Goal: Task Accomplishment & Management: Use online tool/utility

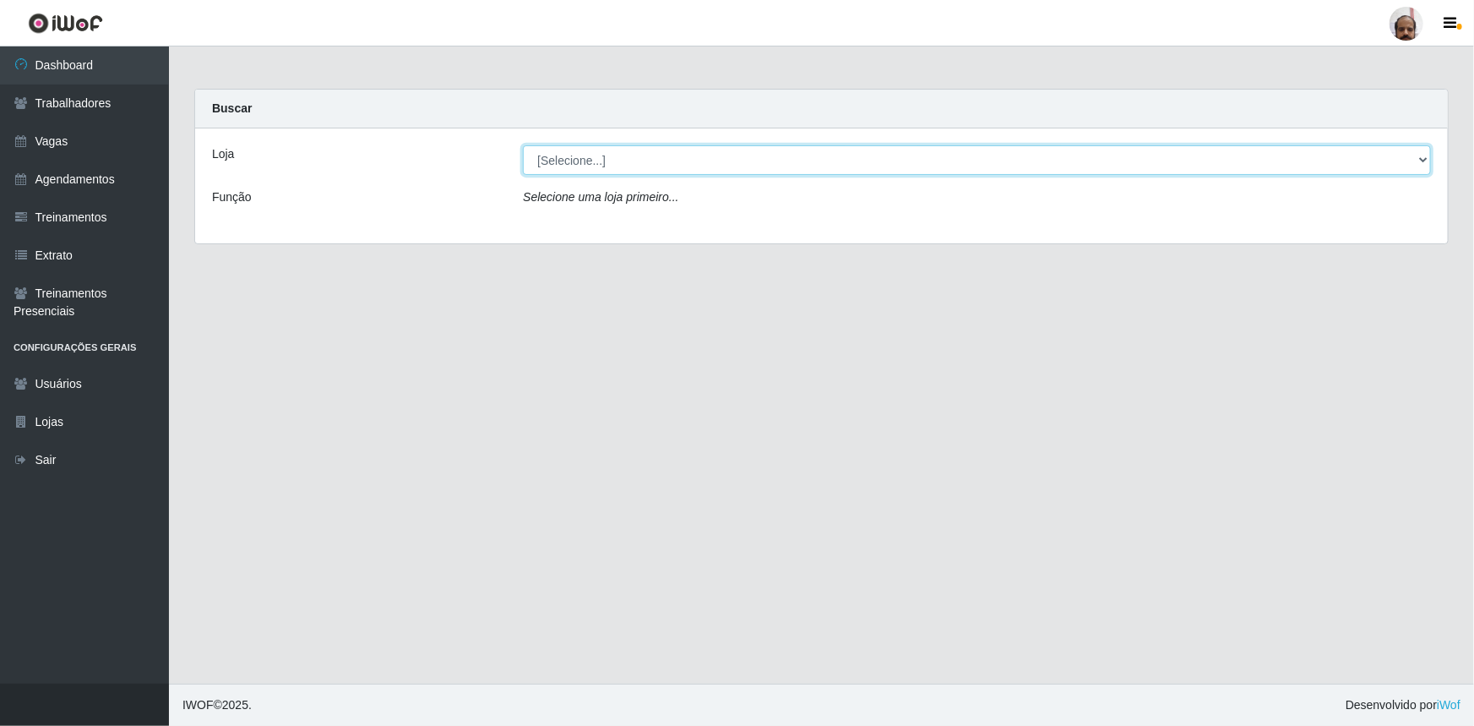
click at [569, 156] on select "[Selecione...] Mar Vermelho - Loja 05" at bounding box center [977, 160] width 908 height 30
select select "252"
click at [523, 145] on select "[Selecione...] Mar Vermelho - Loja 05" at bounding box center [977, 160] width 908 height 30
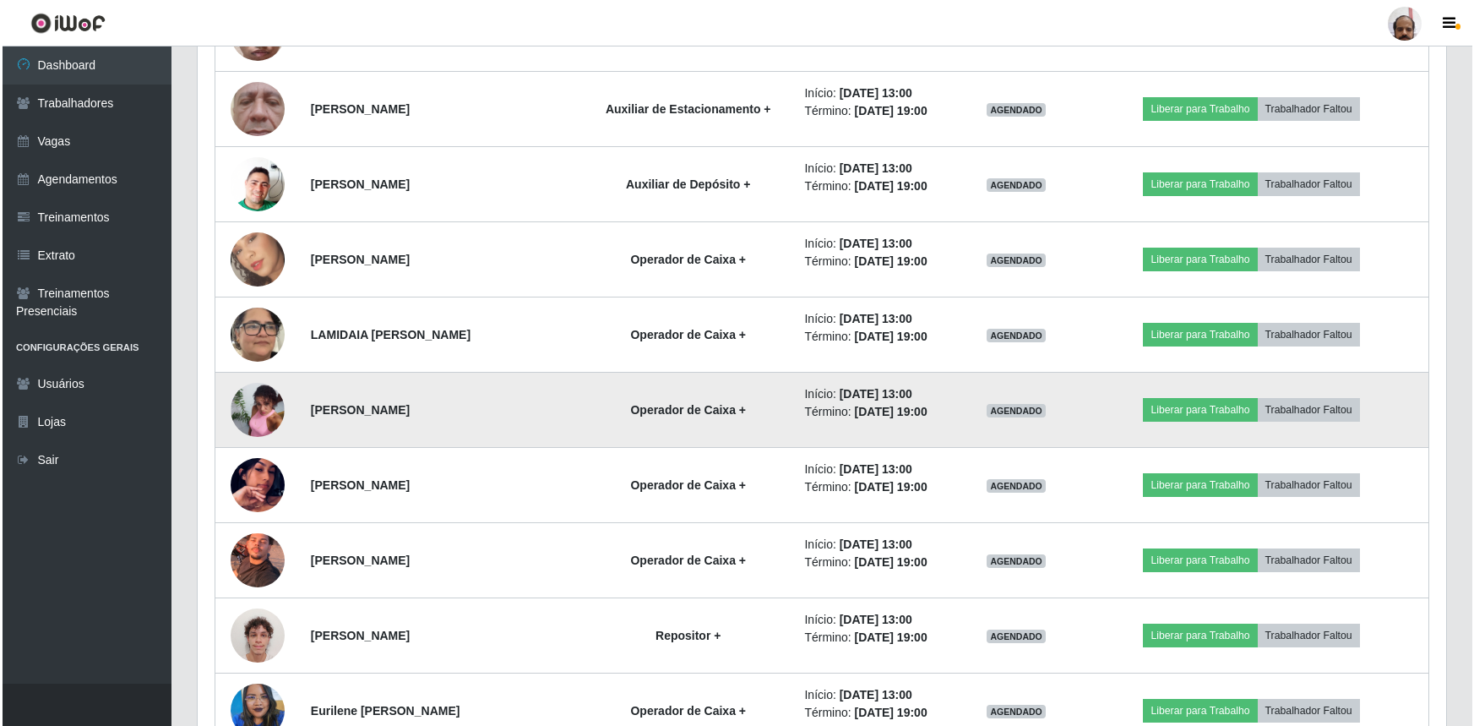
scroll to position [2099, 0]
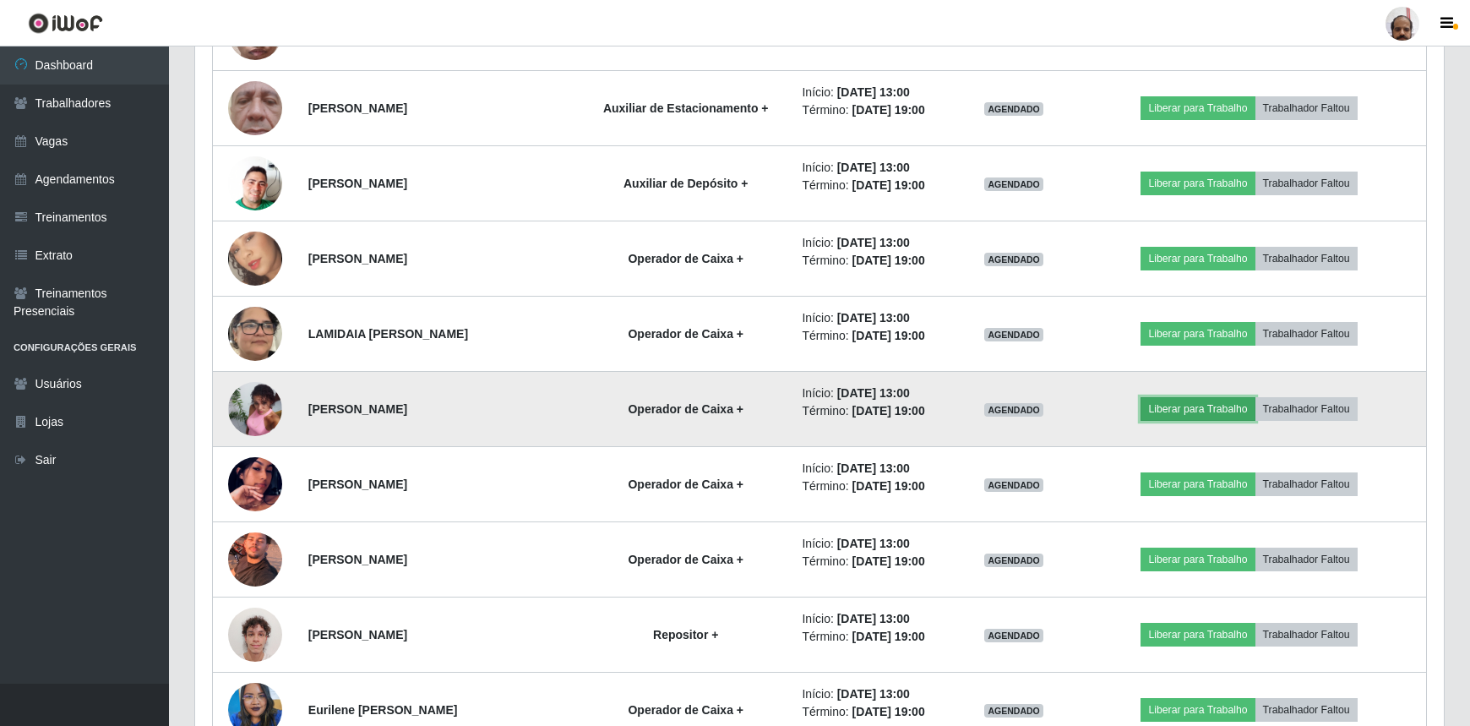
click at [1196, 405] on button "Liberar para Trabalho" at bounding box center [1198, 409] width 114 height 24
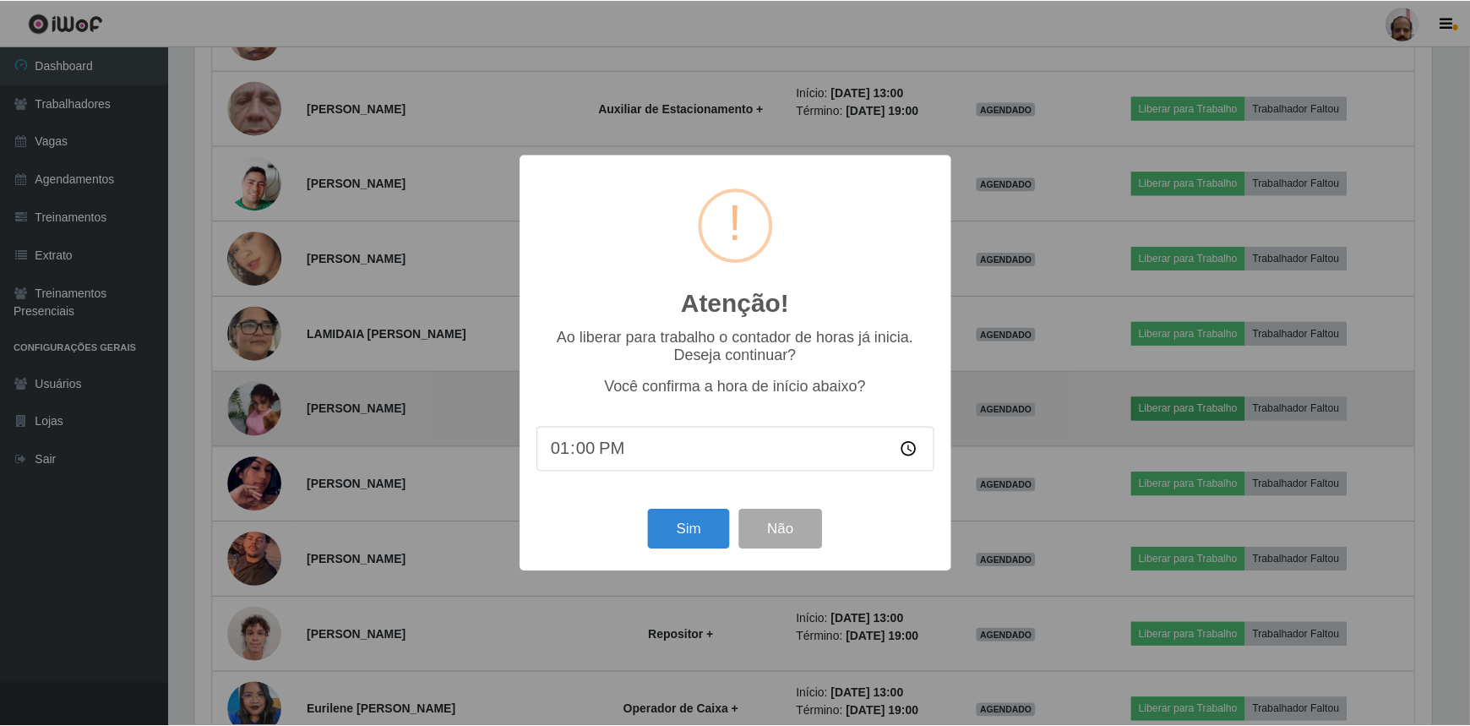
scroll to position [351, 1241]
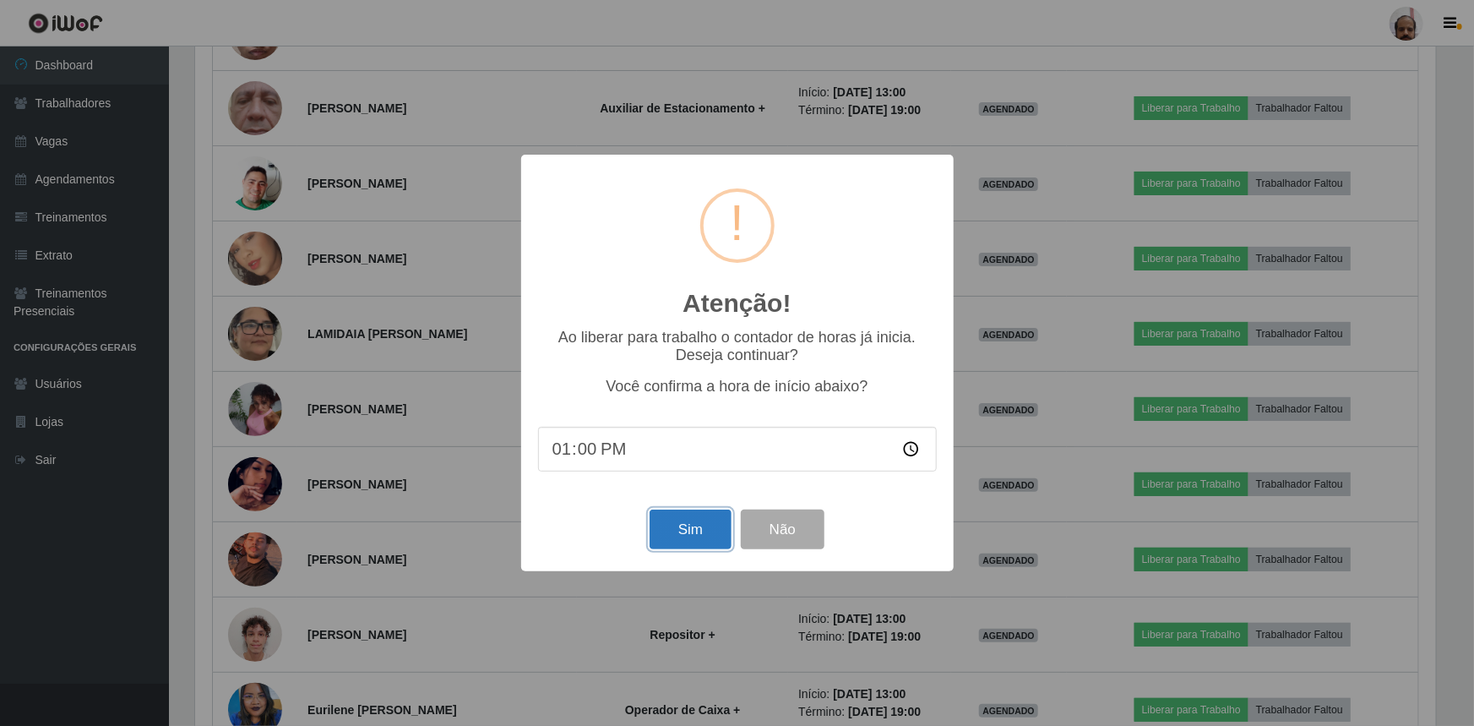
click at [701, 537] on button "Sim" at bounding box center [691, 530] width 82 height 40
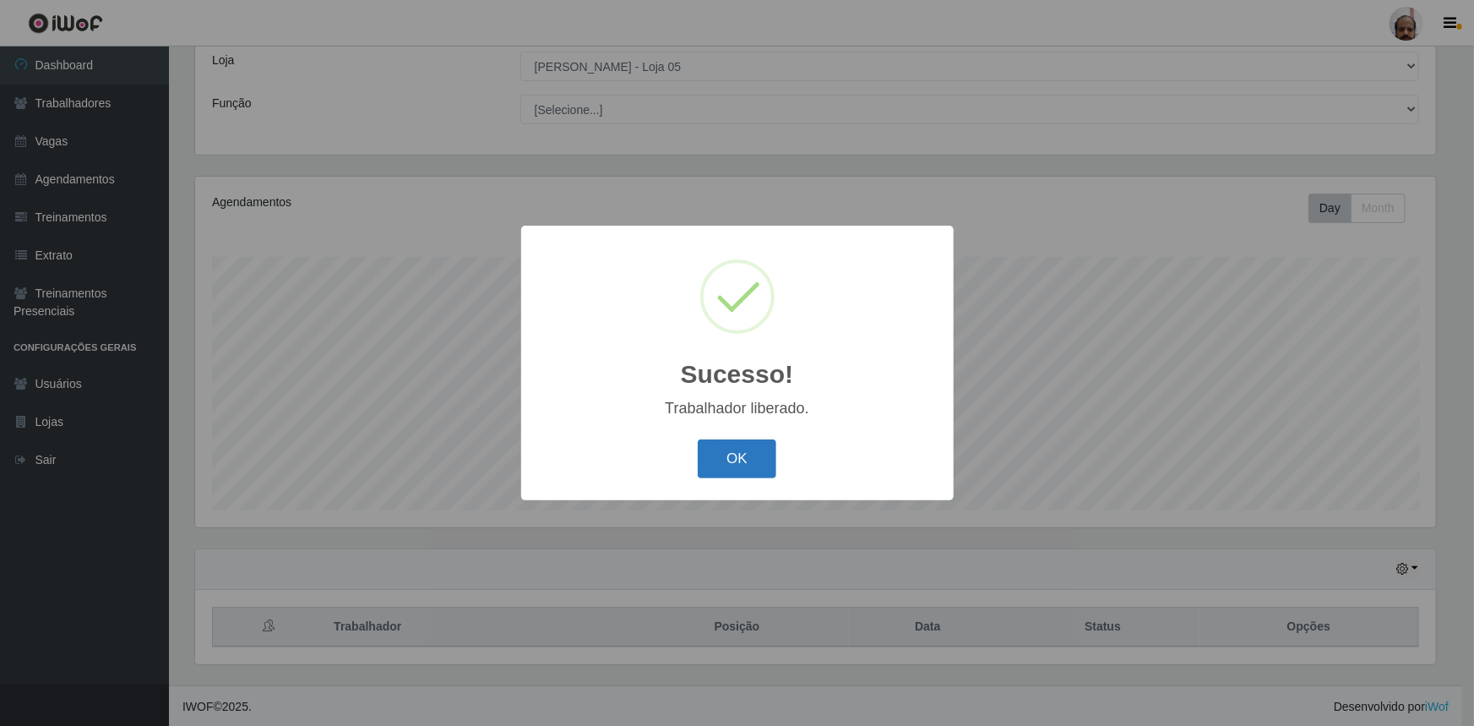
click at [724, 460] on button "OK" at bounding box center [737, 459] width 79 height 40
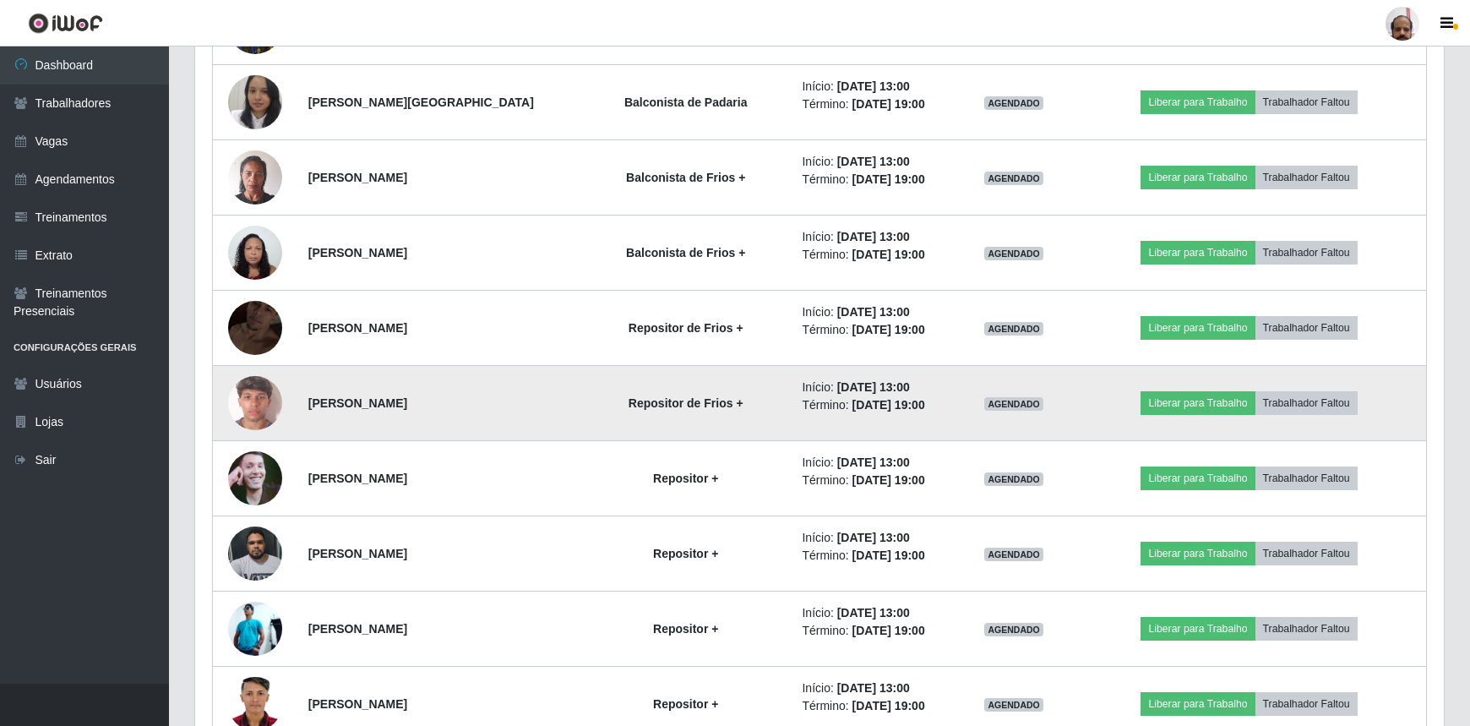
scroll to position [2782, 0]
click at [1192, 396] on button "Liberar para Trabalho" at bounding box center [1198, 402] width 114 height 24
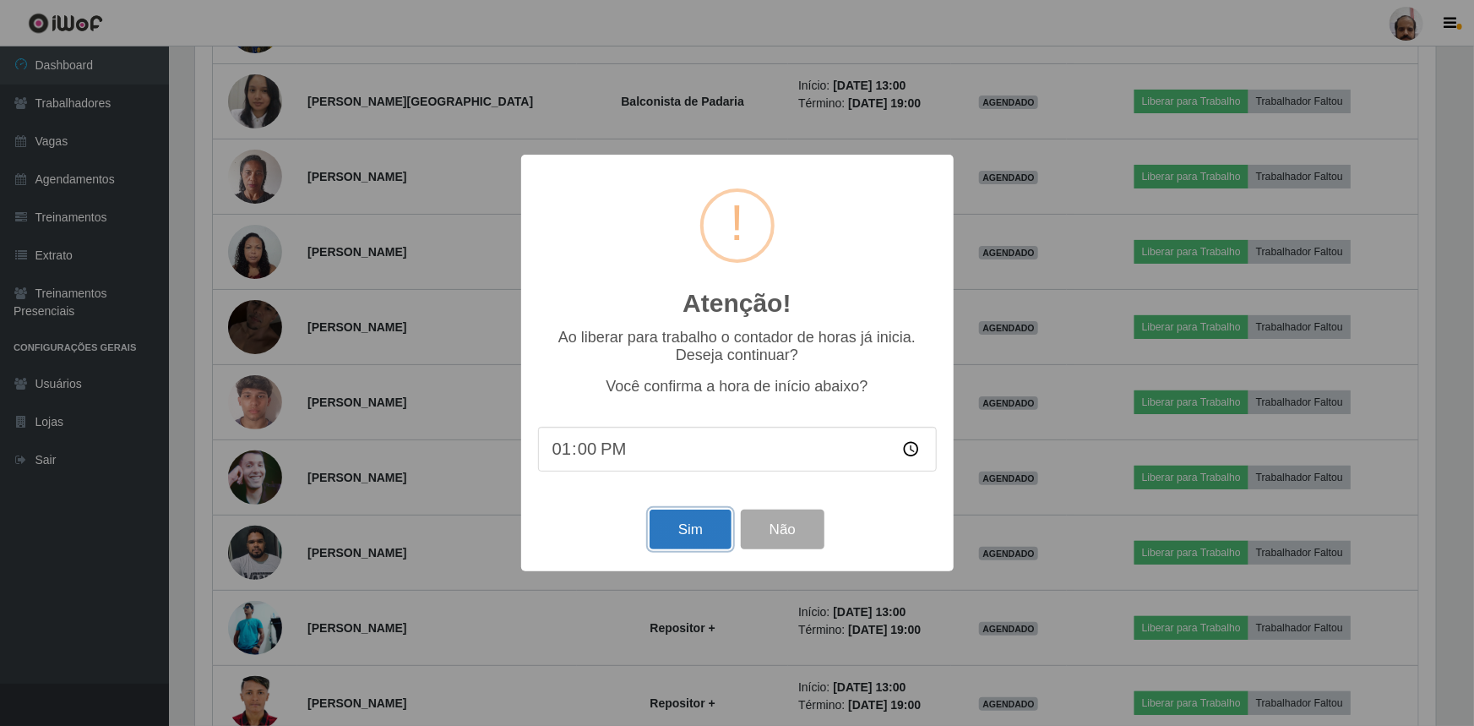
click at [716, 532] on button "Sim" at bounding box center [691, 530] width 82 height 40
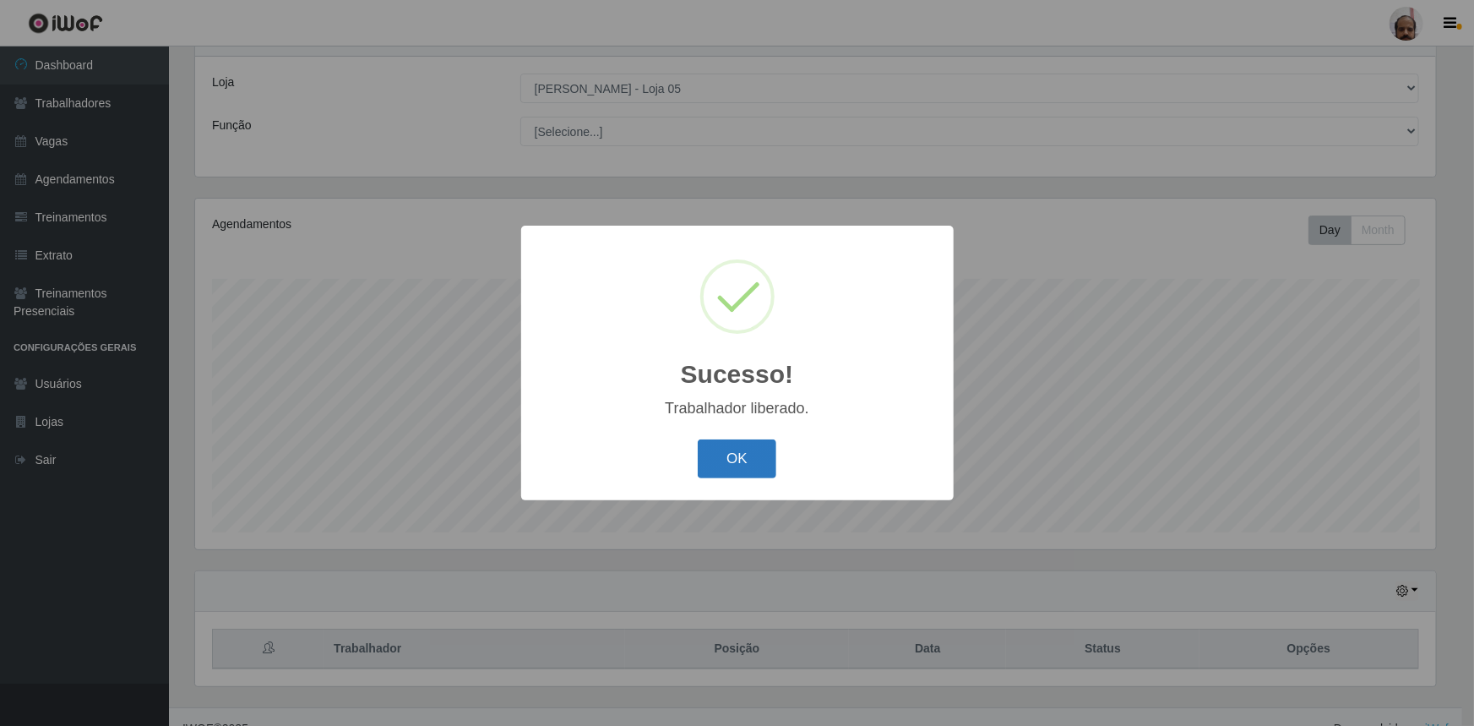
click at [733, 464] on button "OK" at bounding box center [737, 459] width 79 height 40
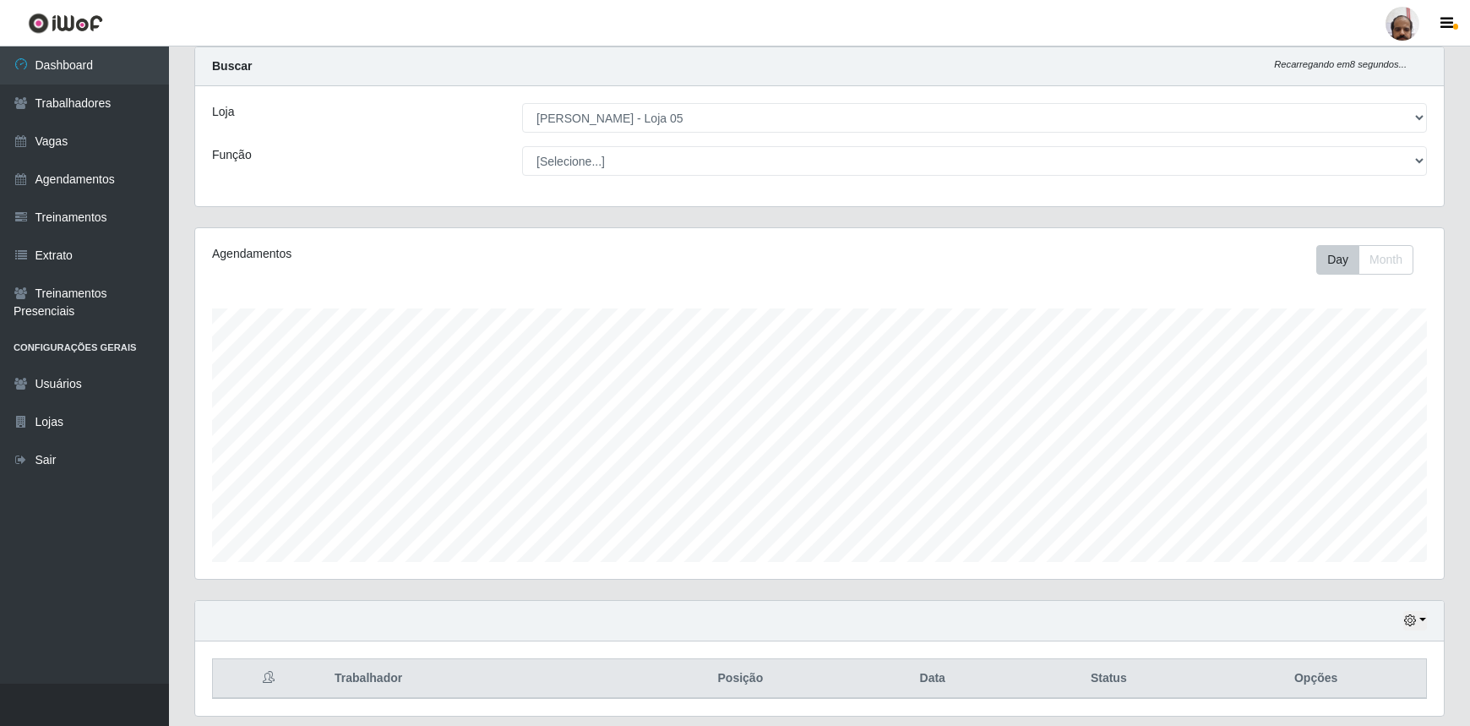
scroll to position [0, 0]
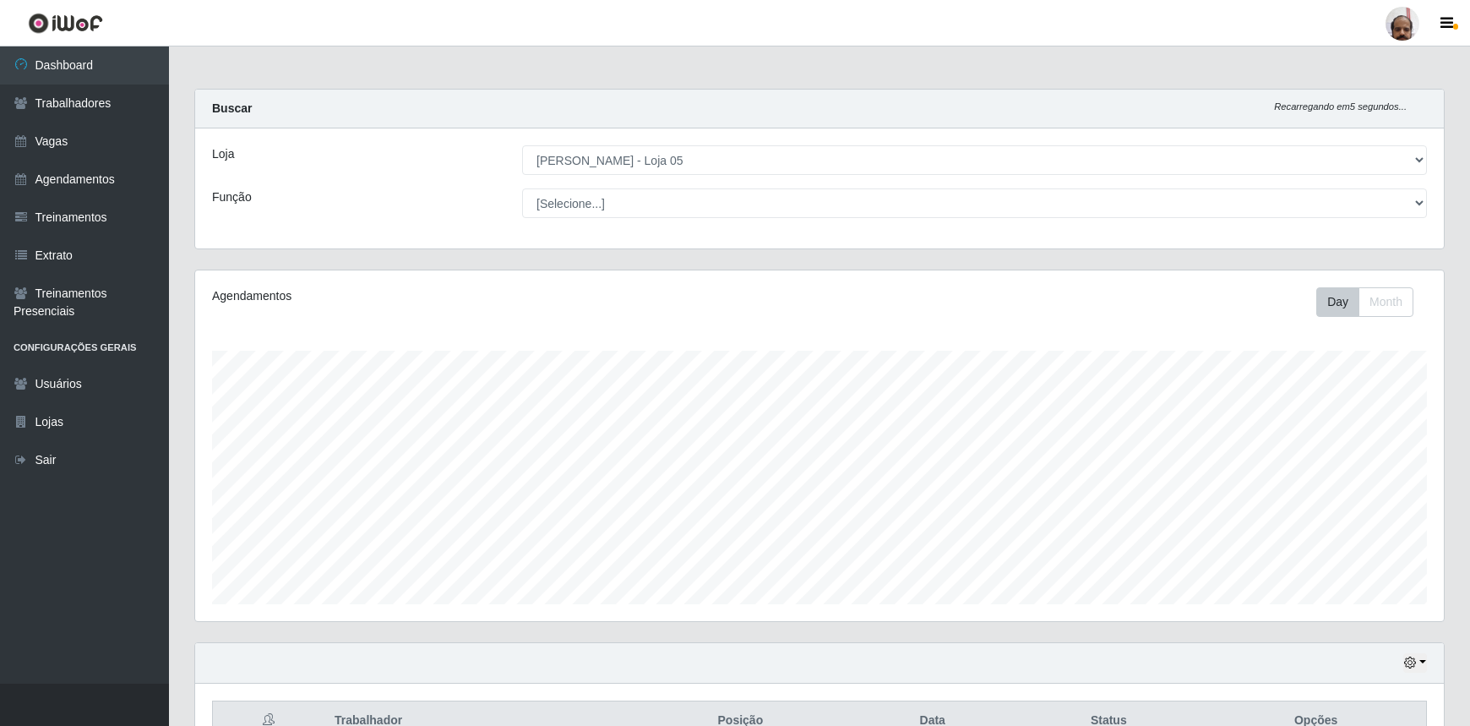
click at [396, 77] on main "Carregando... Buscar Recarregando em 5 segundos... [PERSON_NAME] [Selecione...]…" at bounding box center [819, 412] width 1301 height 733
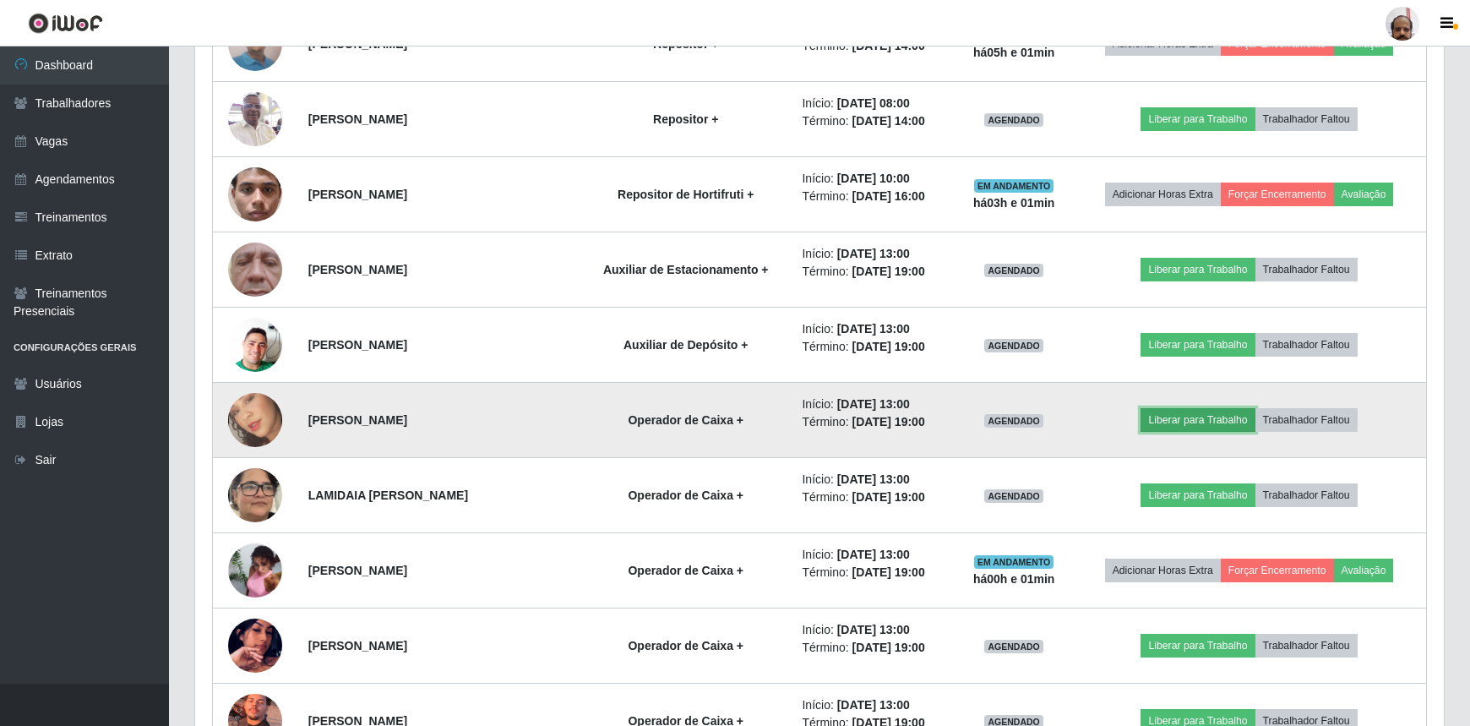
click at [1180, 421] on button "Liberar para Trabalho" at bounding box center [1198, 420] width 114 height 24
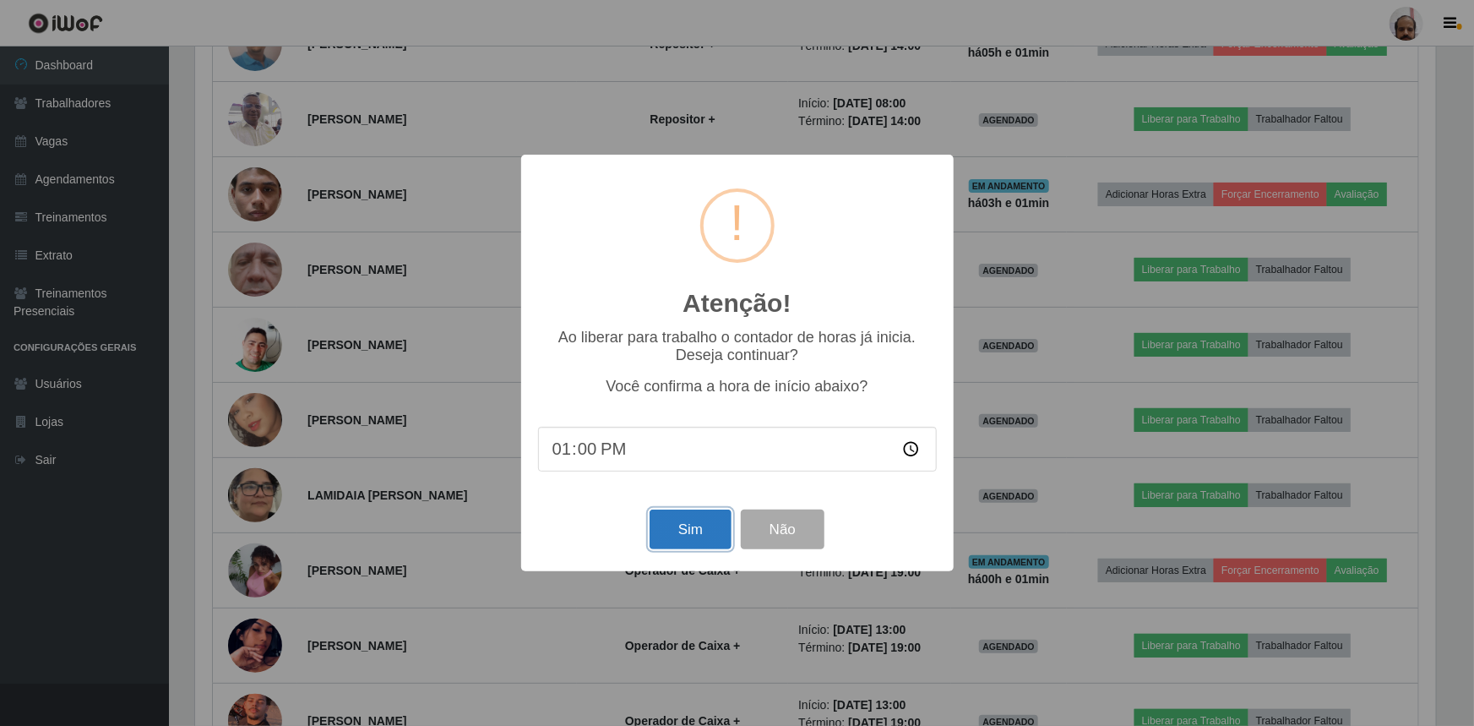
click at [710, 531] on button "Sim" at bounding box center [691, 530] width 82 height 40
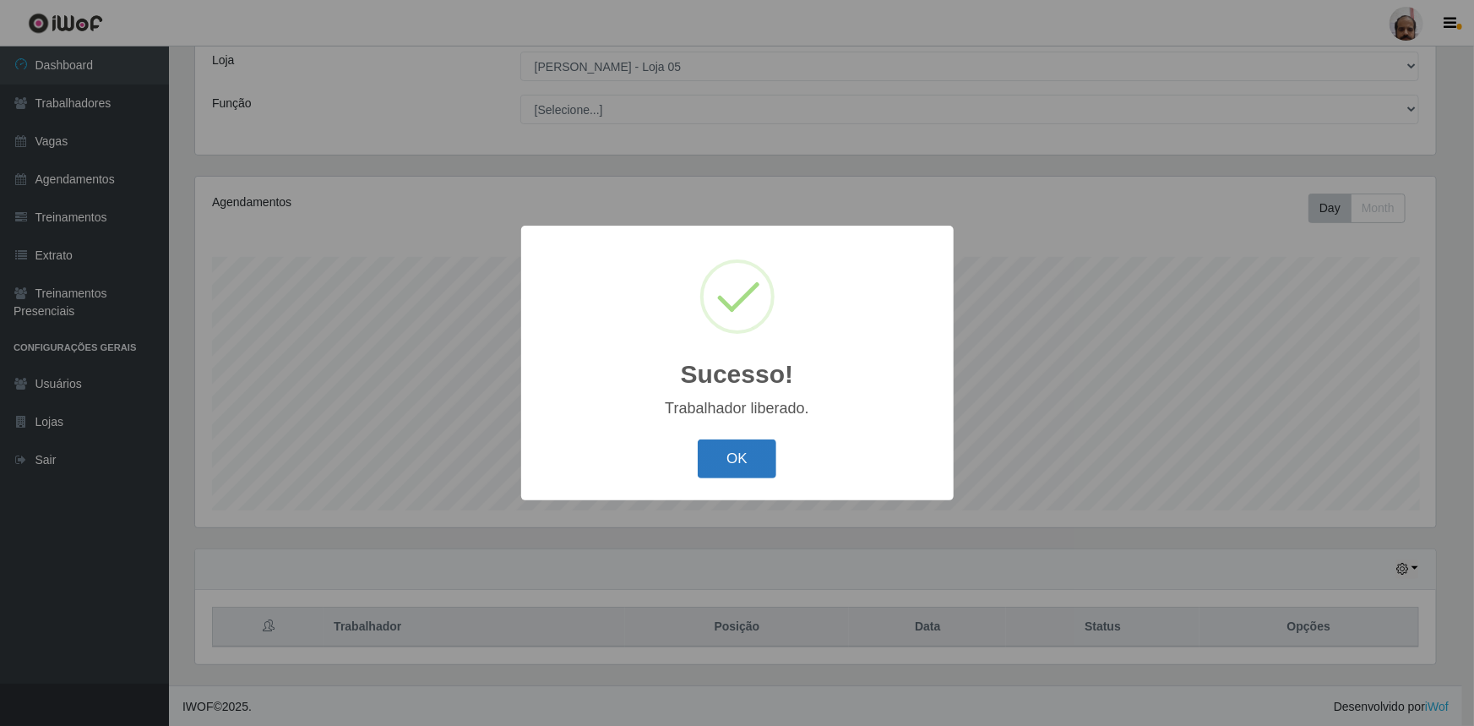
click at [750, 453] on button "OK" at bounding box center [737, 459] width 79 height 40
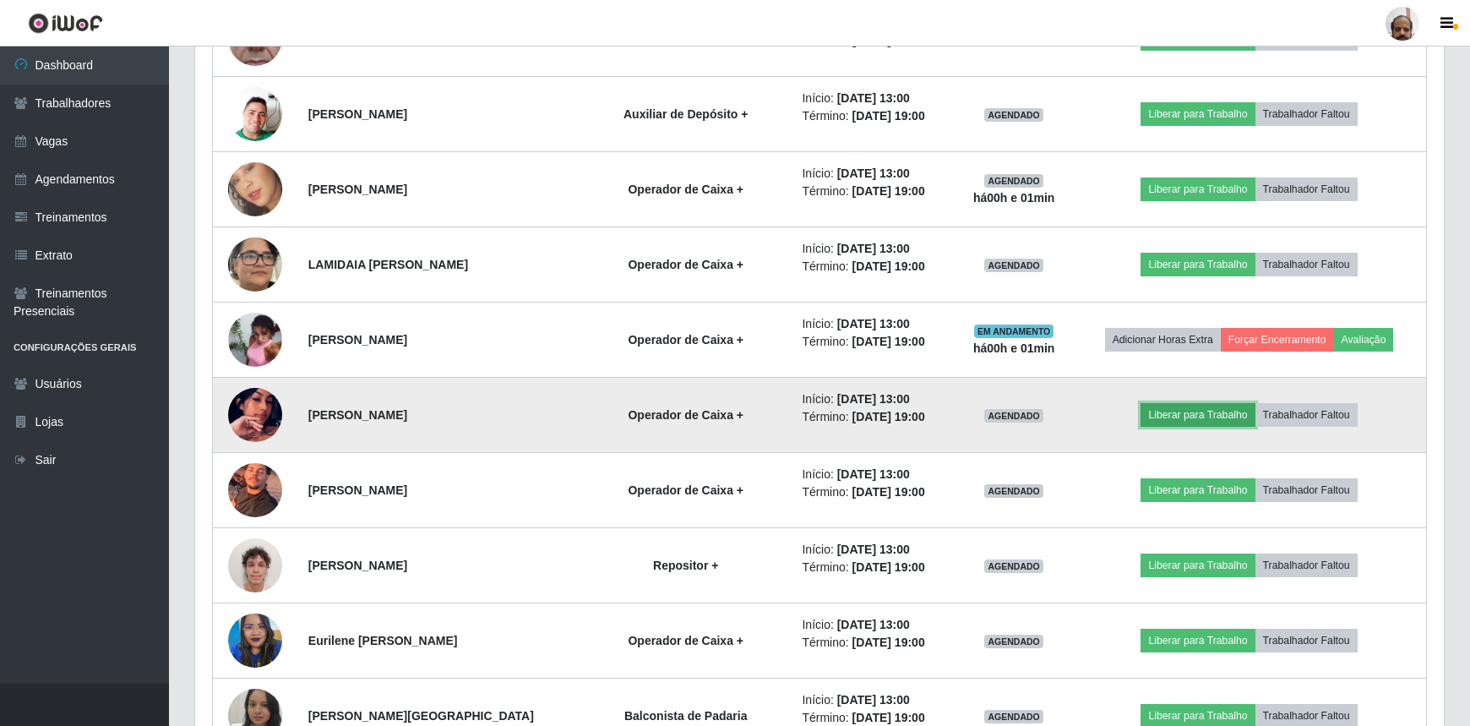
click at [1196, 409] on button "Liberar para Trabalho" at bounding box center [1198, 415] width 114 height 24
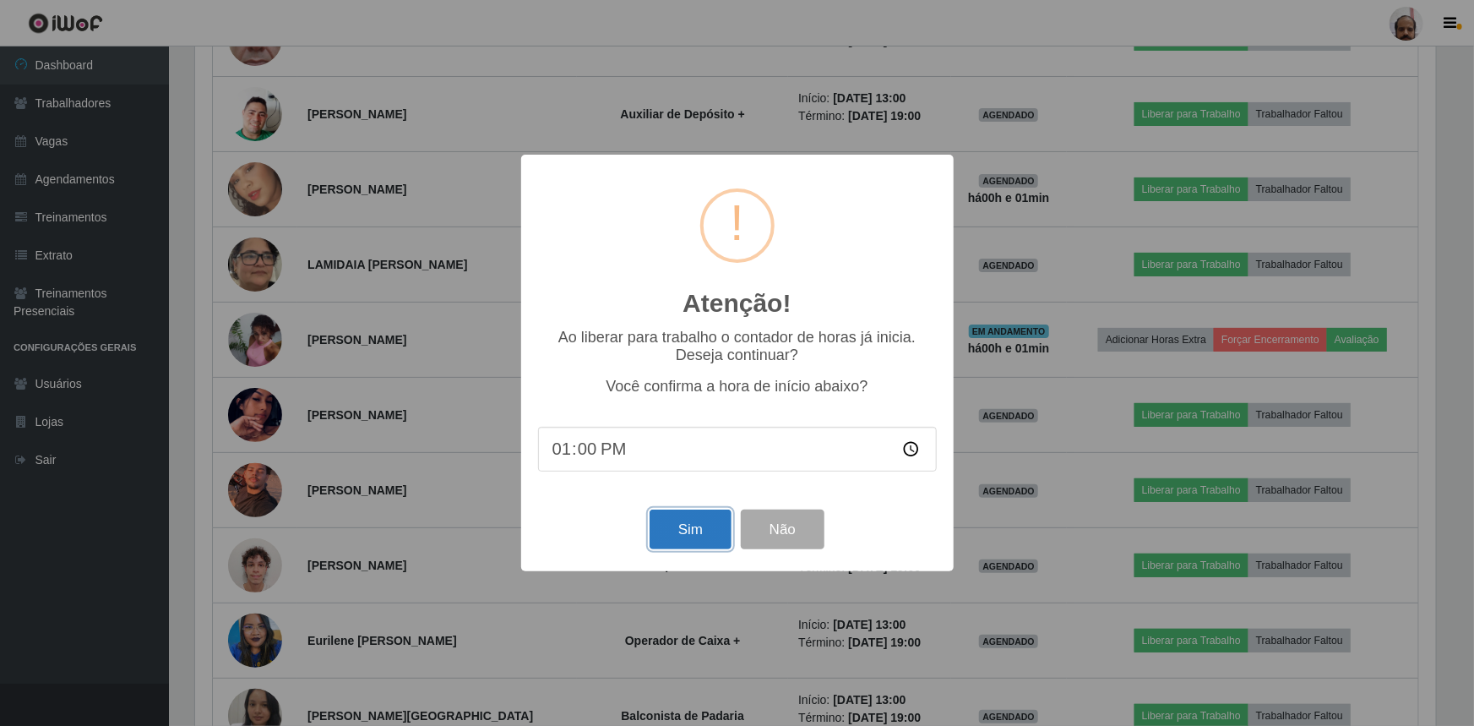
click at [671, 544] on button "Sim" at bounding box center [691, 530] width 82 height 40
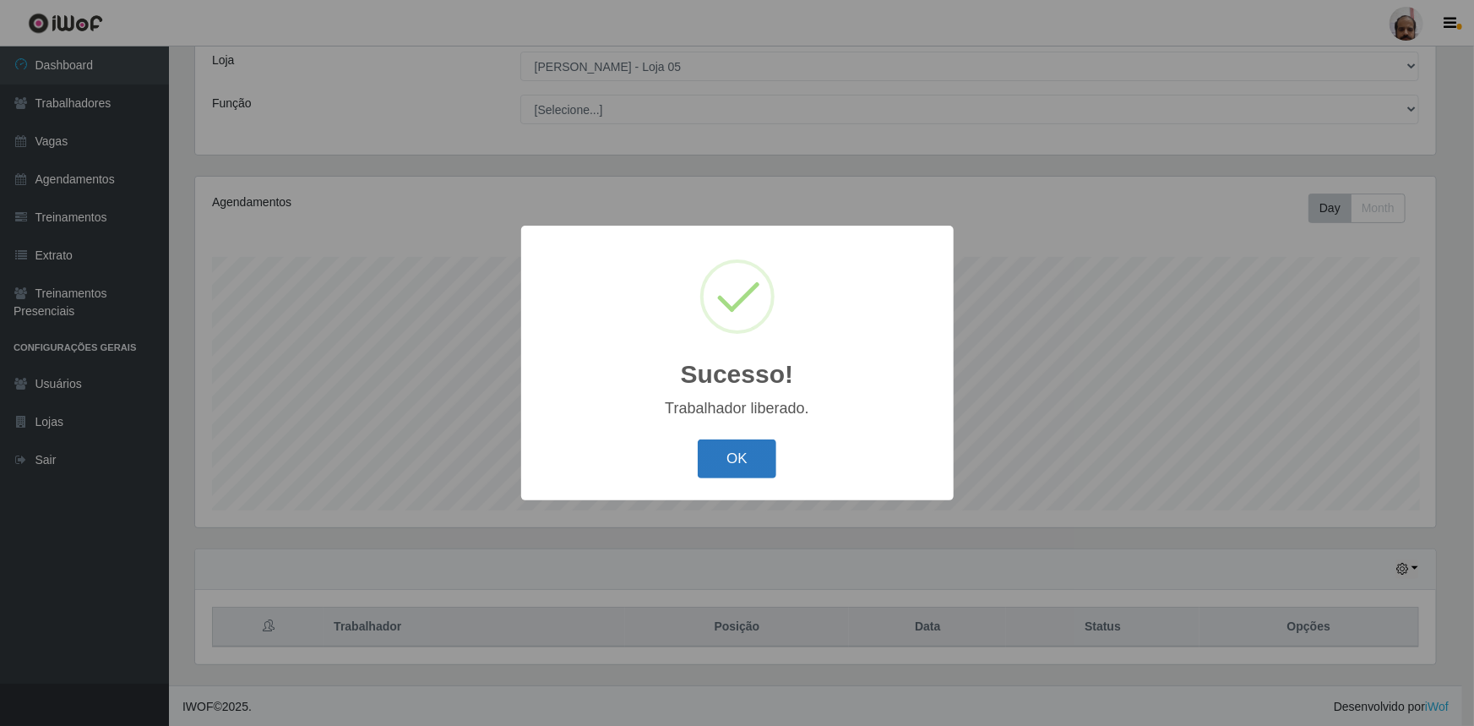
click at [721, 461] on button "OK" at bounding box center [737, 459] width 79 height 40
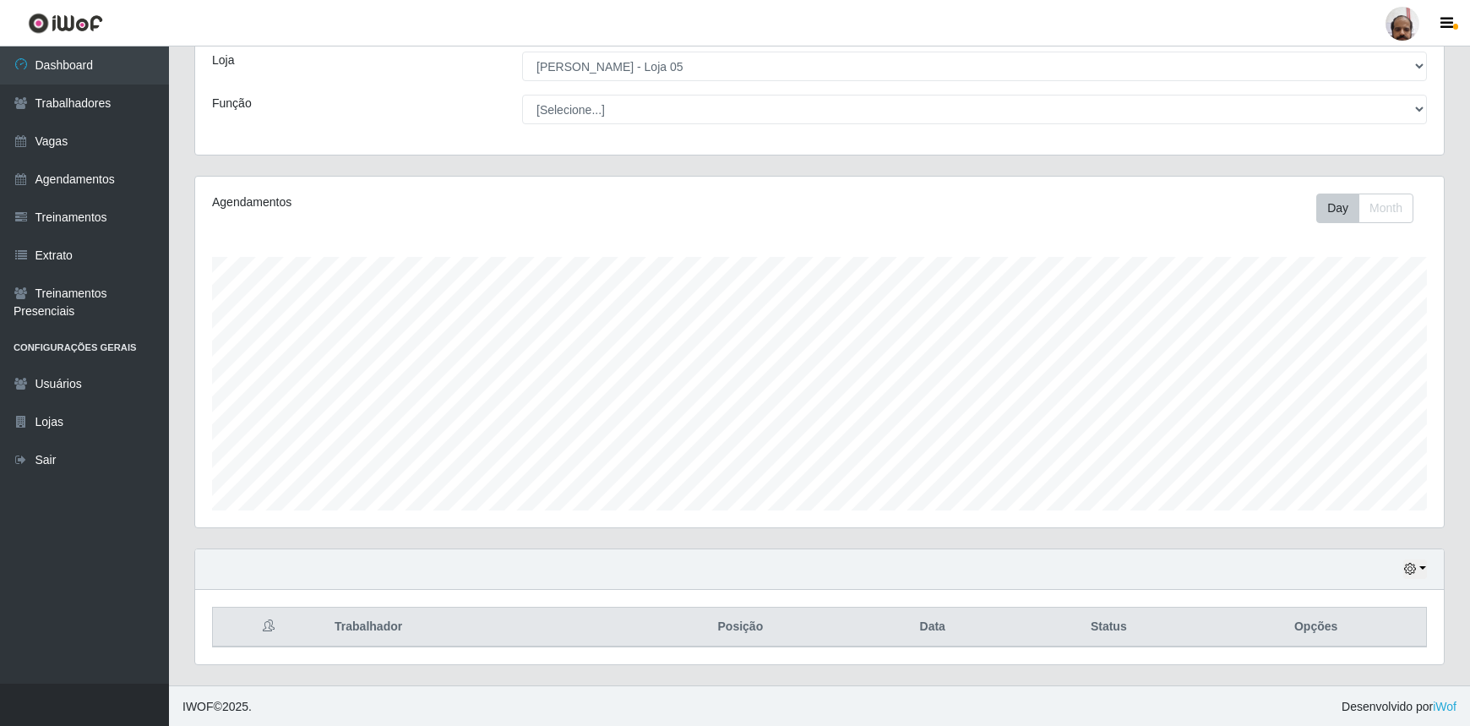
click at [454, 229] on div "Agendamentos Day Month 01/09 Agendamentos 198" at bounding box center [819, 352] width 1249 height 351
click at [501, 234] on div "Agendamentos Day Month 01/09 Agendamentos 198" at bounding box center [819, 352] width 1249 height 351
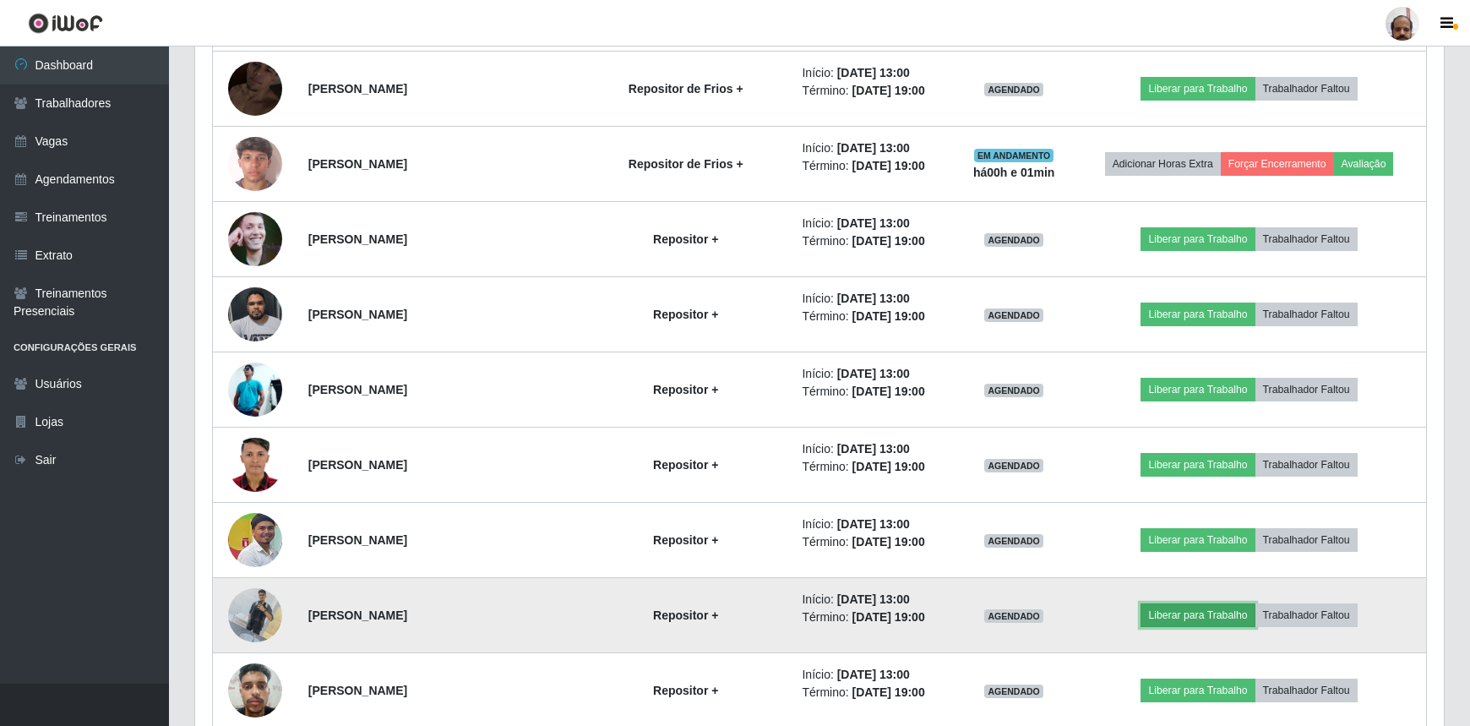
click at [1188, 605] on button "Liberar para Trabalho" at bounding box center [1198, 615] width 114 height 24
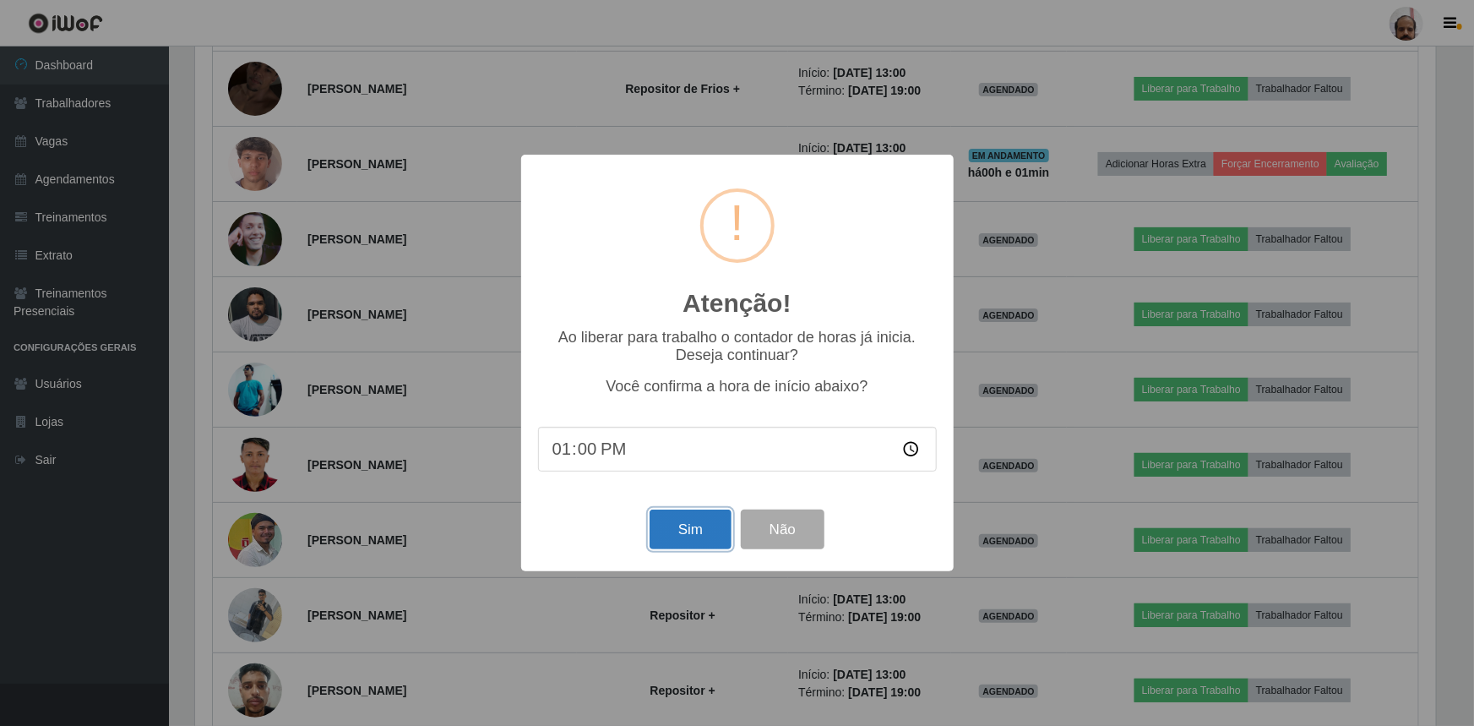
click at [701, 532] on button "Sim" at bounding box center [691, 530] width 82 height 40
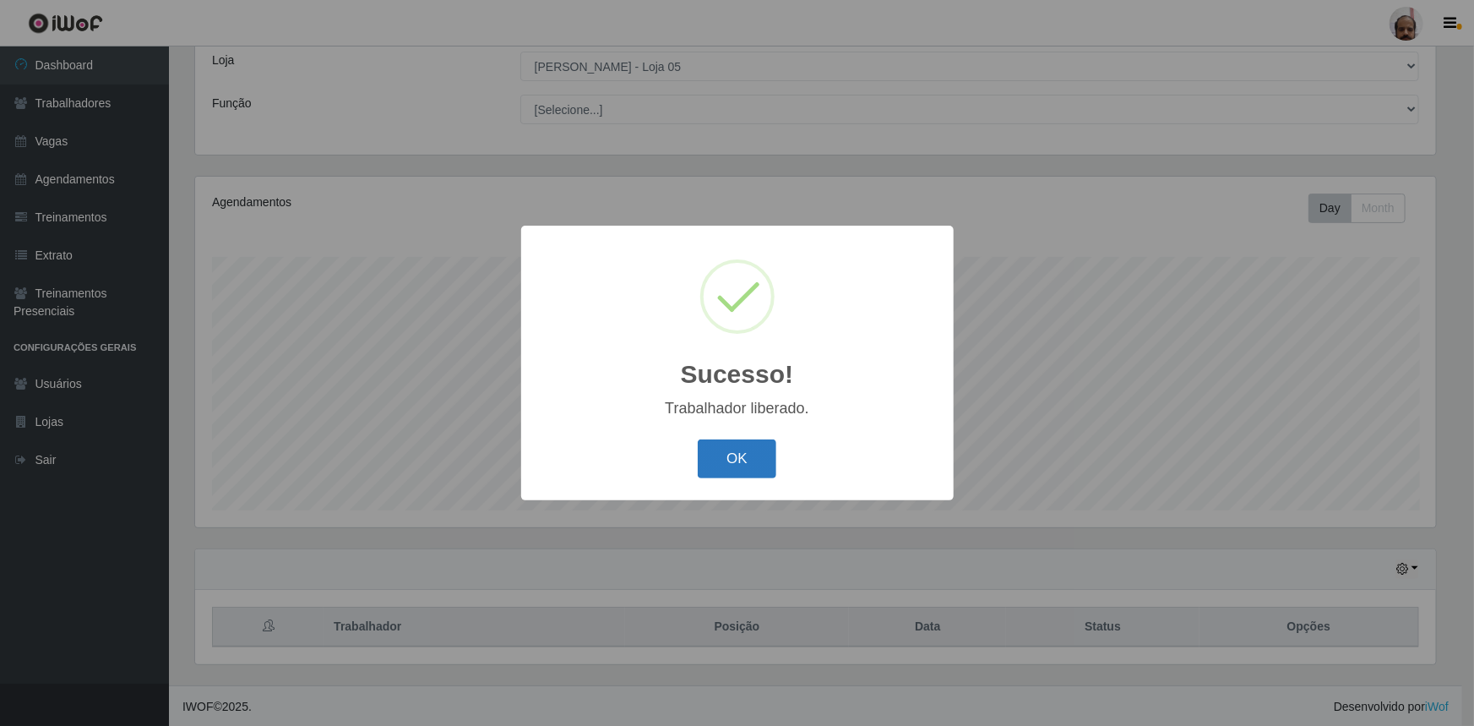
click at [751, 463] on button "OK" at bounding box center [737, 459] width 79 height 40
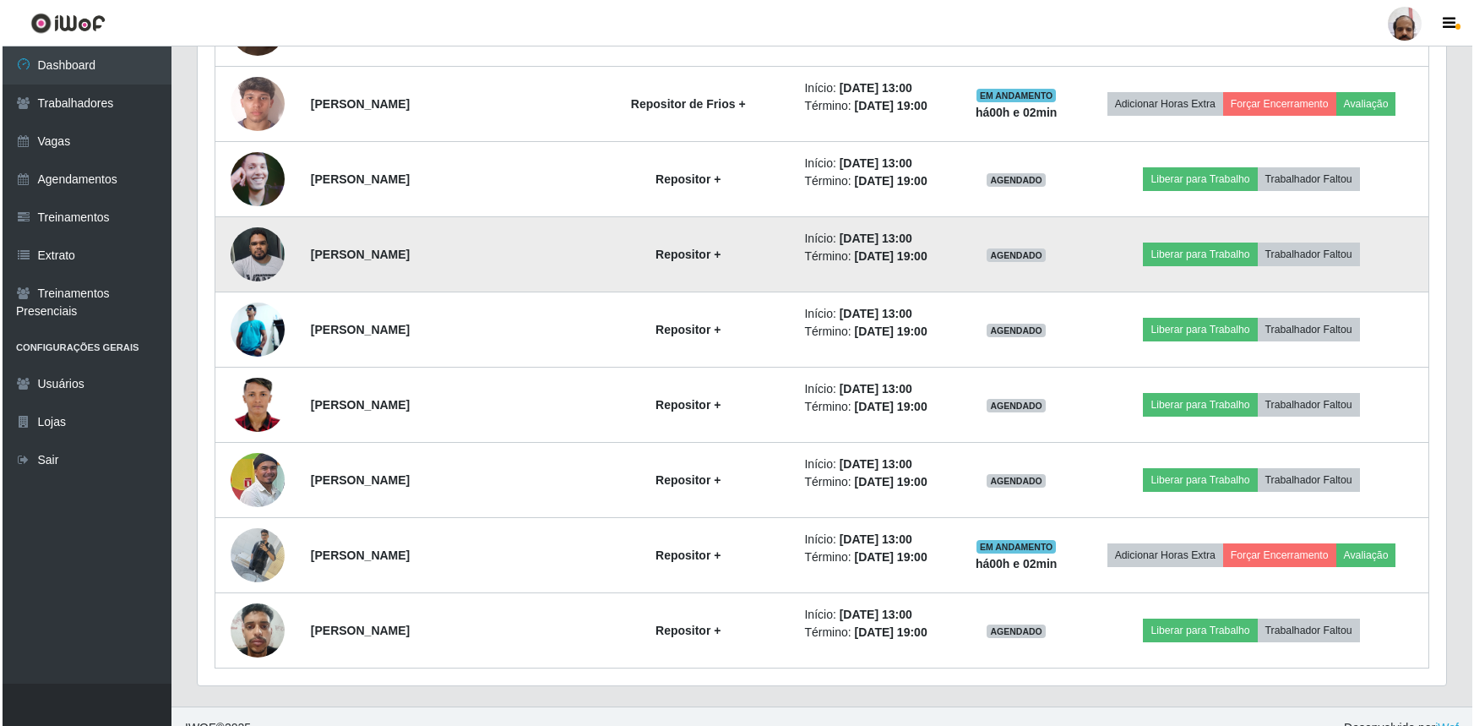
scroll to position [3090, 0]
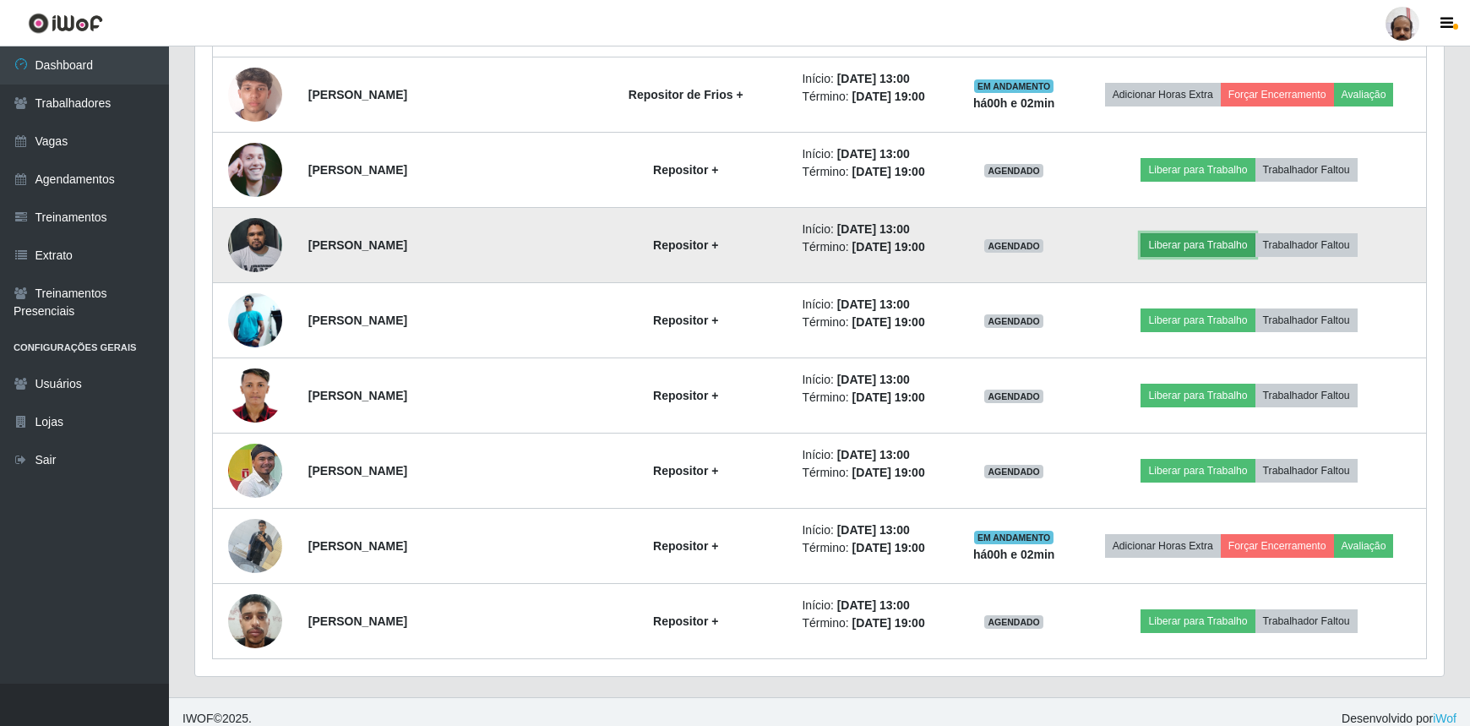
click at [1185, 237] on button "Liberar para Trabalho" at bounding box center [1198, 245] width 114 height 24
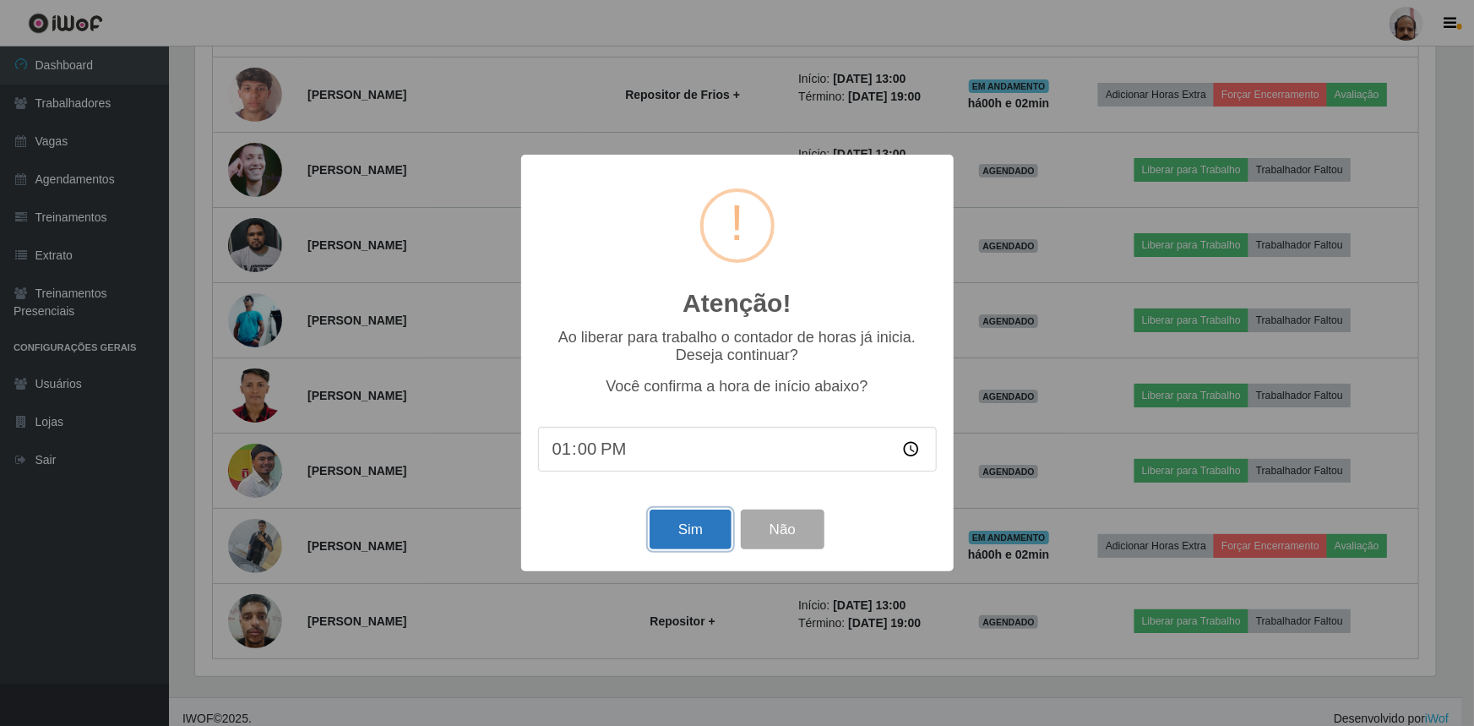
click at [694, 530] on button "Sim" at bounding box center [691, 530] width 82 height 40
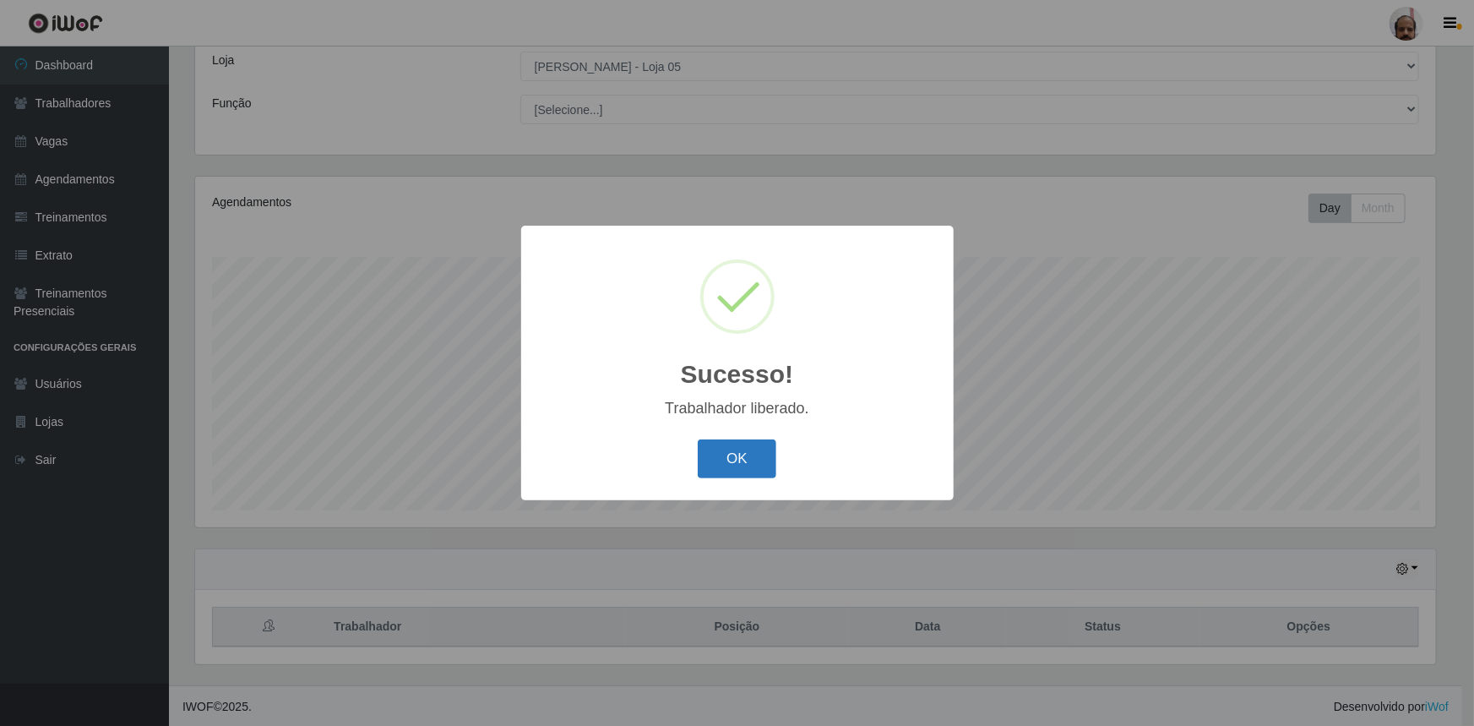
click at [765, 450] on button "OK" at bounding box center [737, 459] width 79 height 40
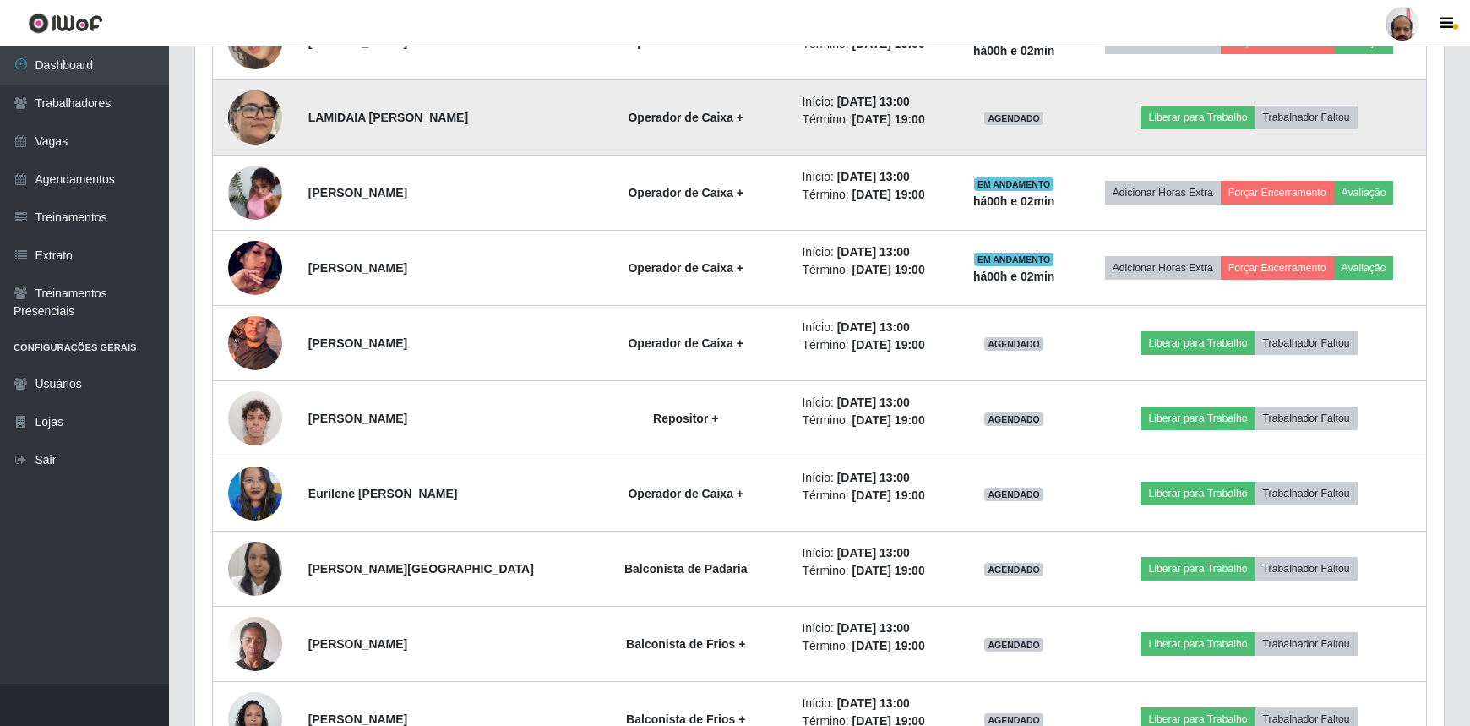
scroll to position [2322, 0]
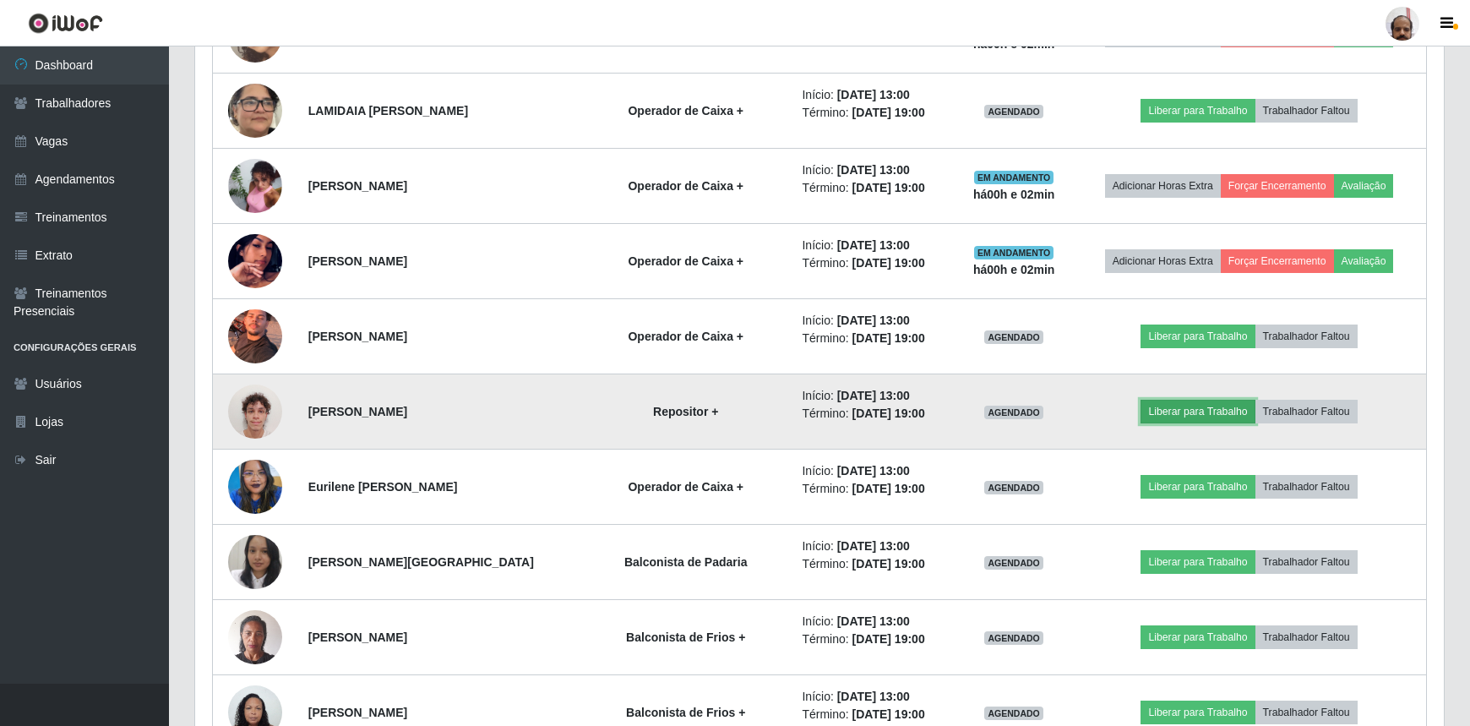
click at [1196, 405] on button "Liberar para Trabalho" at bounding box center [1198, 412] width 114 height 24
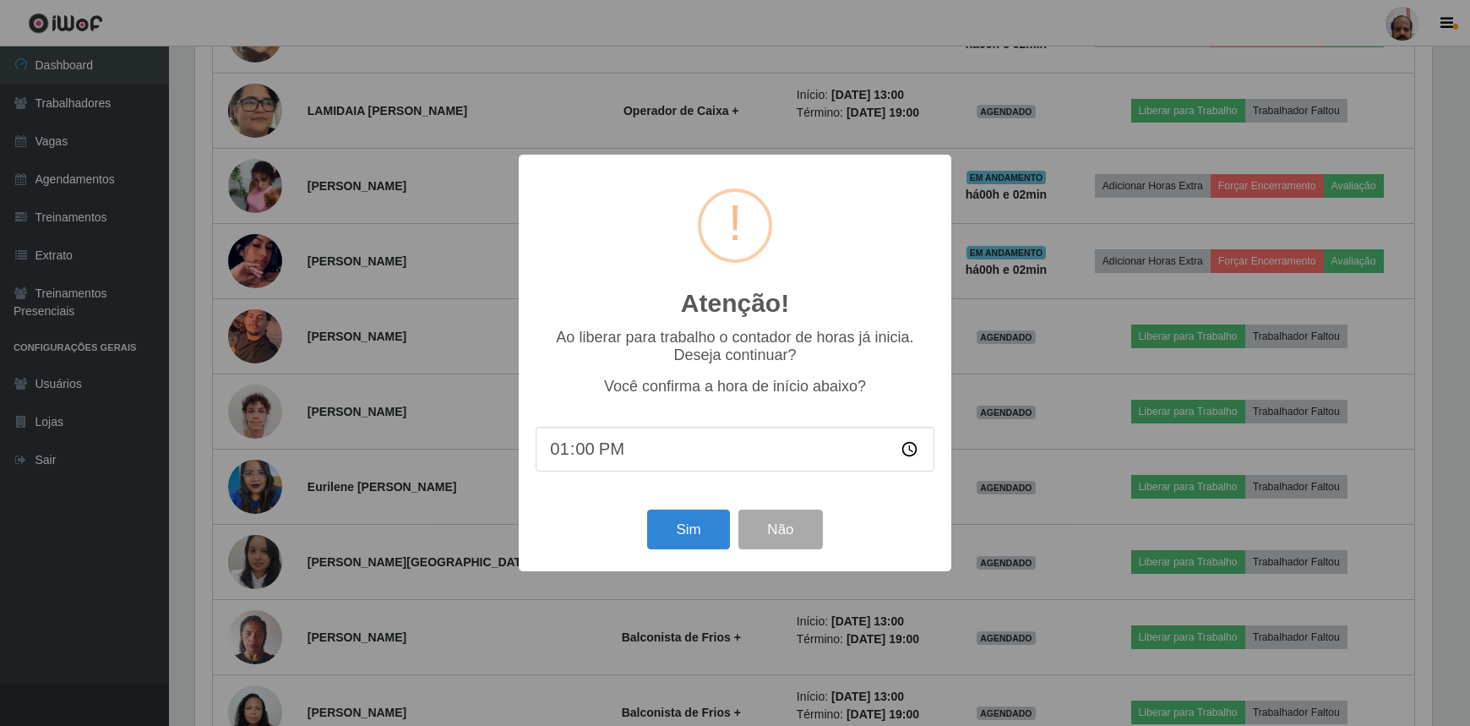
scroll to position [351, 1241]
click at [694, 526] on button "Sim" at bounding box center [691, 530] width 82 height 40
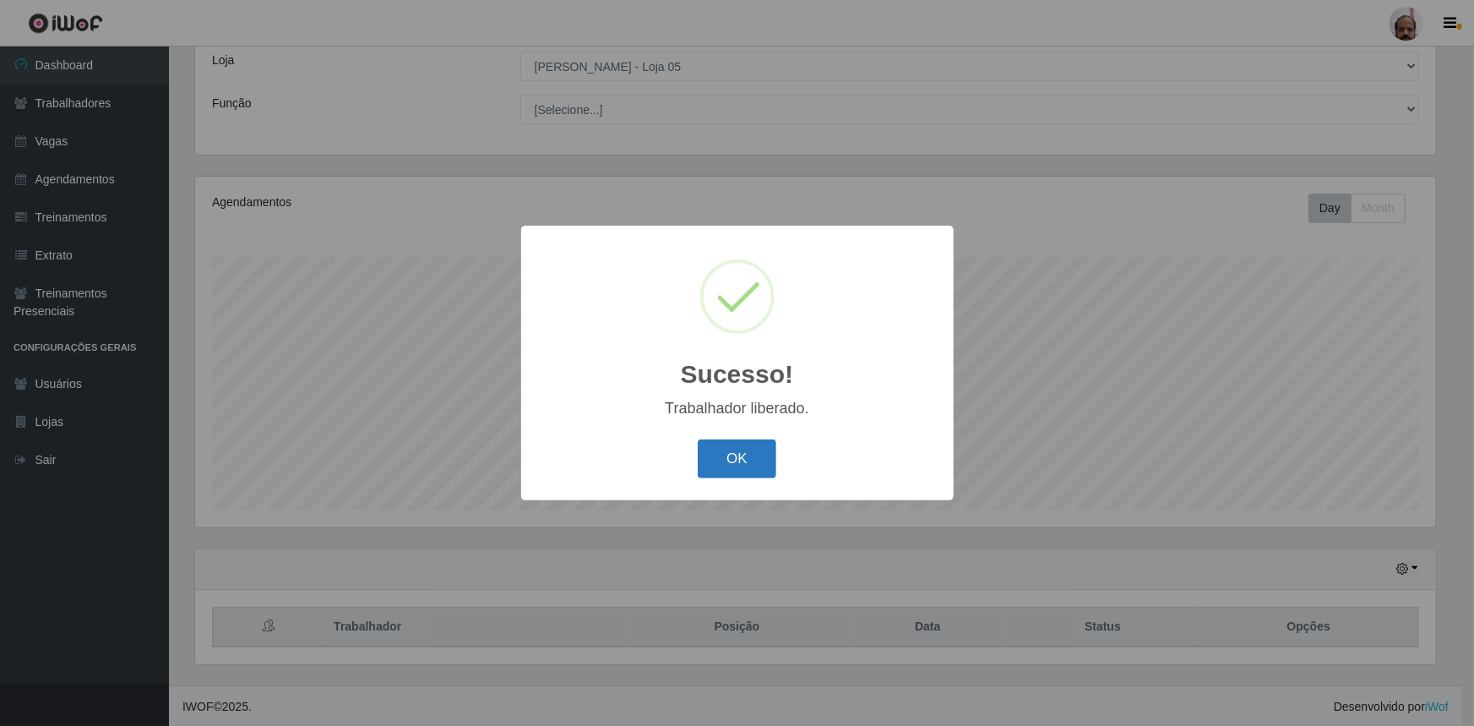
click at [749, 455] on button "OK" at bounding box center [737, 459] width 79 height 40
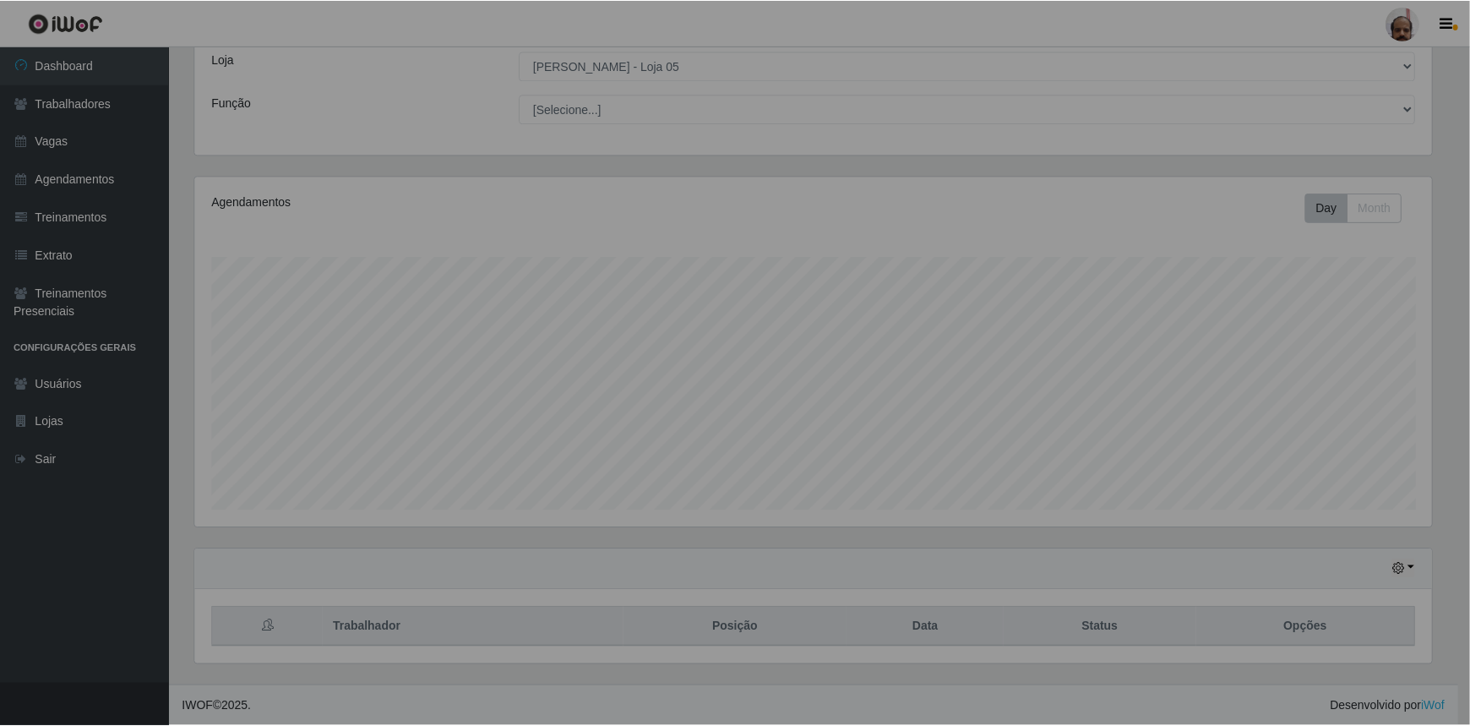
scroll to position [844595, 843696]
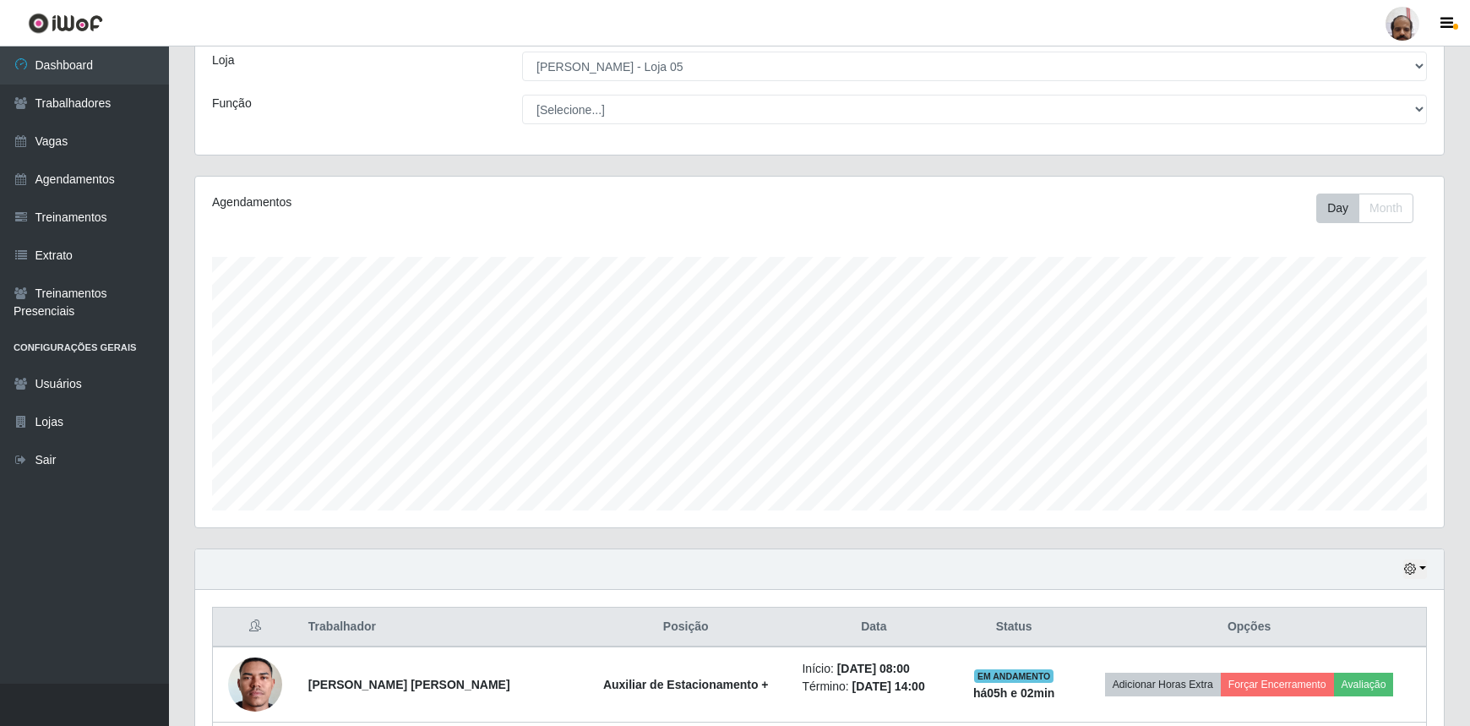
click at [447, 206] on div "Agendamentos" at bounding box center [458, 202] width 492 height 18
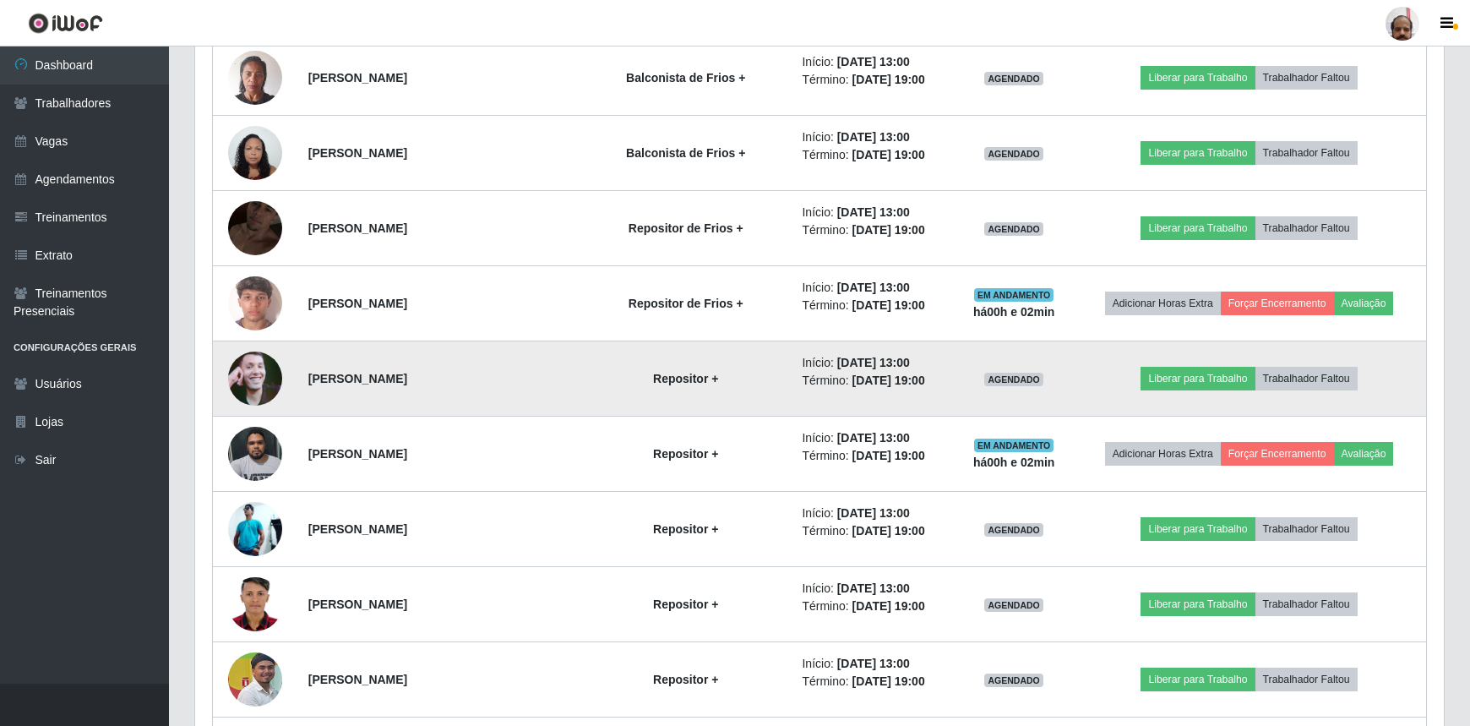
scroll to position [2936, 0]
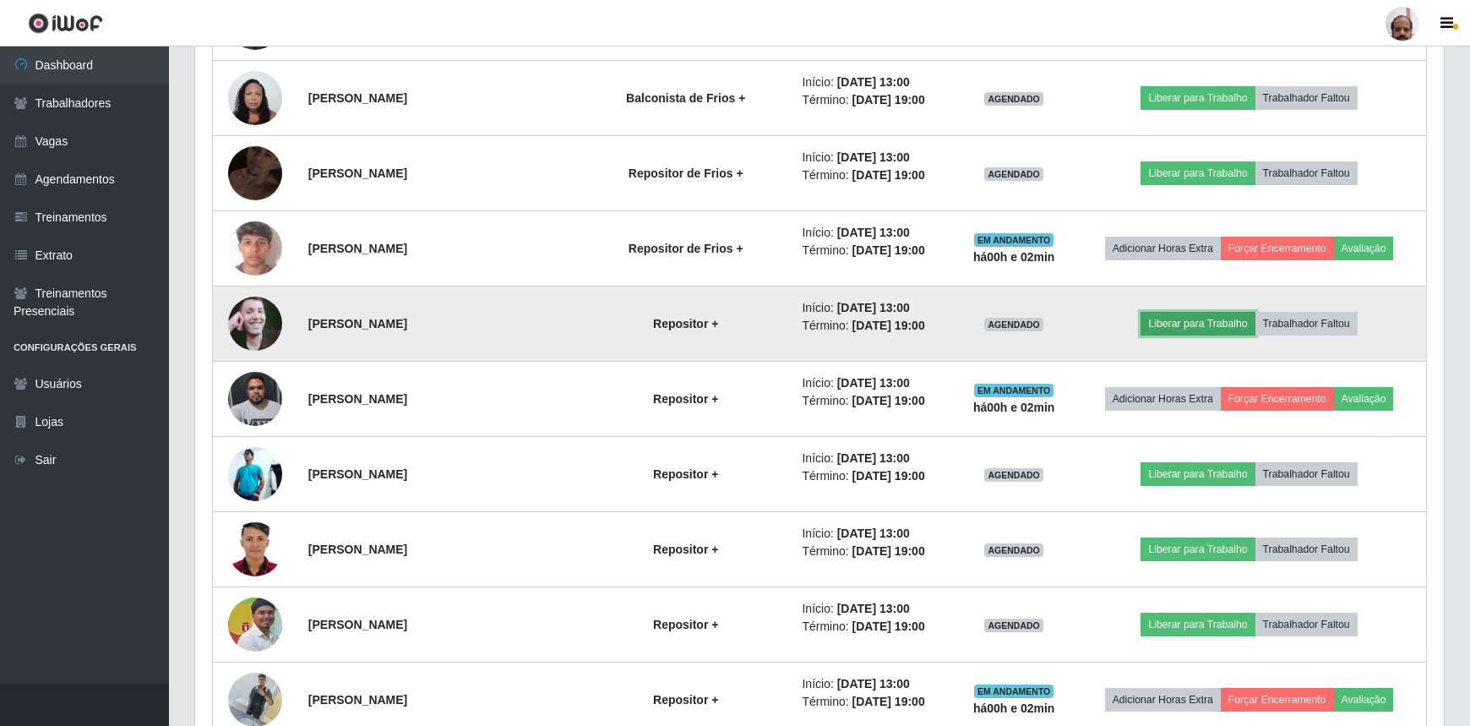
click at [1220, 315] on button "Liberar para Trabalho" at bounding box center [1198, 324] width 114 height 24
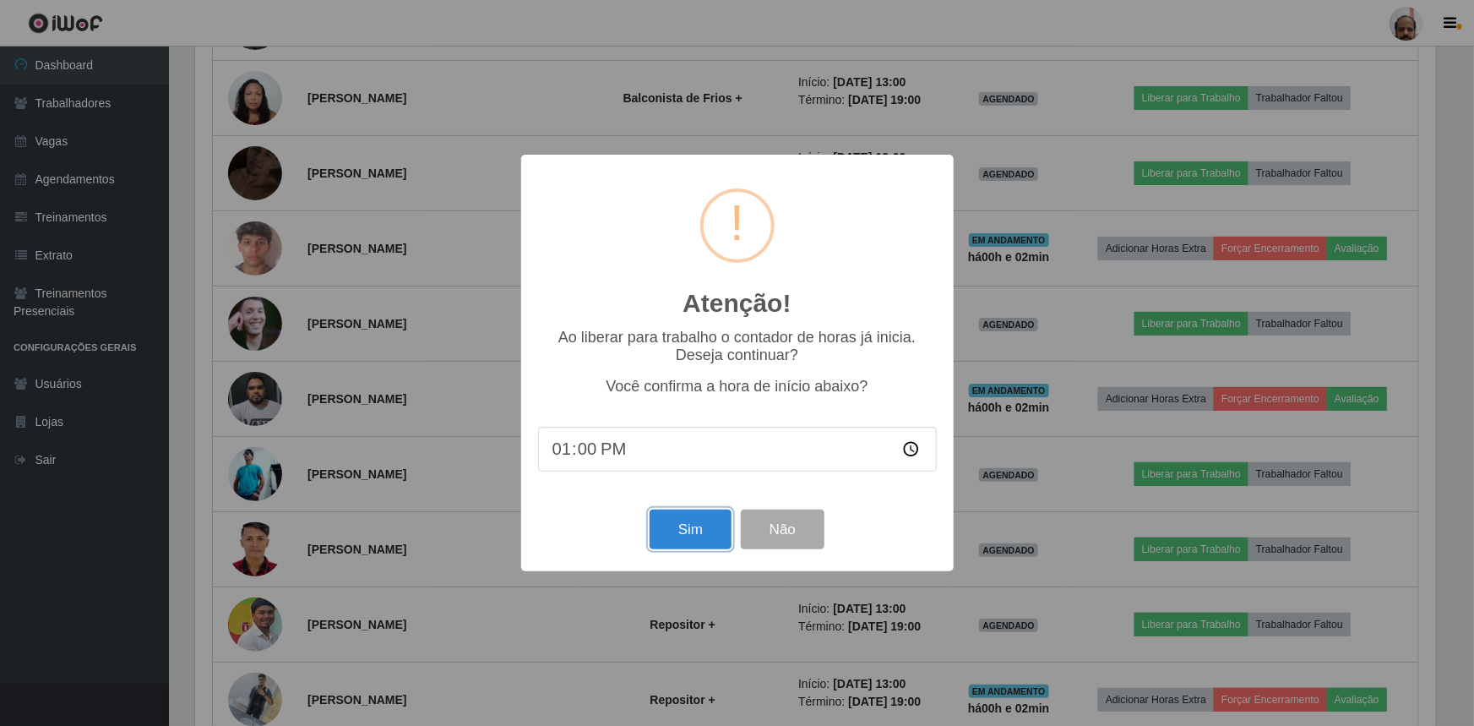
click at [688, 528] on button "Sim" at bounding box center [691, 530] width 82 height 40
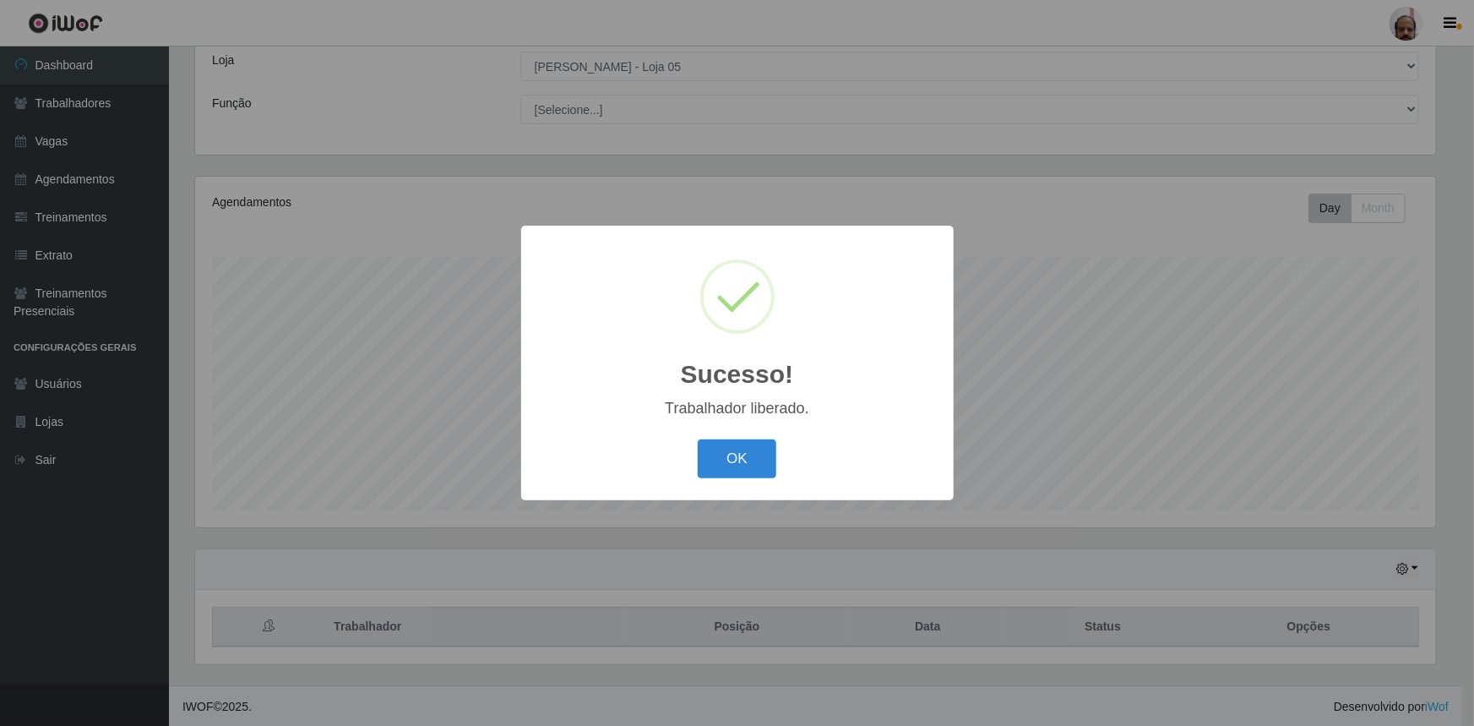
click at [744, 462] on button "OK" at bounding box center [737, 459] width 79 height 40
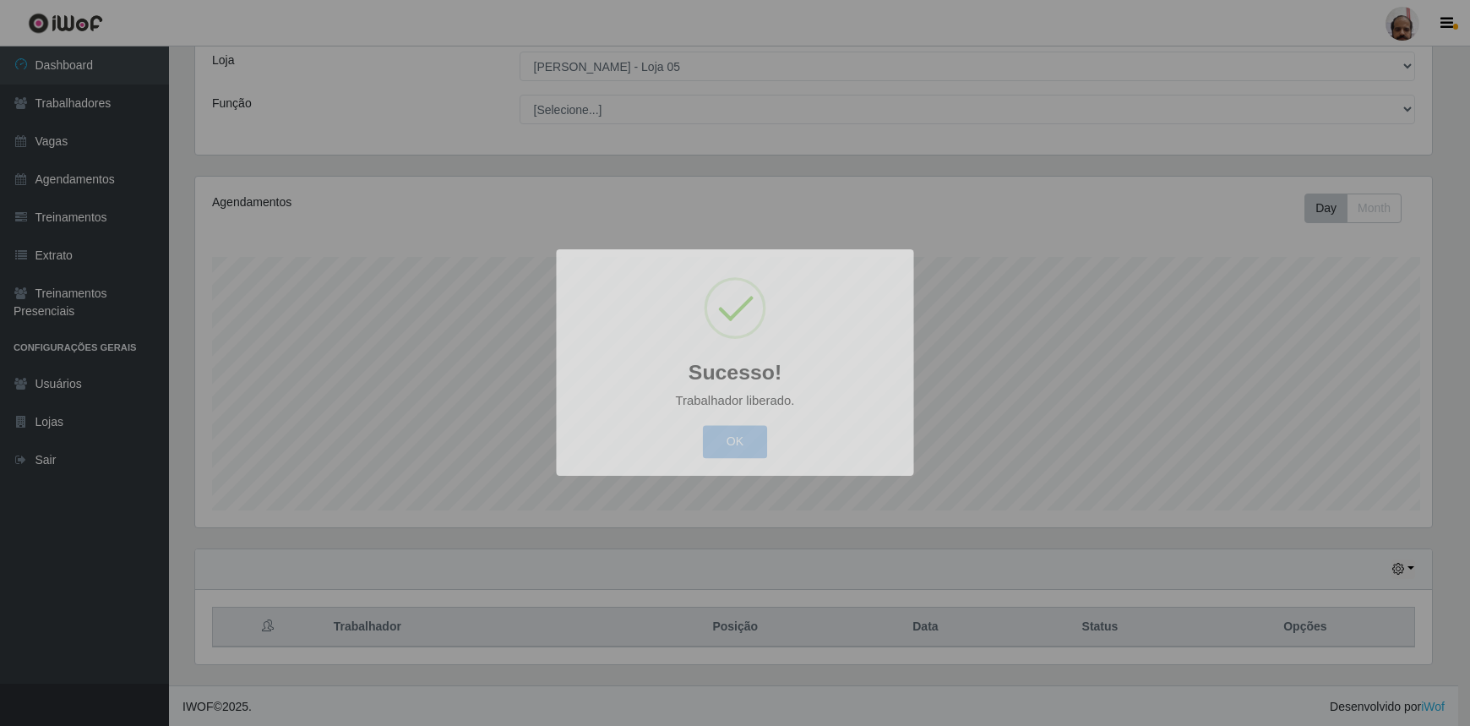
scroll to position [351, 1249]
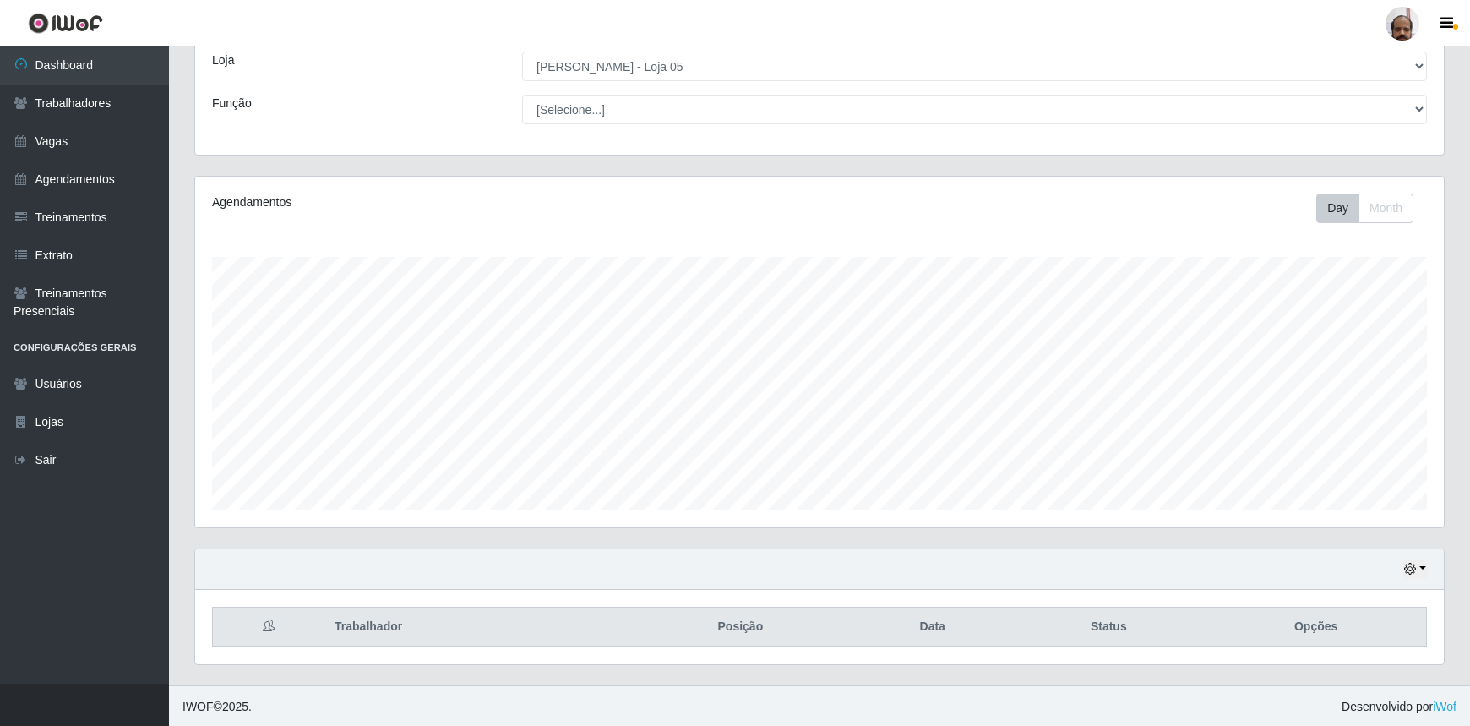
click at [84, 628] on ul "Dashboard Trabalhadores Vagas Agendamentos Treinamentos Extrato Treinamentos Pr…" at bounding box center [84, 364] width 169 height 637
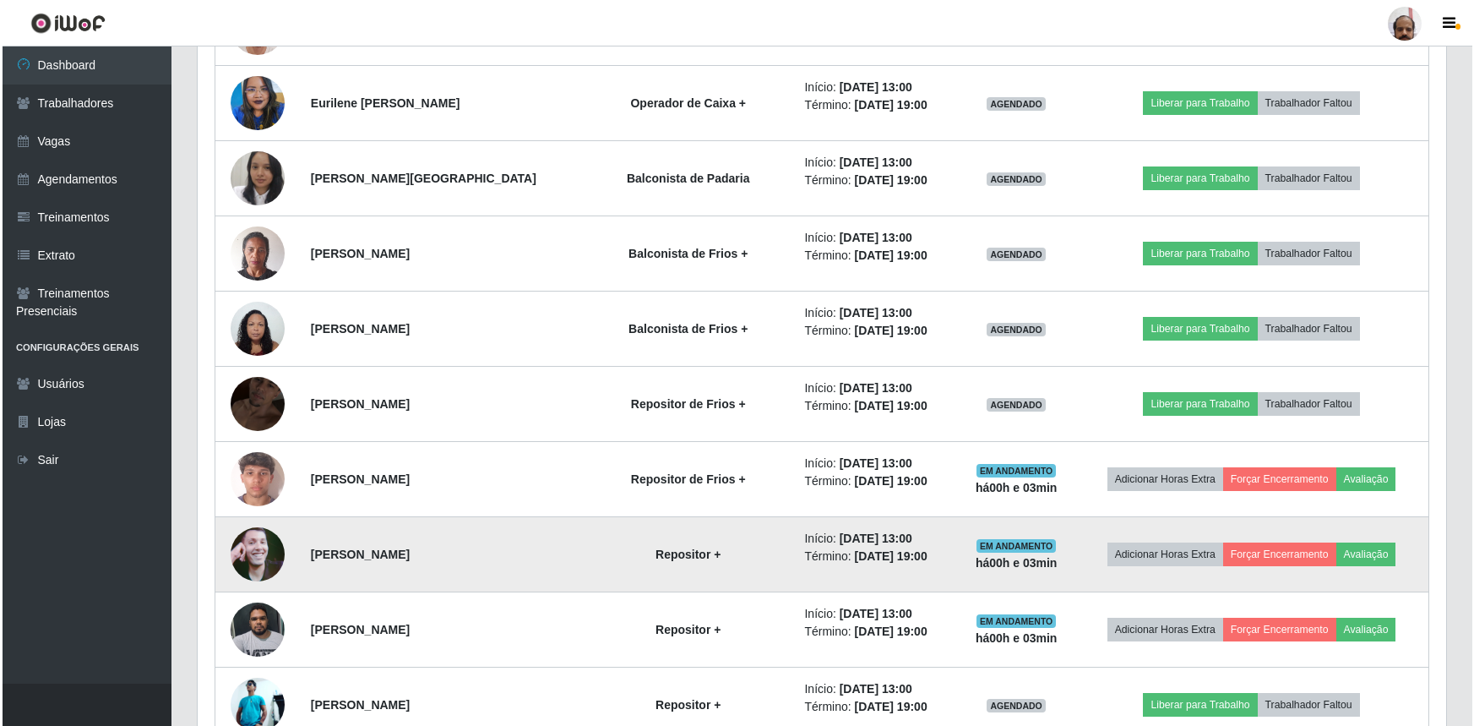
scroll to position [2859, 0]
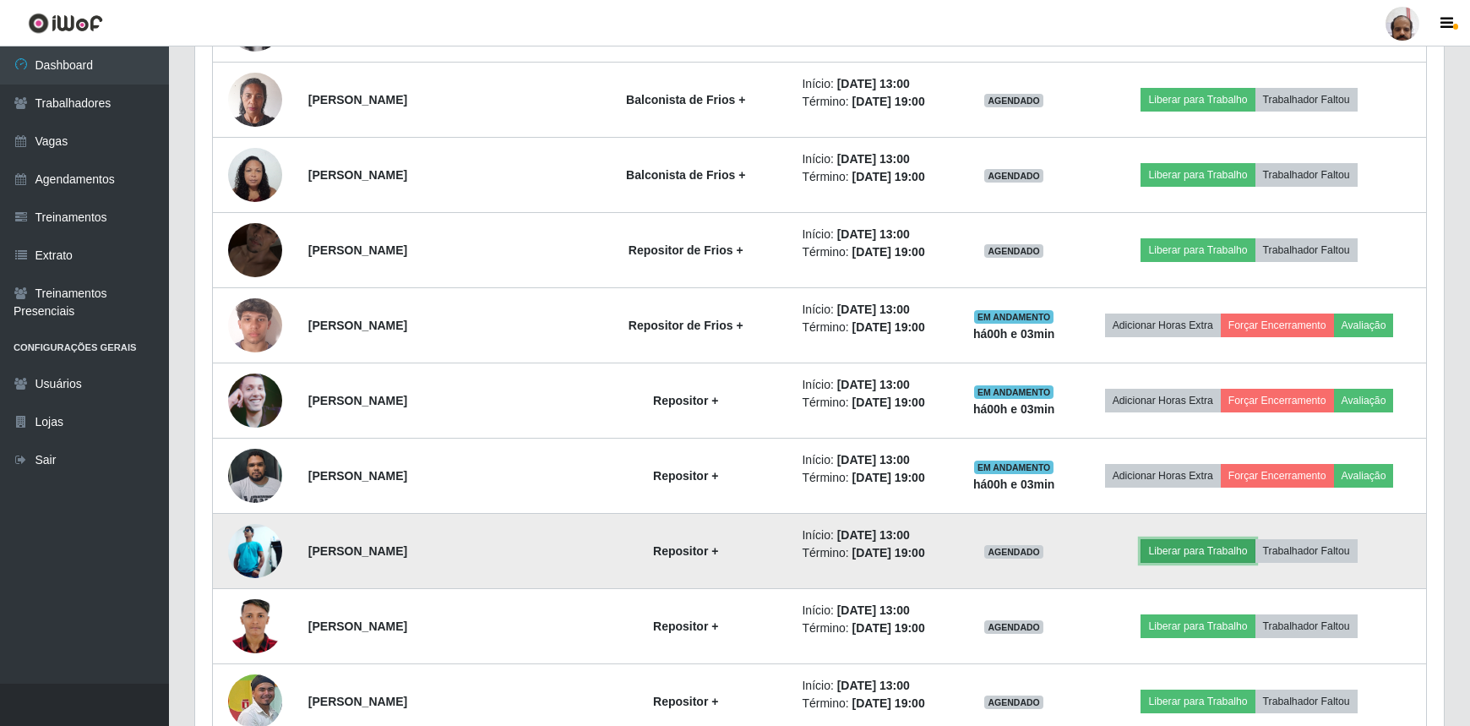
click at [1191, 545] on button "Liberar para Trabalho" at bounding box center [1198, 551] width 114 height 24
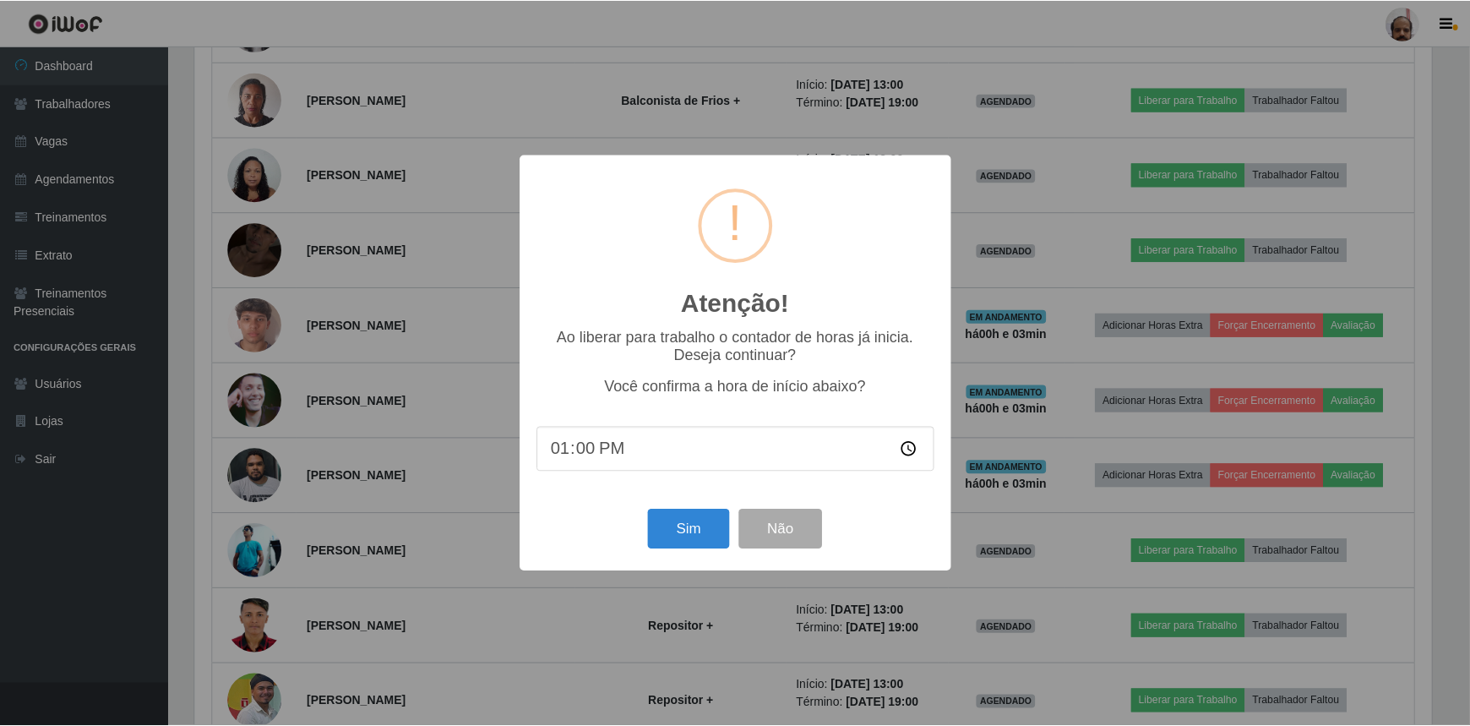
scroll to position [351, 1241]
click at [712, 541] on button "Sim" at bounding box center [691, 530] width 82 height 40
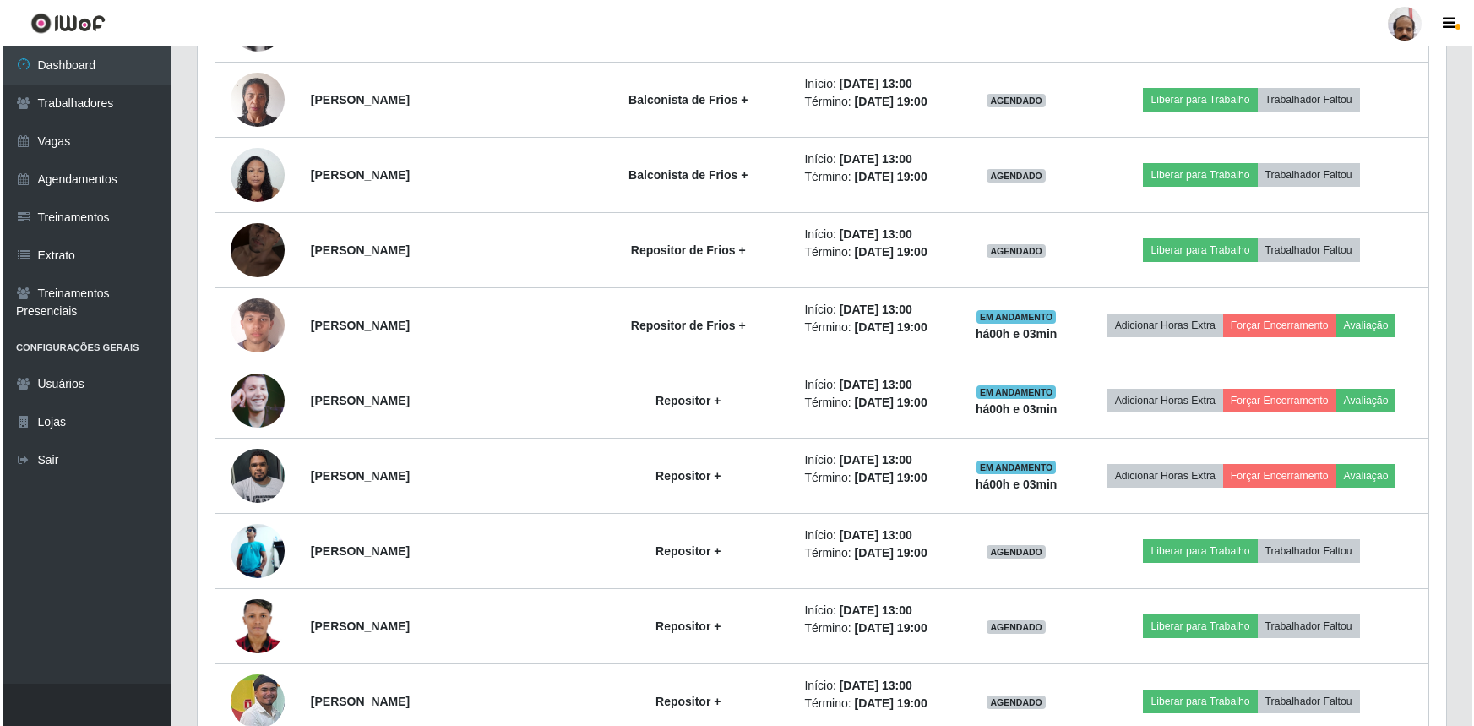
scroll to position [844595, 843704]
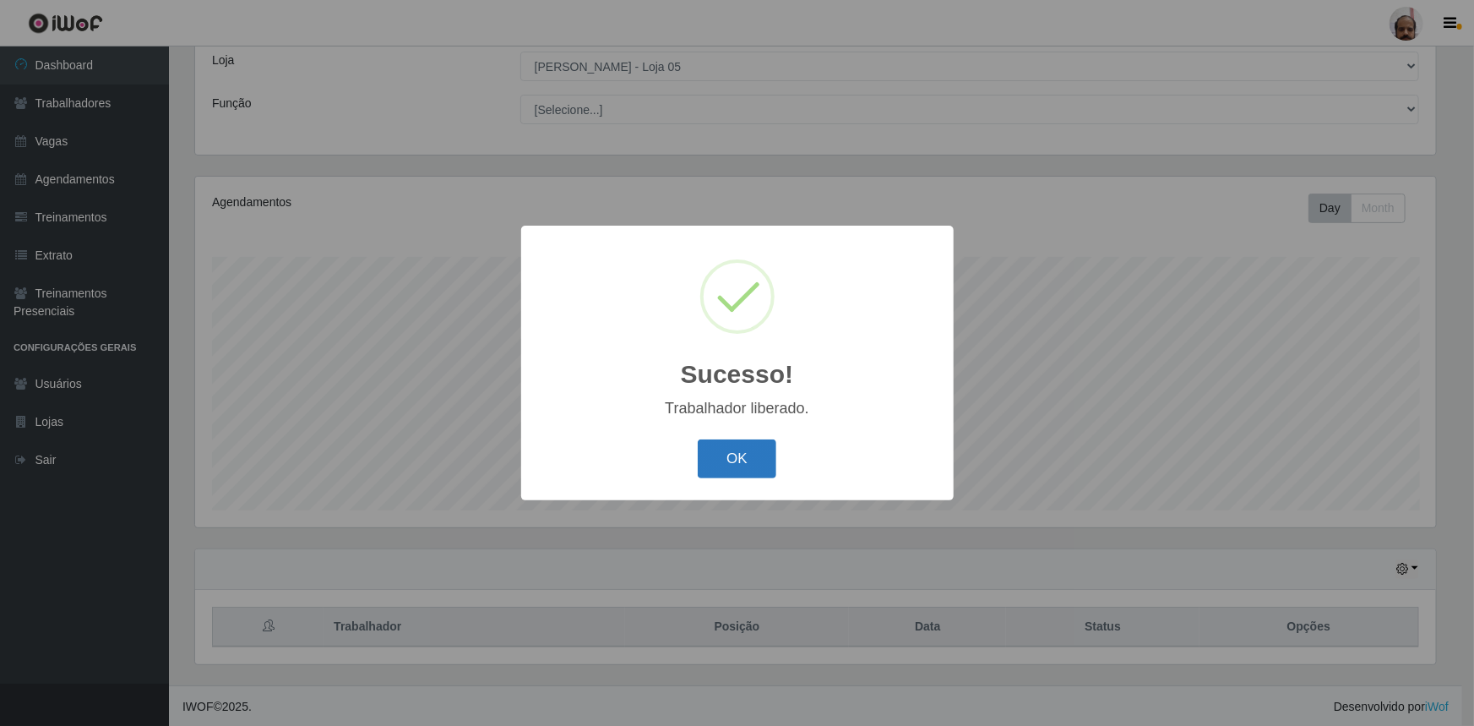
click at [758, 466] on button "OK" at bounding box center [737, 459] width 79 height 40
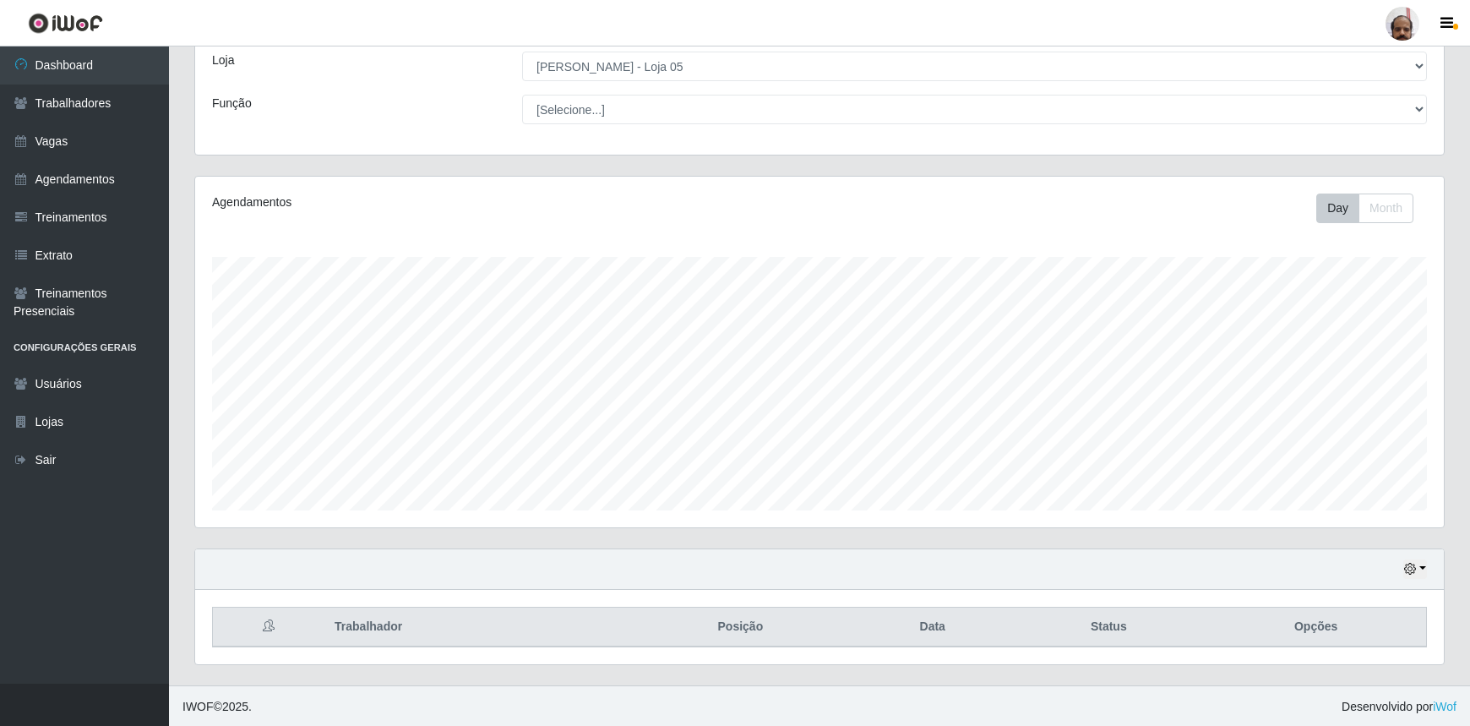
click at [796, 243] on div "Agendamentos Day Month 12/09 Agendamentos 328" at bounding box center [819, 352] width 1249 height 351
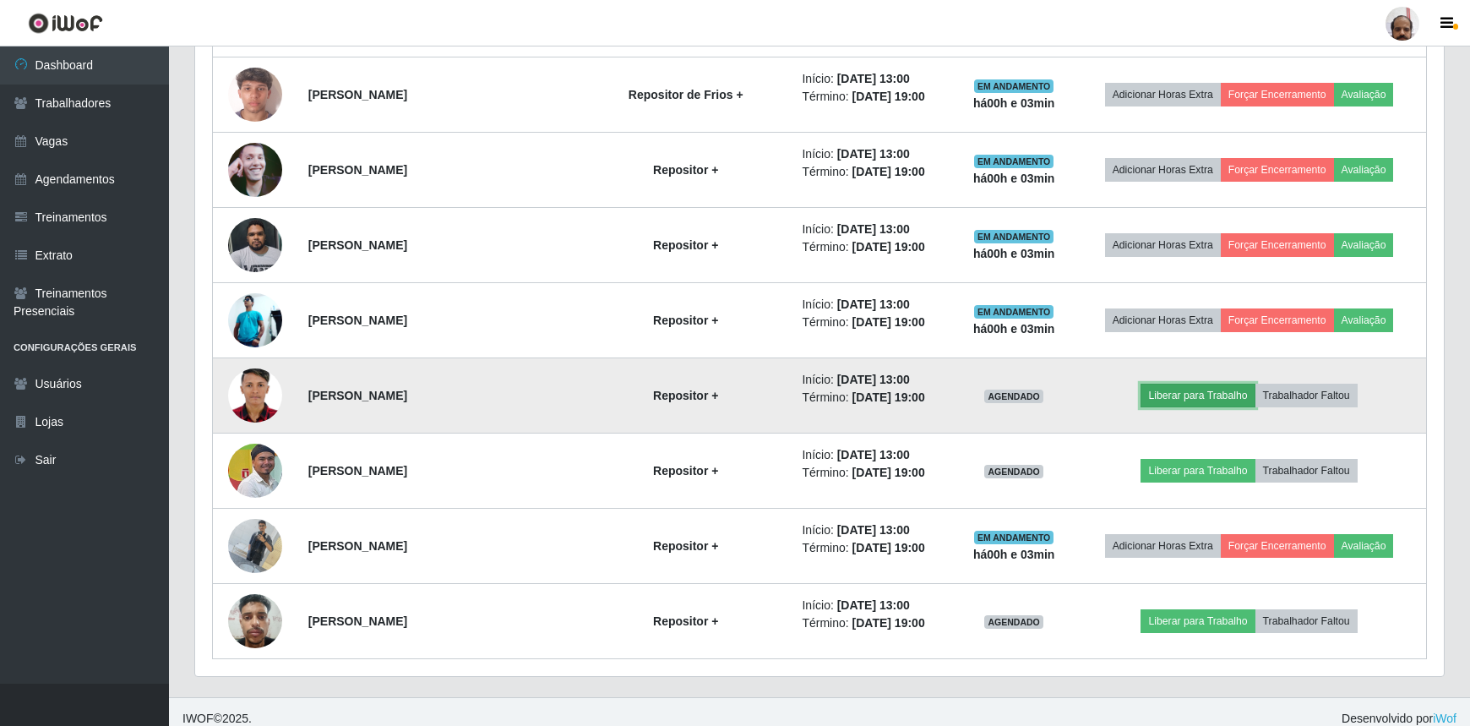
click at [1201, 389] on button "Liberar para Trabalho" at bounding box center [1198, 396] width 114 height 24
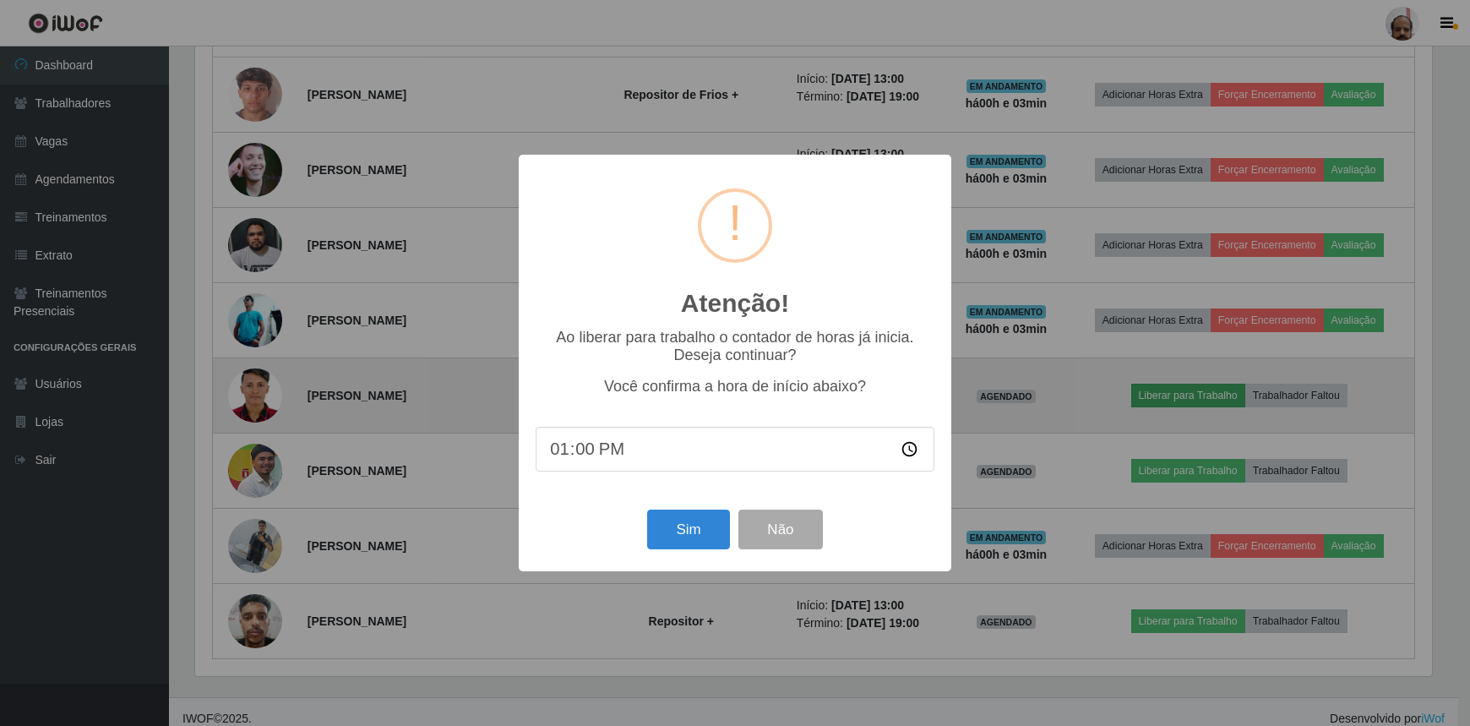
scroll to position [351, 1241]
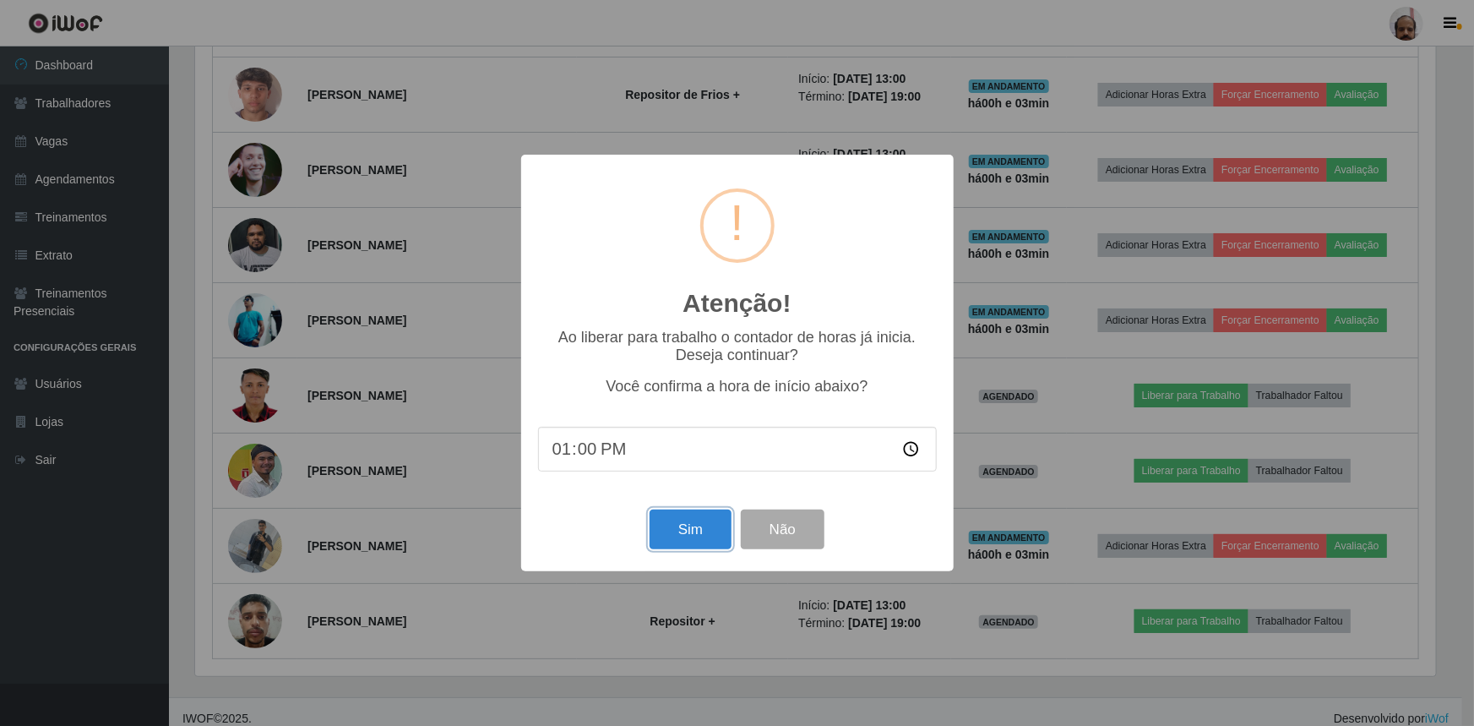
click at [699, 531] on button "Sim" at bounding box center [691, 530] width 82 height 40
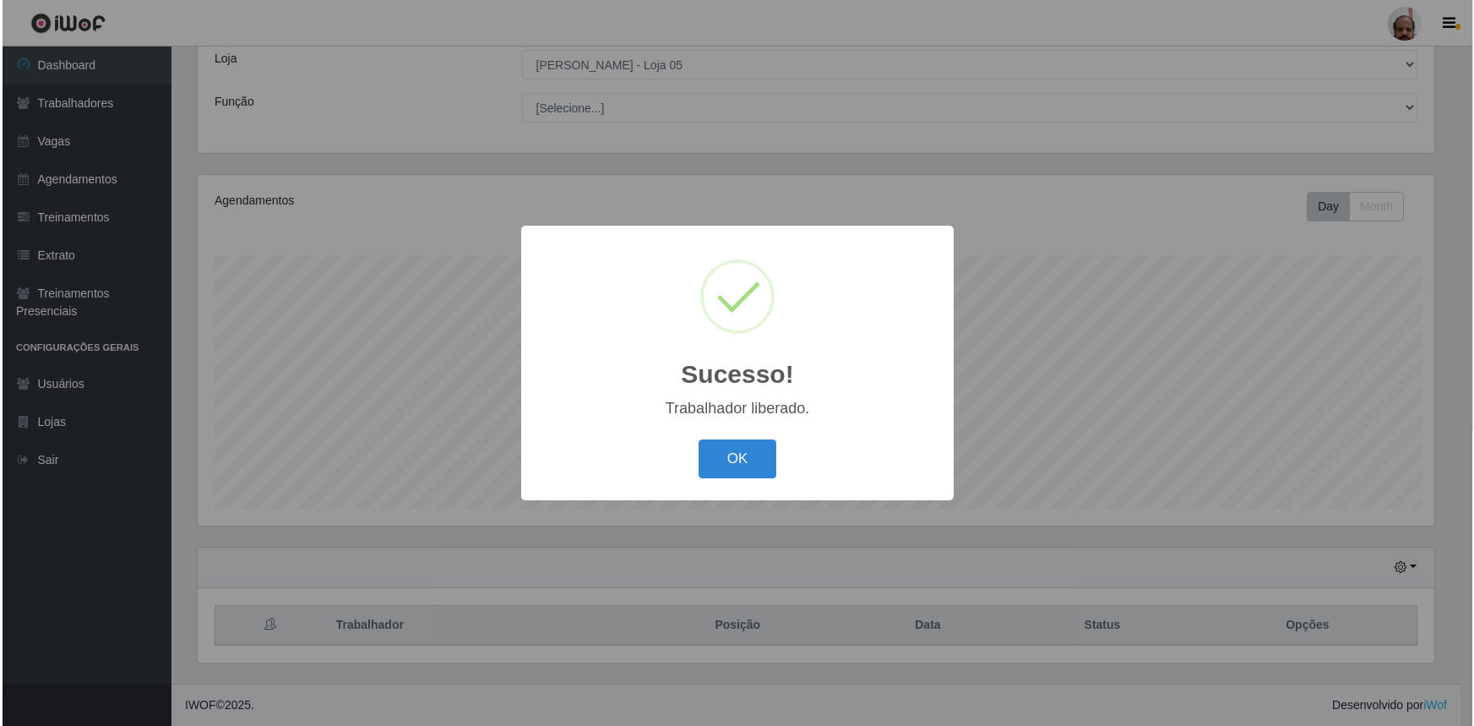
scroll to position [844595, 843704]
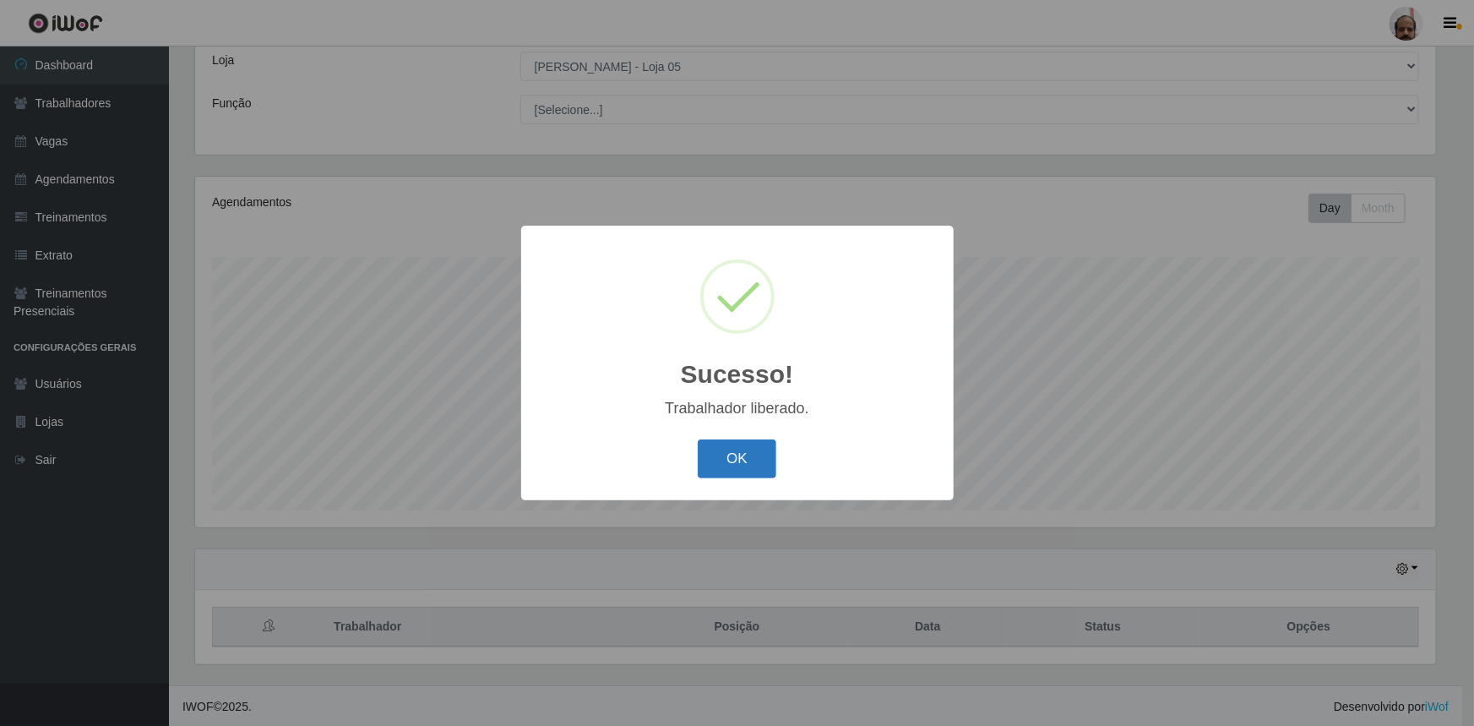
click at [734, 458] on button "OK" at bounding box center [737, 459] width 79 height 40
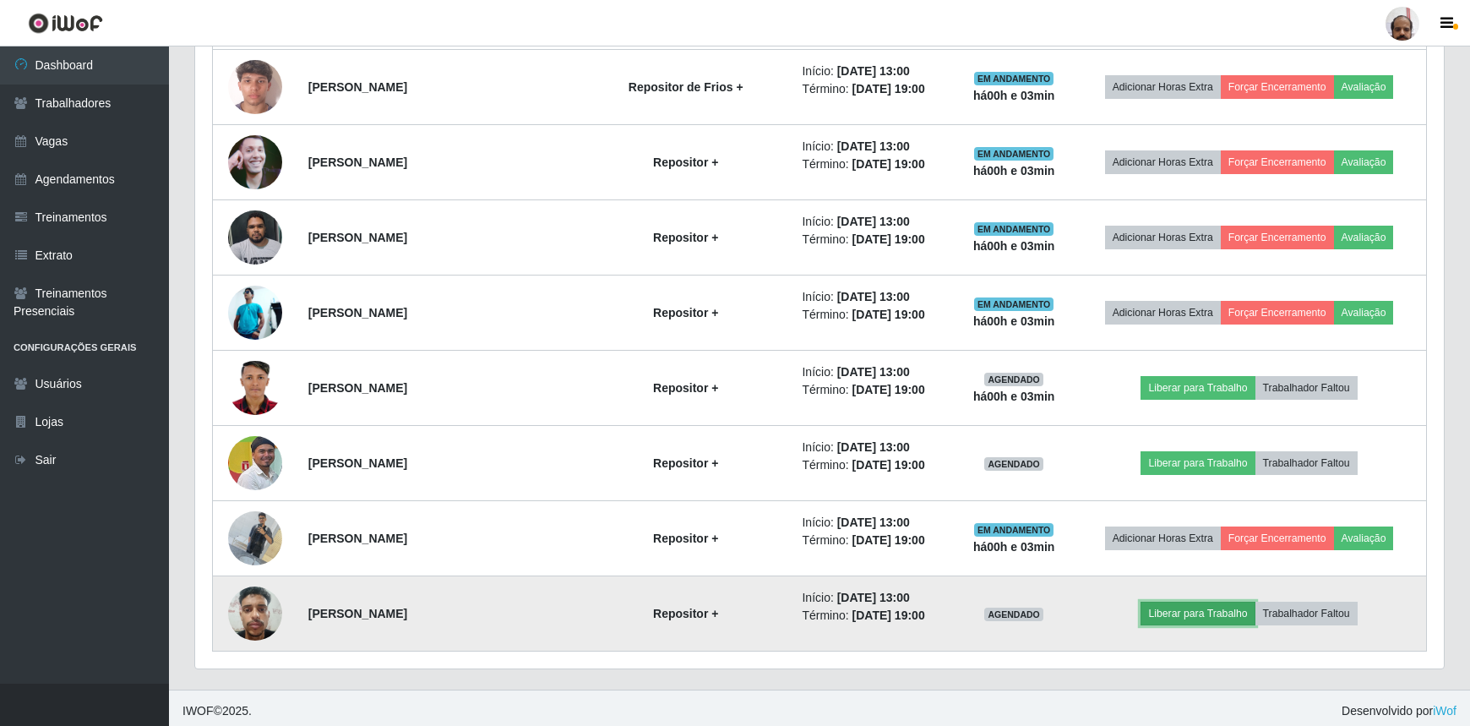
click at [1203, 602] on button "Liberar para Trabalho" at bounding box center [1198, 614] width 114 height 24
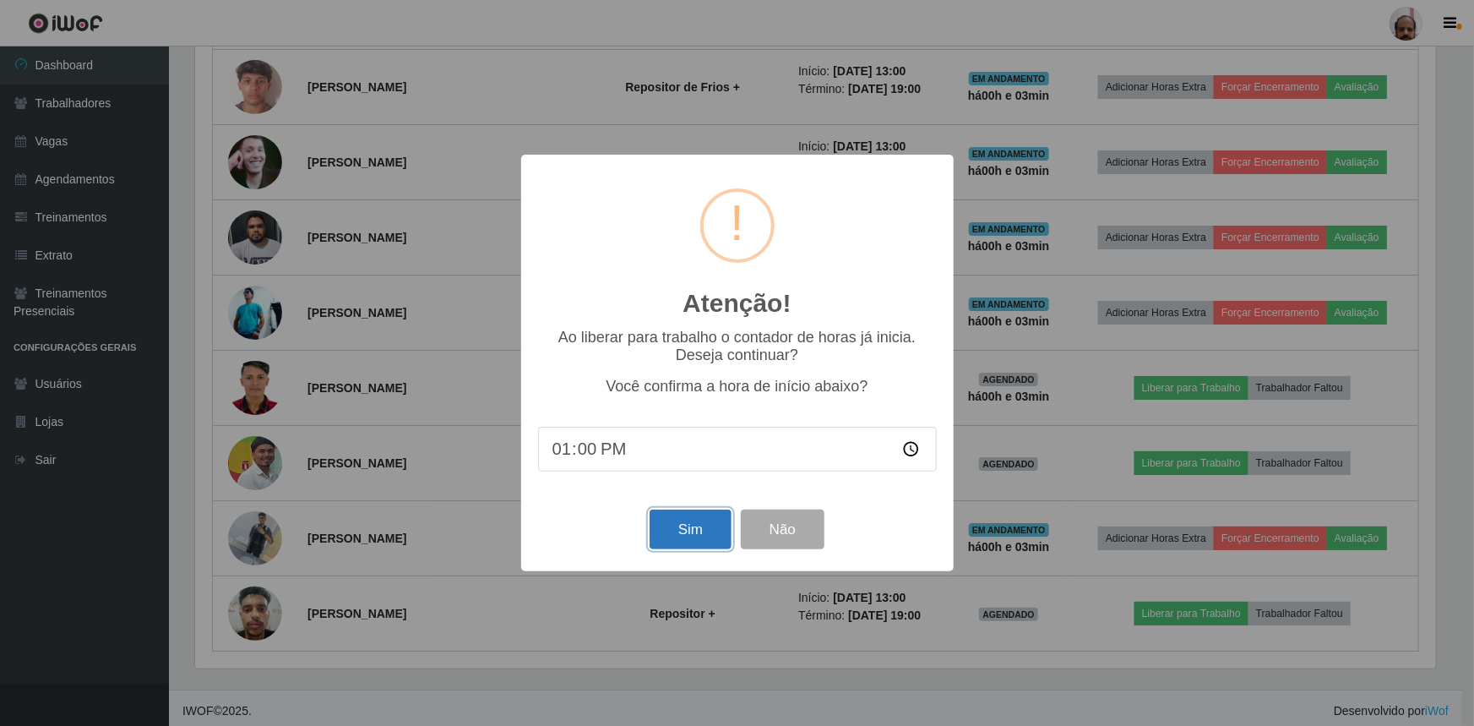
click at [715, 532] on button "Sim" at bounding box center [691, 530] width 82 height 40
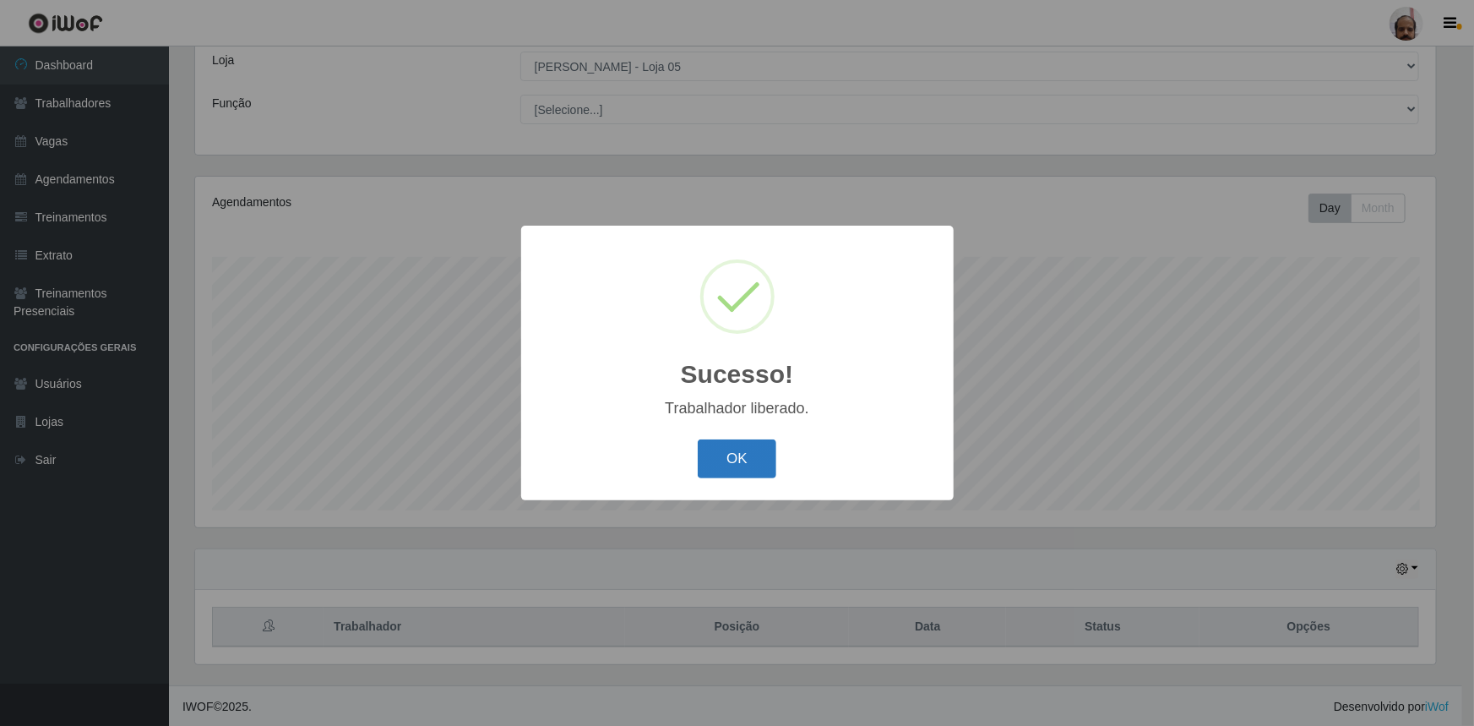
click at [741, 452] on button "OK" at bounding box center [737, 459] width 79 height 40
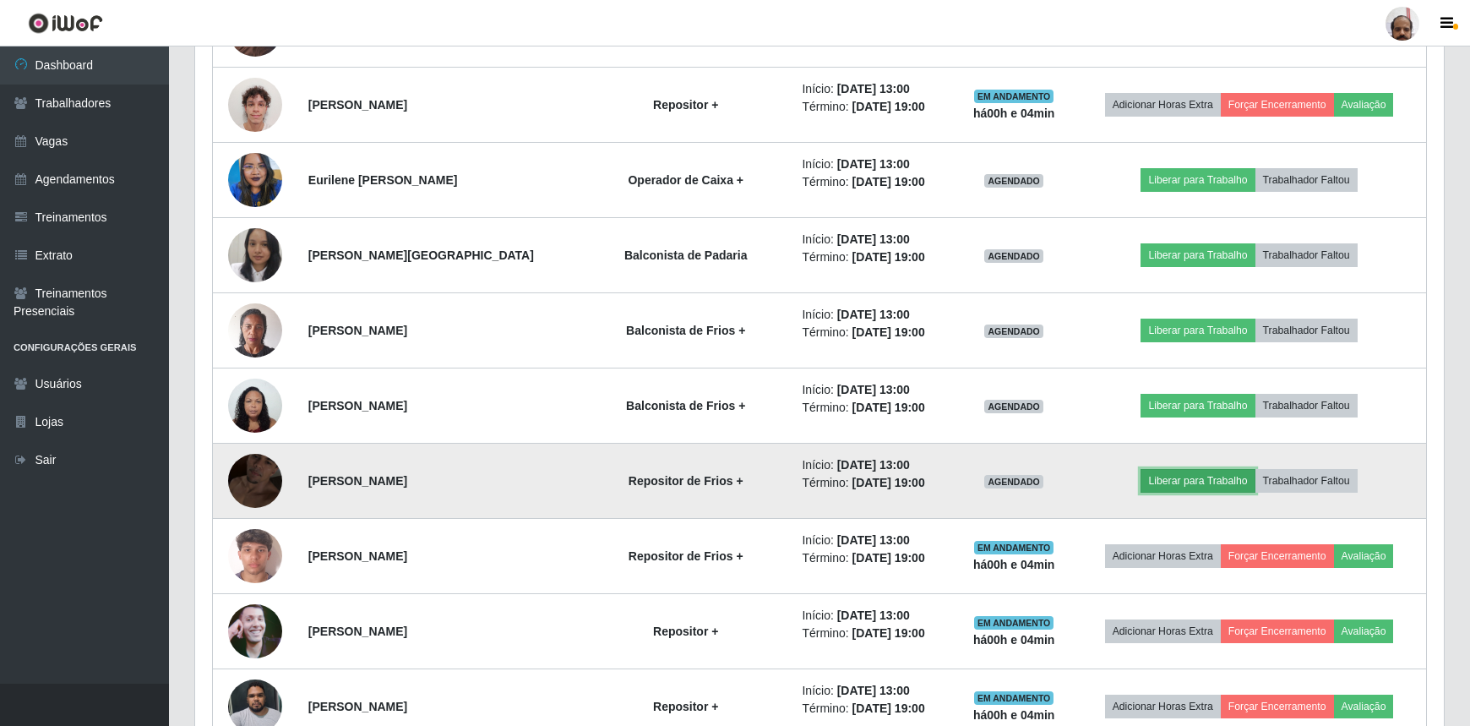
click at [1208, 477] on button "Liberar para Trabalho" at bounding box center [1198, 481] width 114 height 24
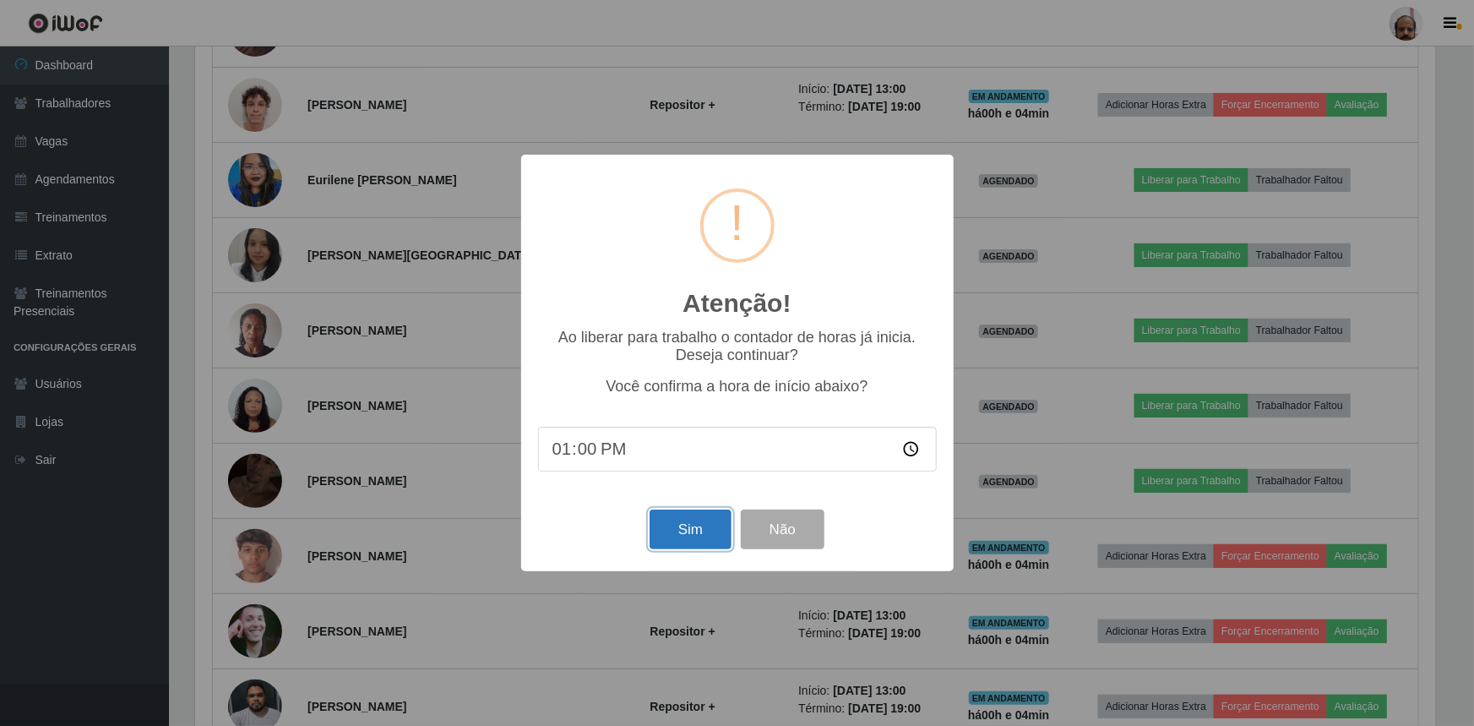
click at [685, 531] on button "Sim" at bounding box center [691, 530] width 82 height 40
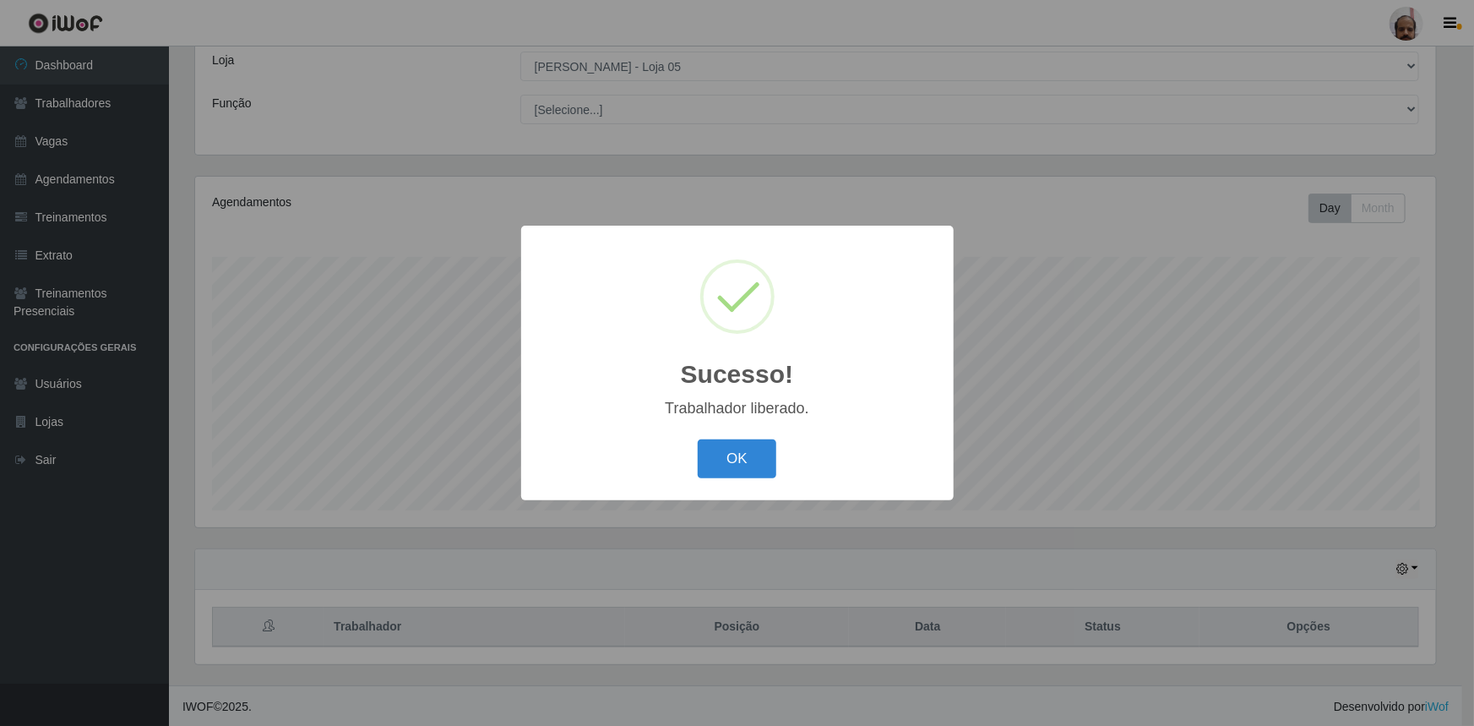
click at [735, 462] on button "OK" at bounding box center [737, 459] width 79 height 40
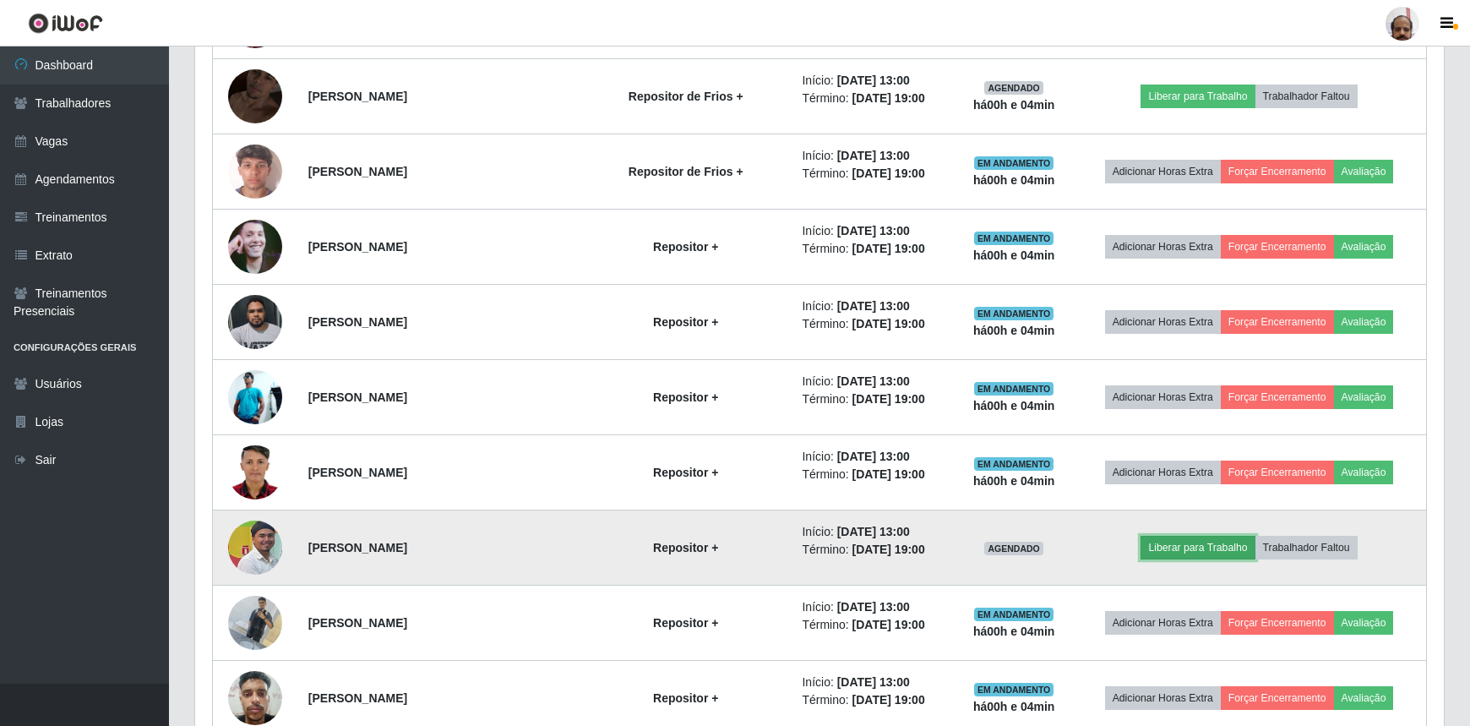
click at [1181, 541] on button "Liberar para Trabalho" at bounding box center [1198, 548] width 114 height 24
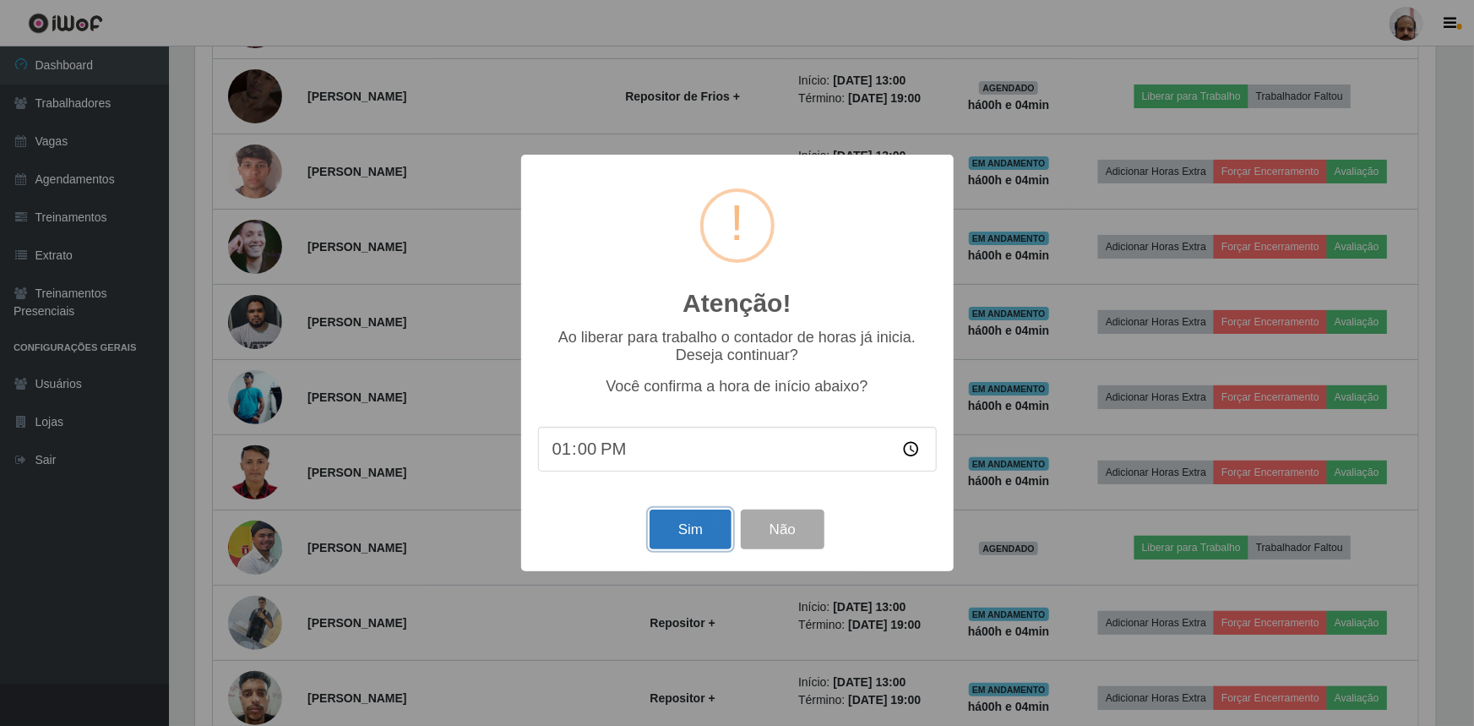
click at [697, 537] on button "Sim" at bounding box center [691, 530] width 82 height 40
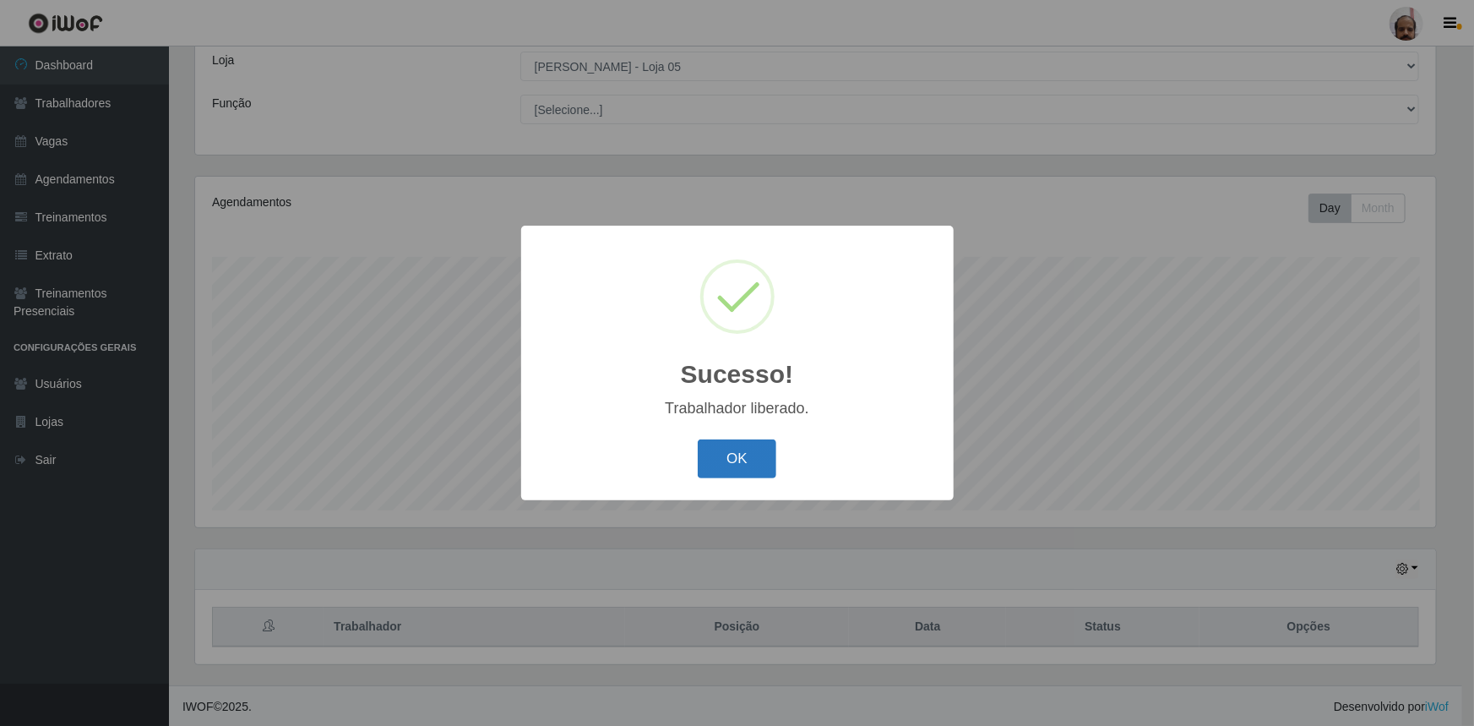
click at [744, 470] on button "OK" at bounding box center [737, 459] width 79 height 40
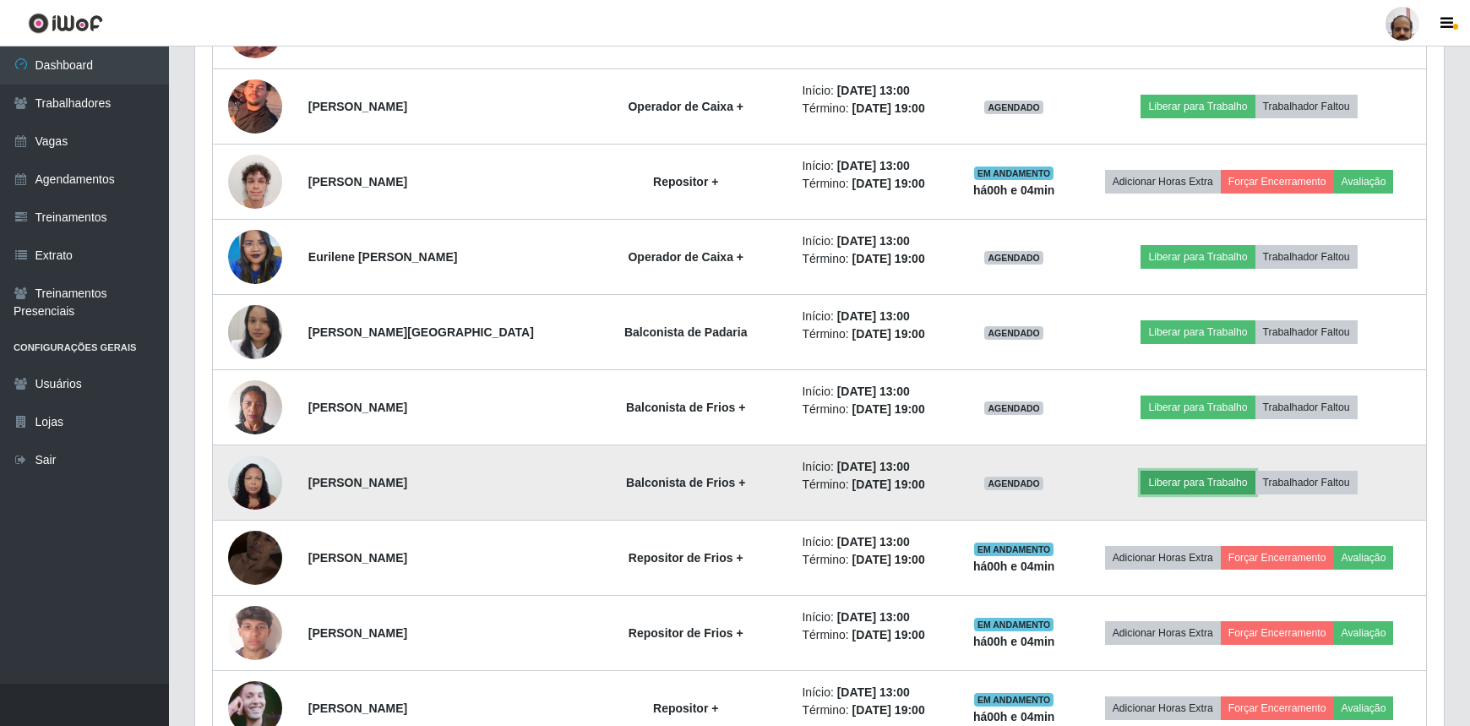
click at [1190, 477] on button "Liberar para Trabalho" at bounding box center [1198, 483] width 114 height 24
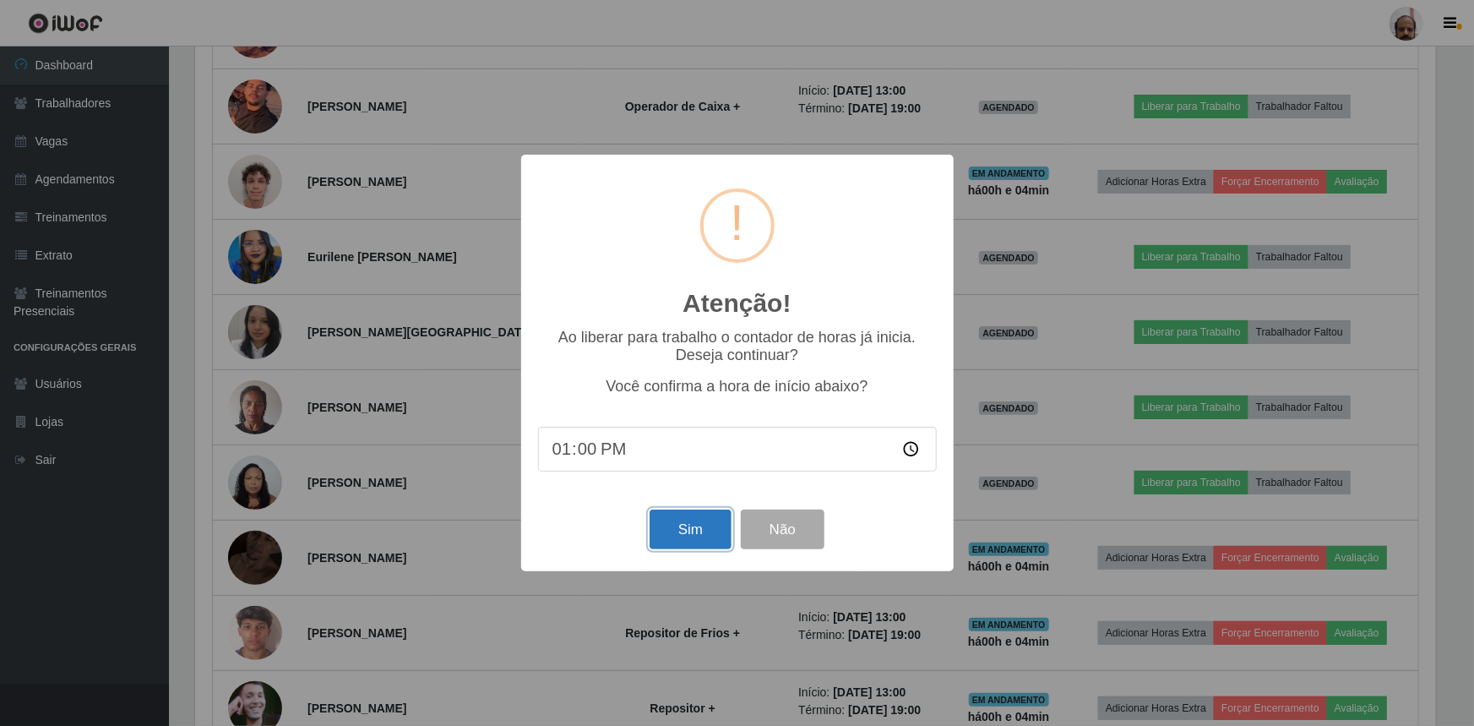
click at [718, 542] on button "Sim" at bounding box center [691, 530] width 82 height 40
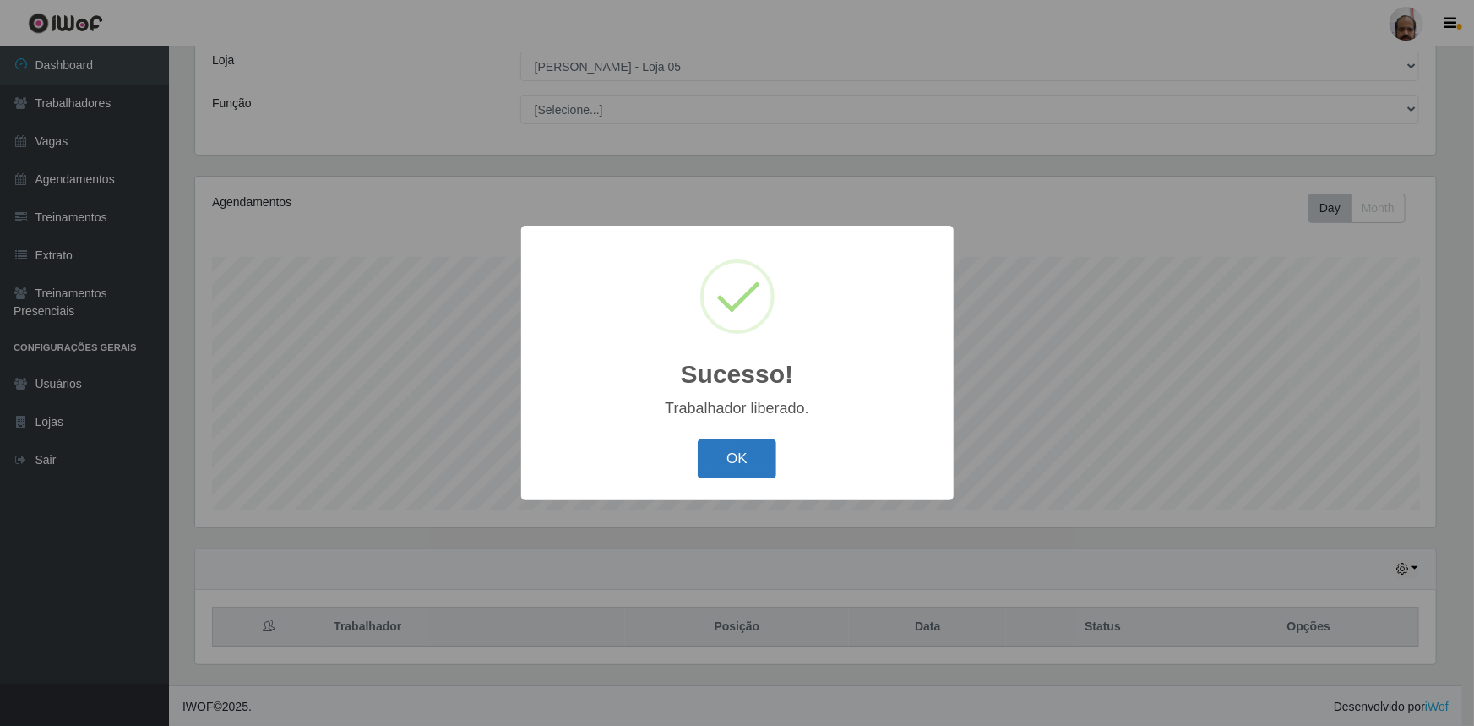
click at [755, 468] on button "OK" at bounding box center [737, 459] width 79 height 40
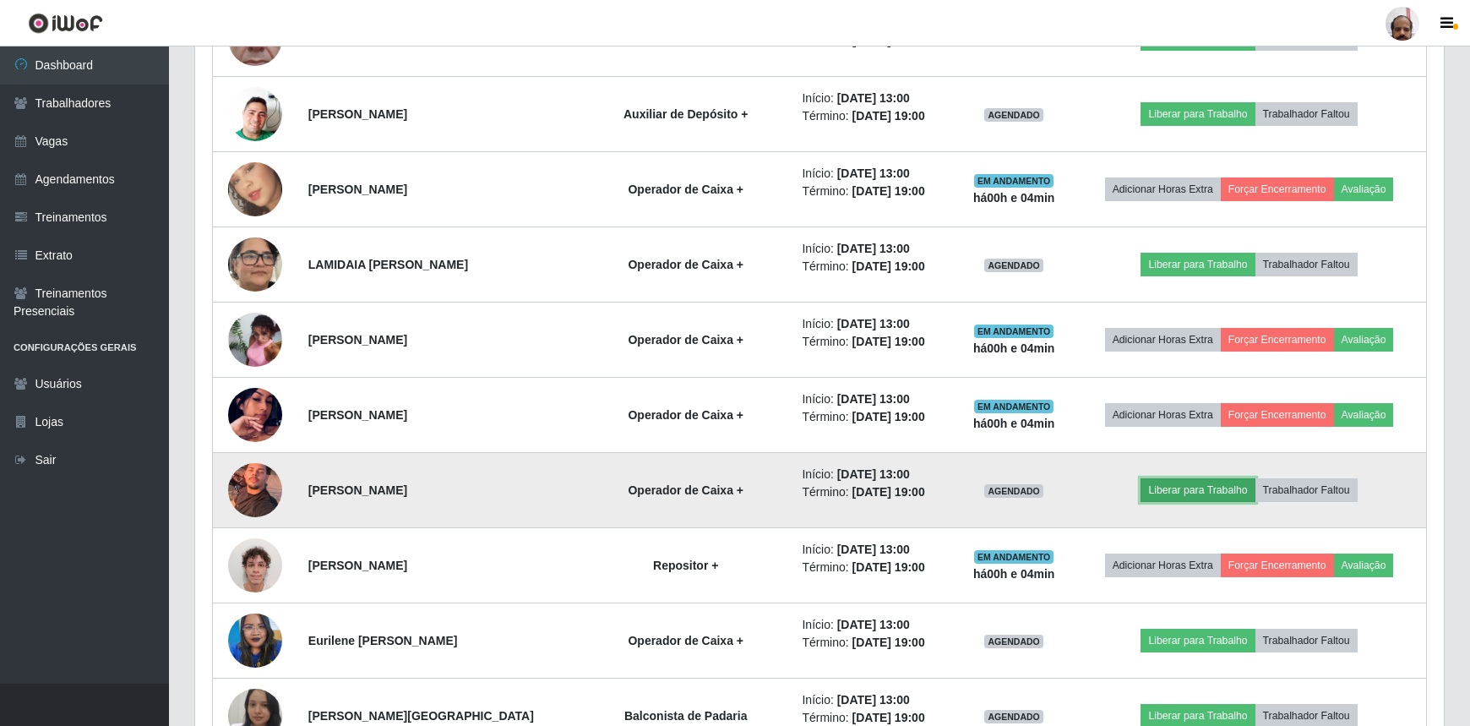
click at [1192, 484] on button "Liberar para Trabalho" at bounding box center [1198, 490] width 114 height 24
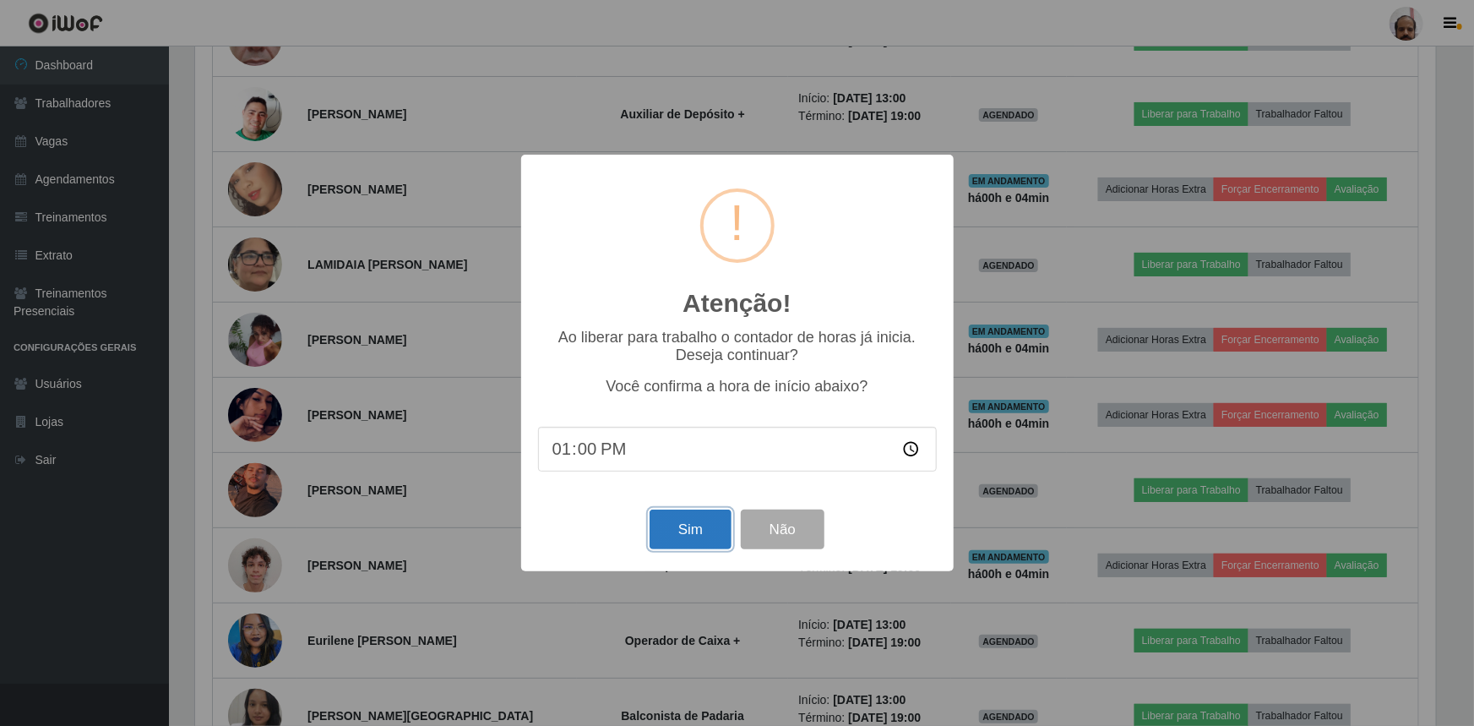
click at [695, 527] on button "Sim" at bounding box center [691, 530] width 82 height 40
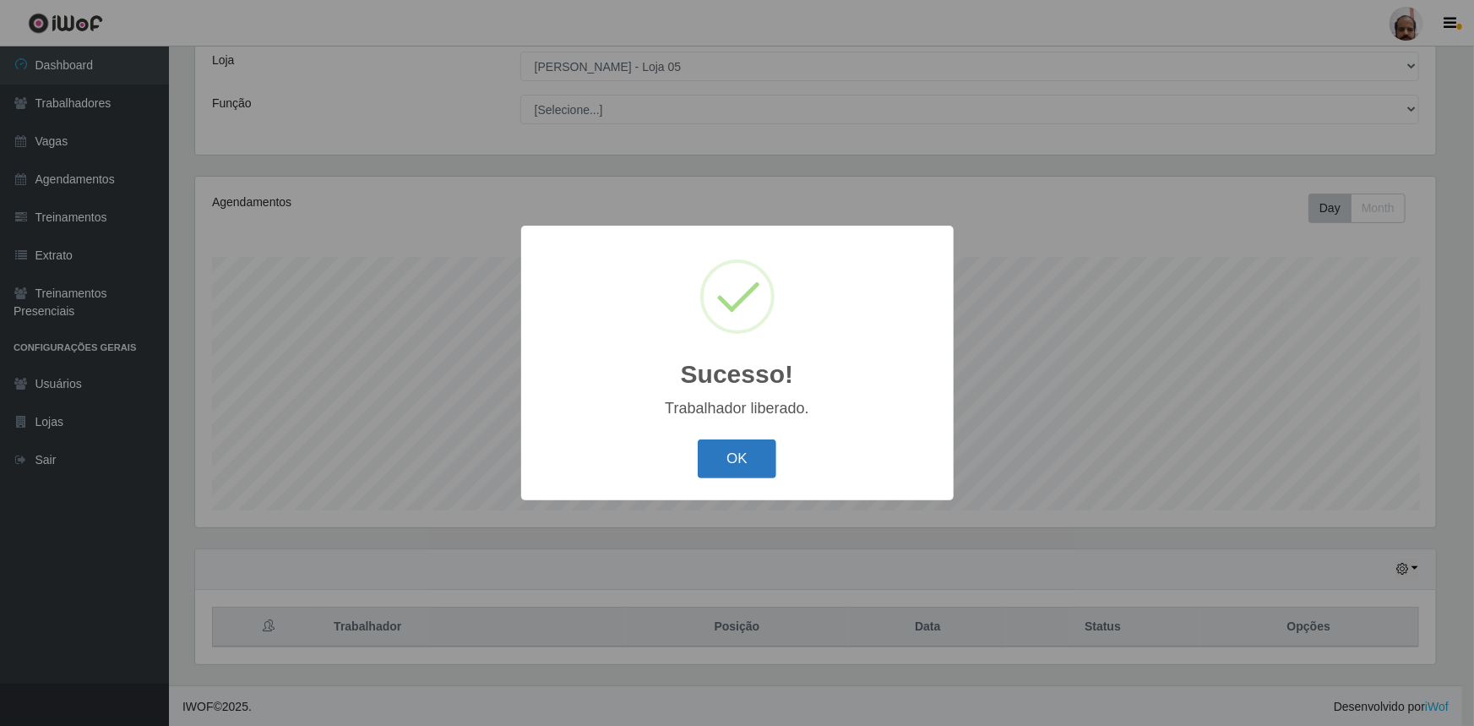
click at [738, 457] on button "OK" at bounding box center [737, 459] width 79 height 40
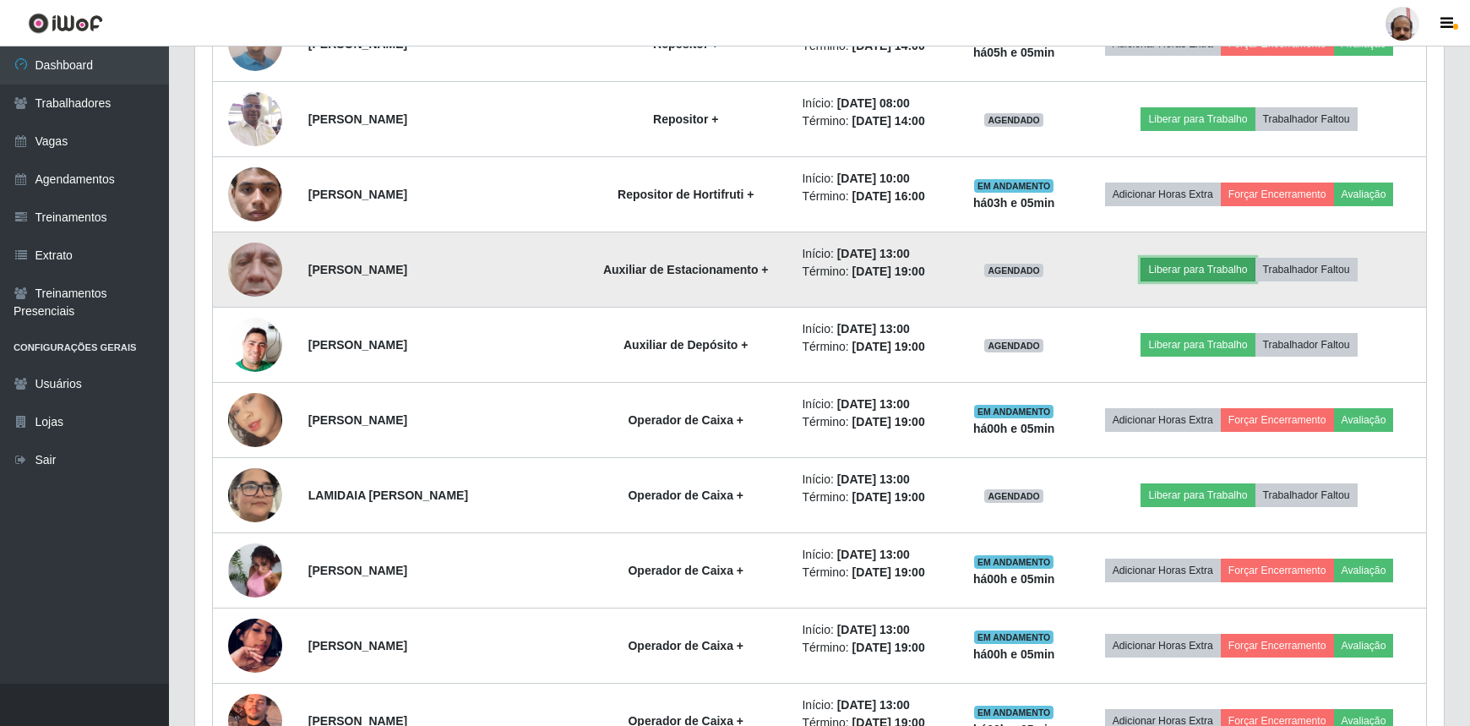
click at [1192, 273] on button "Liberar para Trabalho" at bounding box center [1198, 270] width 114 height 24
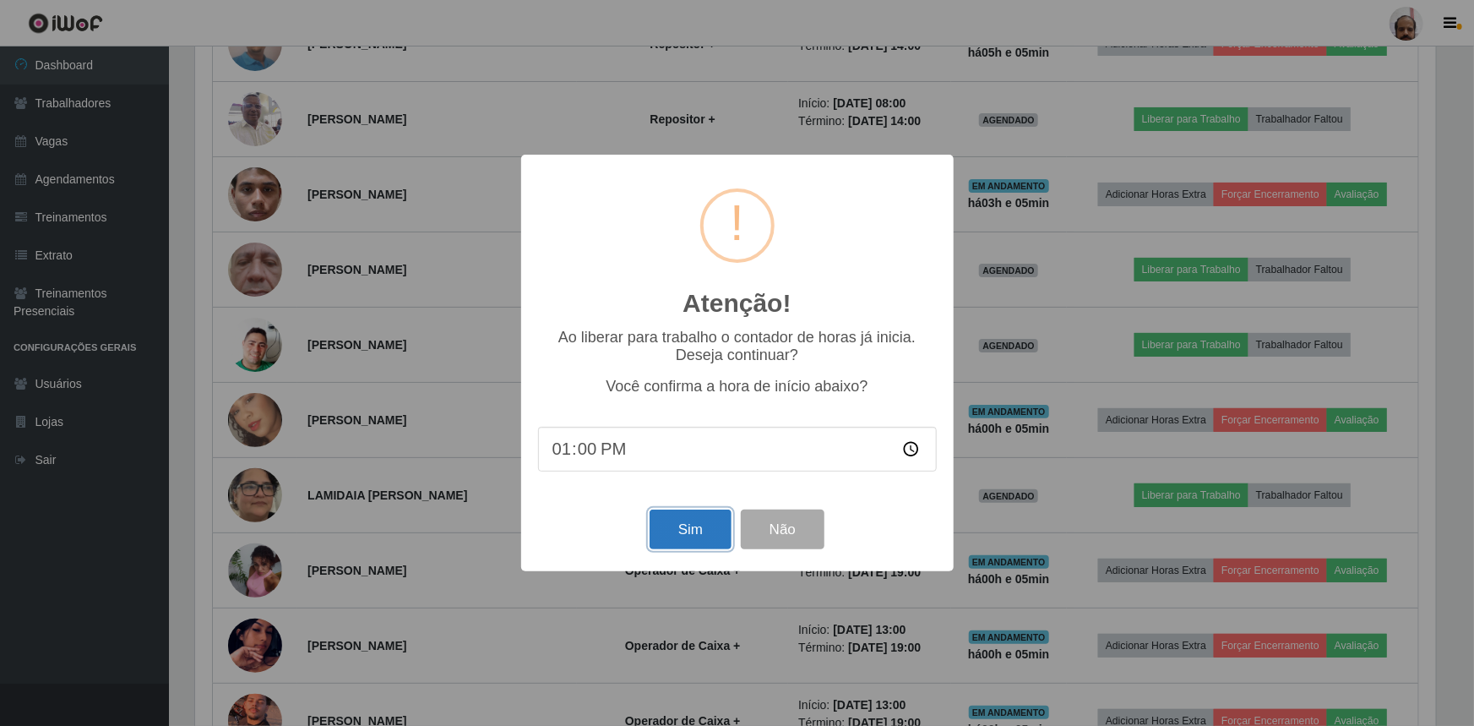
click at [715, 527] on button "Sim" at bounding box center [691, 530] width 82 height 40
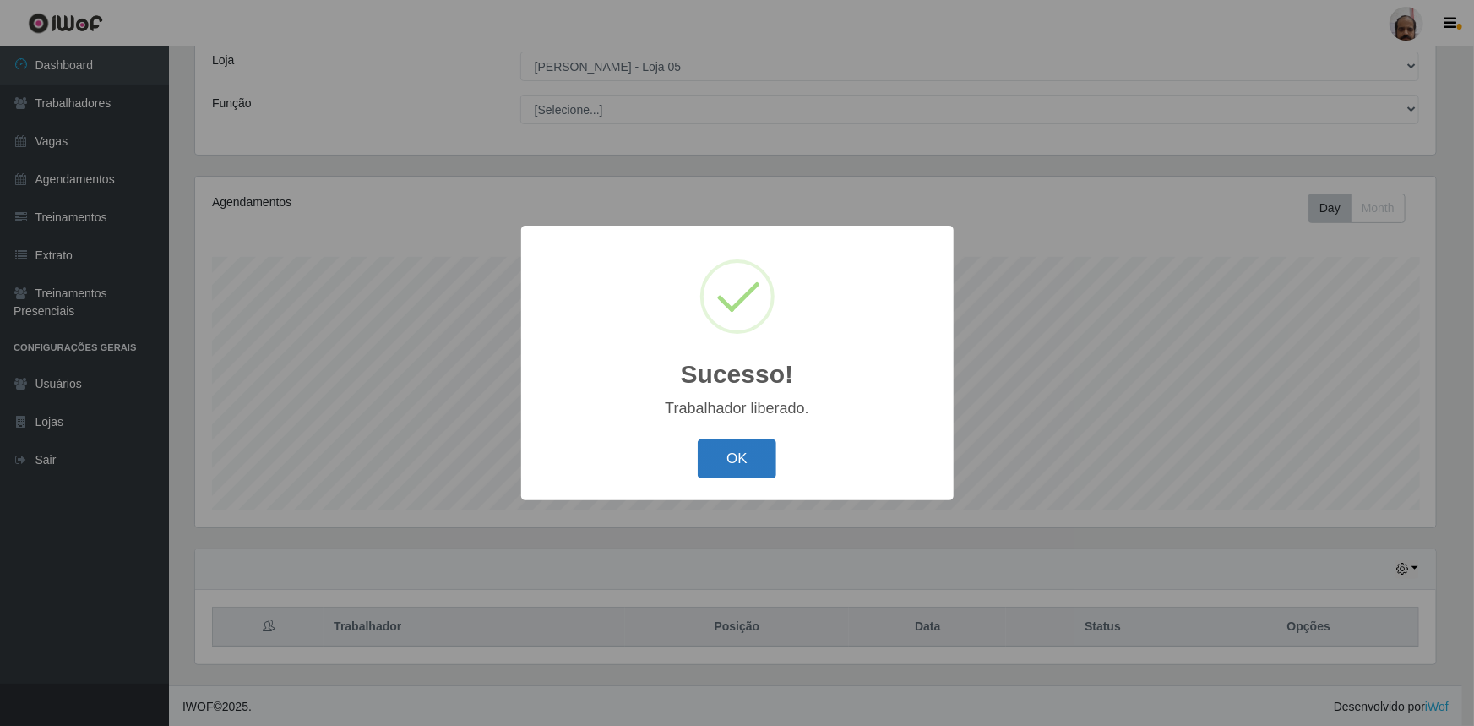
click at [751, 451] on button "OK" at bounding box center [737, 459] width 79 height 40
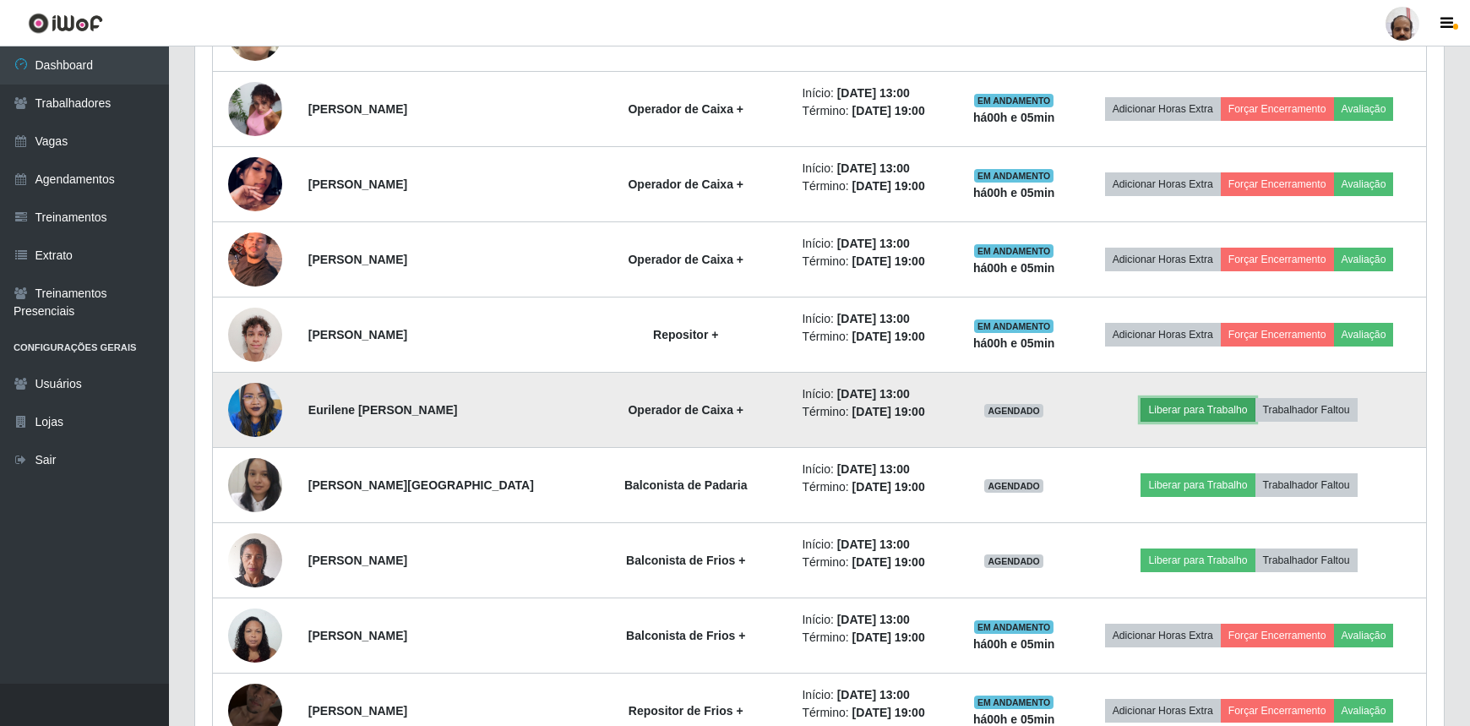
click at [1191, 401] on button "Liberar para Trabalho" at bounding box center [1198, 410] width 114 height 24
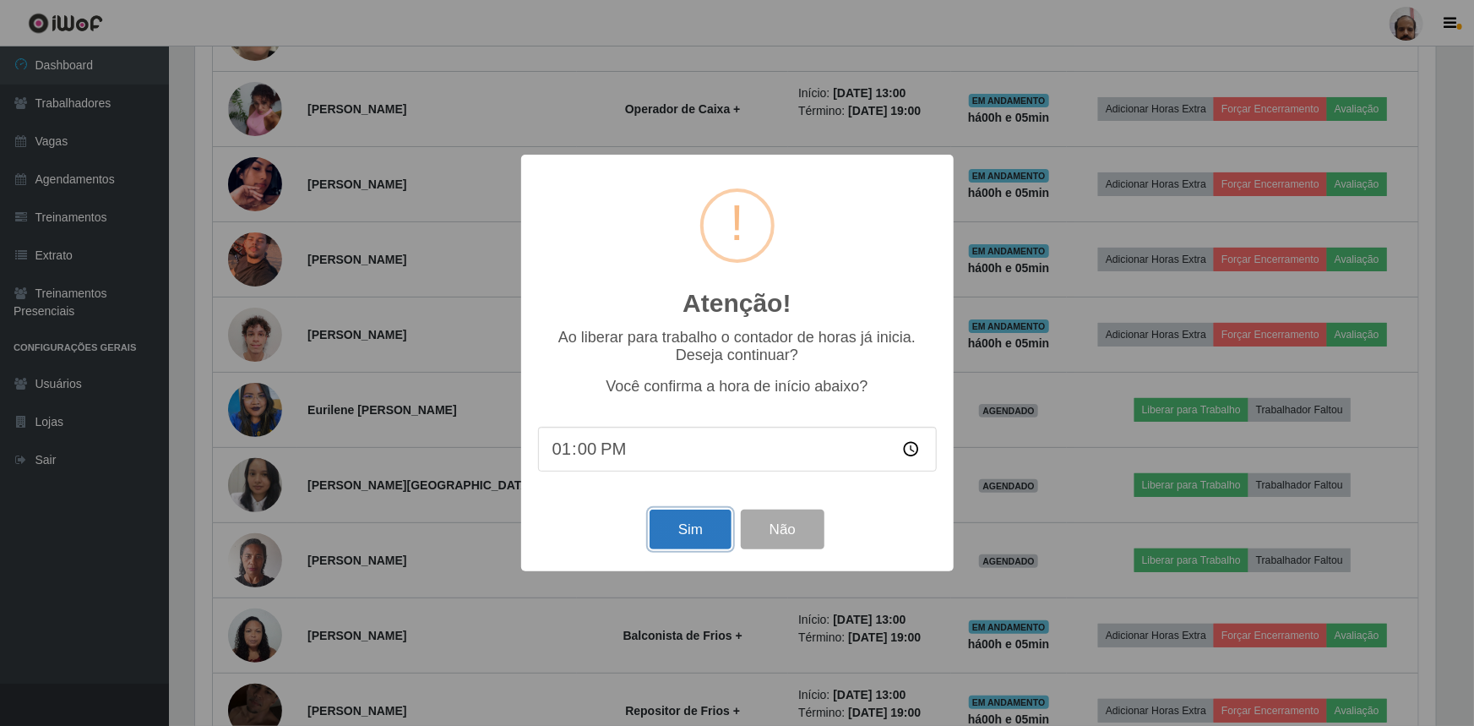
click at [694, 531] on button "Sim" at bounding box center [691, 530] width 82 height 40
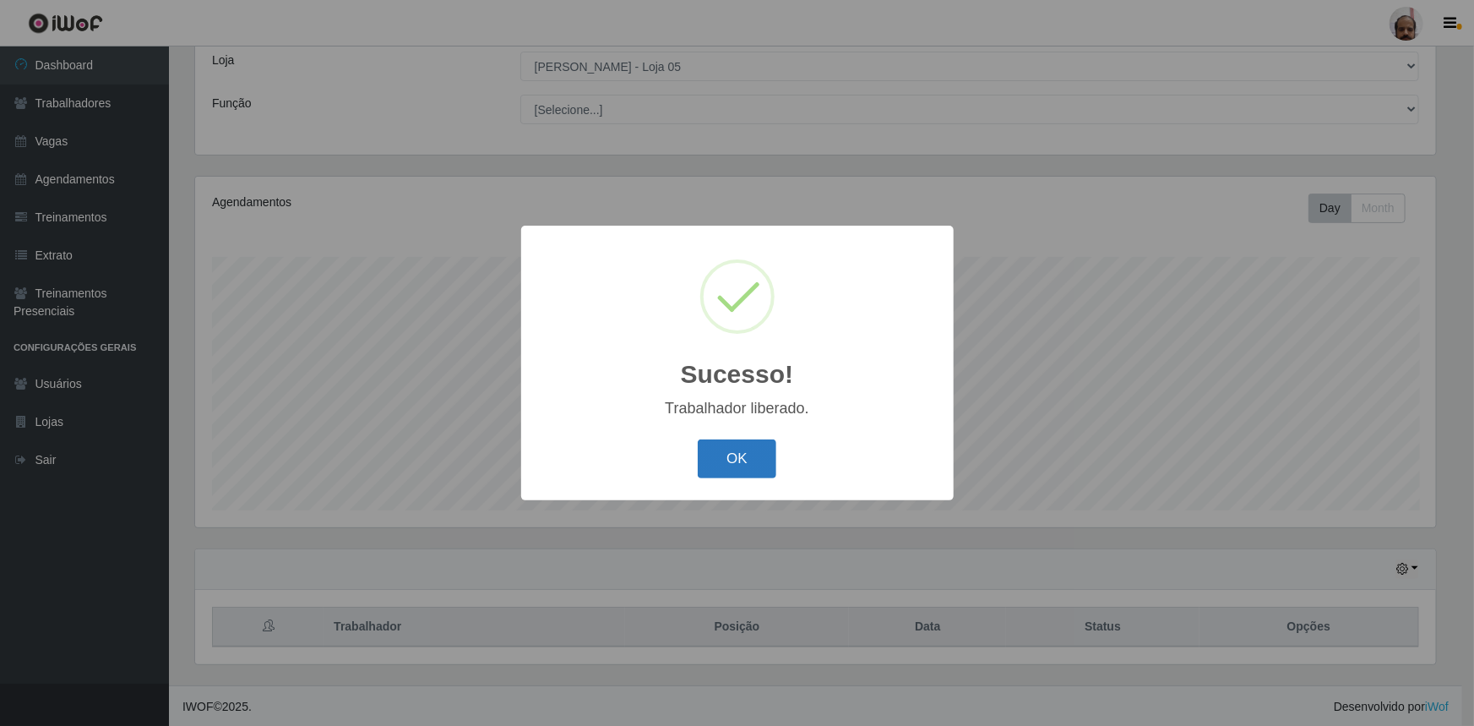
click at [758, 472] on button "OK" at bounding box center [737, 459] width 79 height 40
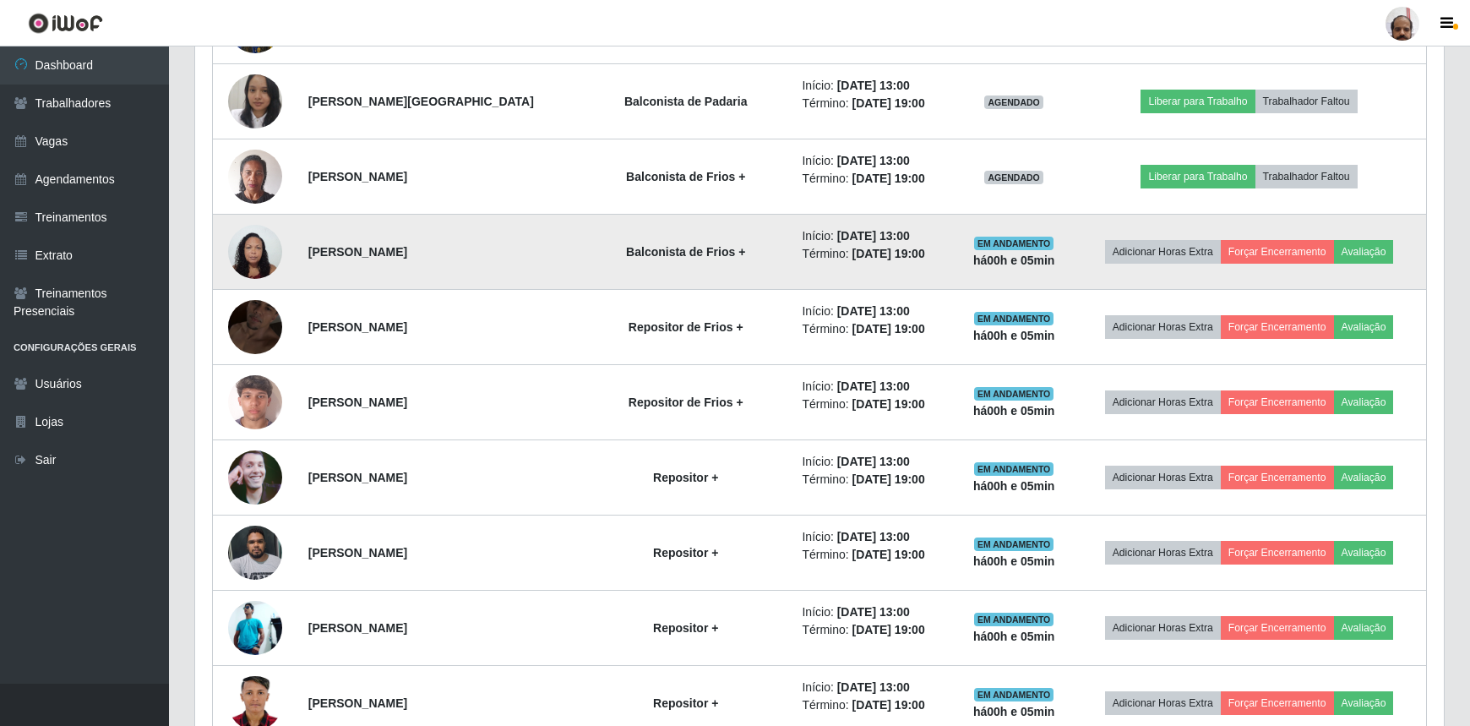
scroll to position [2706, 0]
